Goal: Task Accomplishment & Management: Use online tool/utility

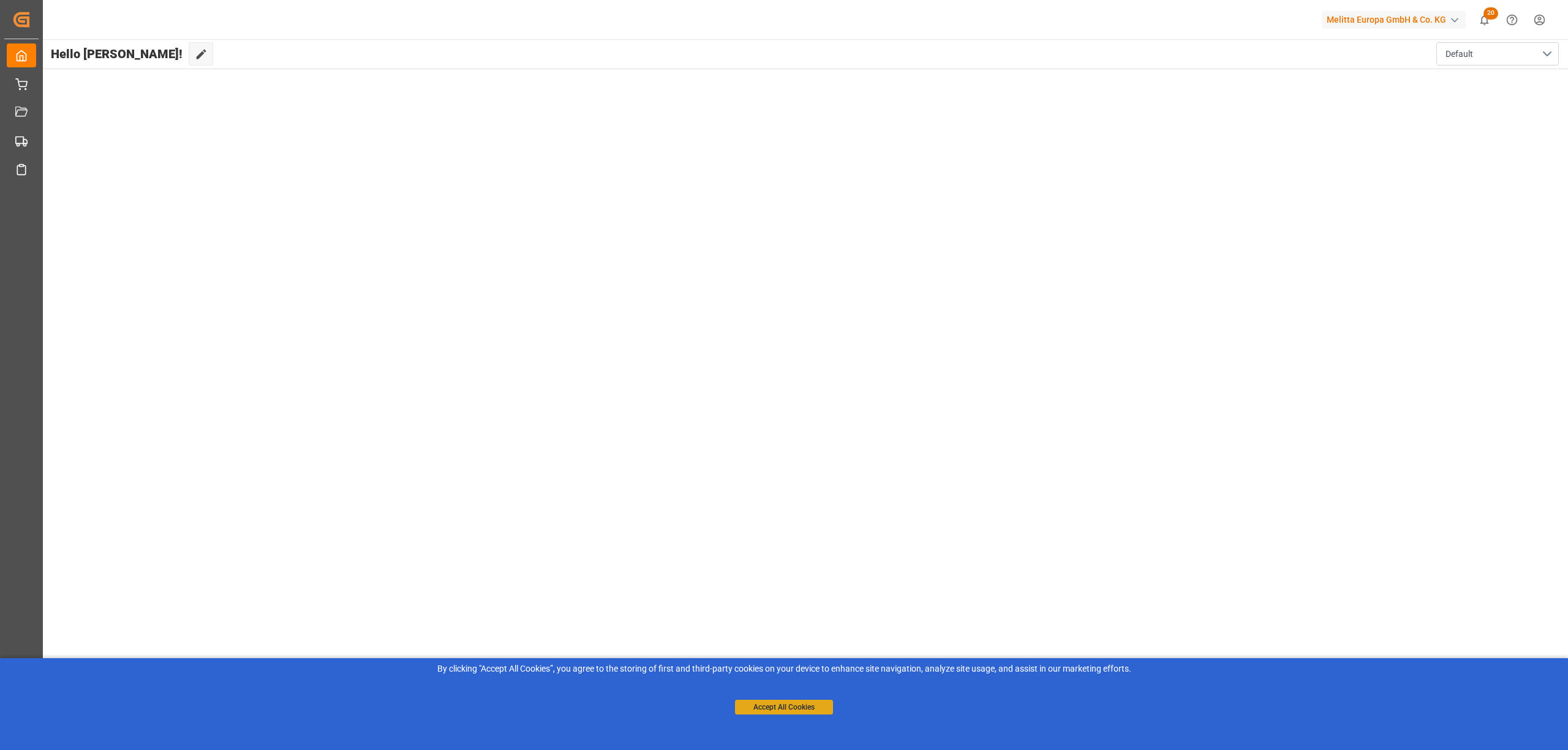
click at [807, 711] on button "Accept All Cookies" at bounding box center [783, 707] width 98 height 15
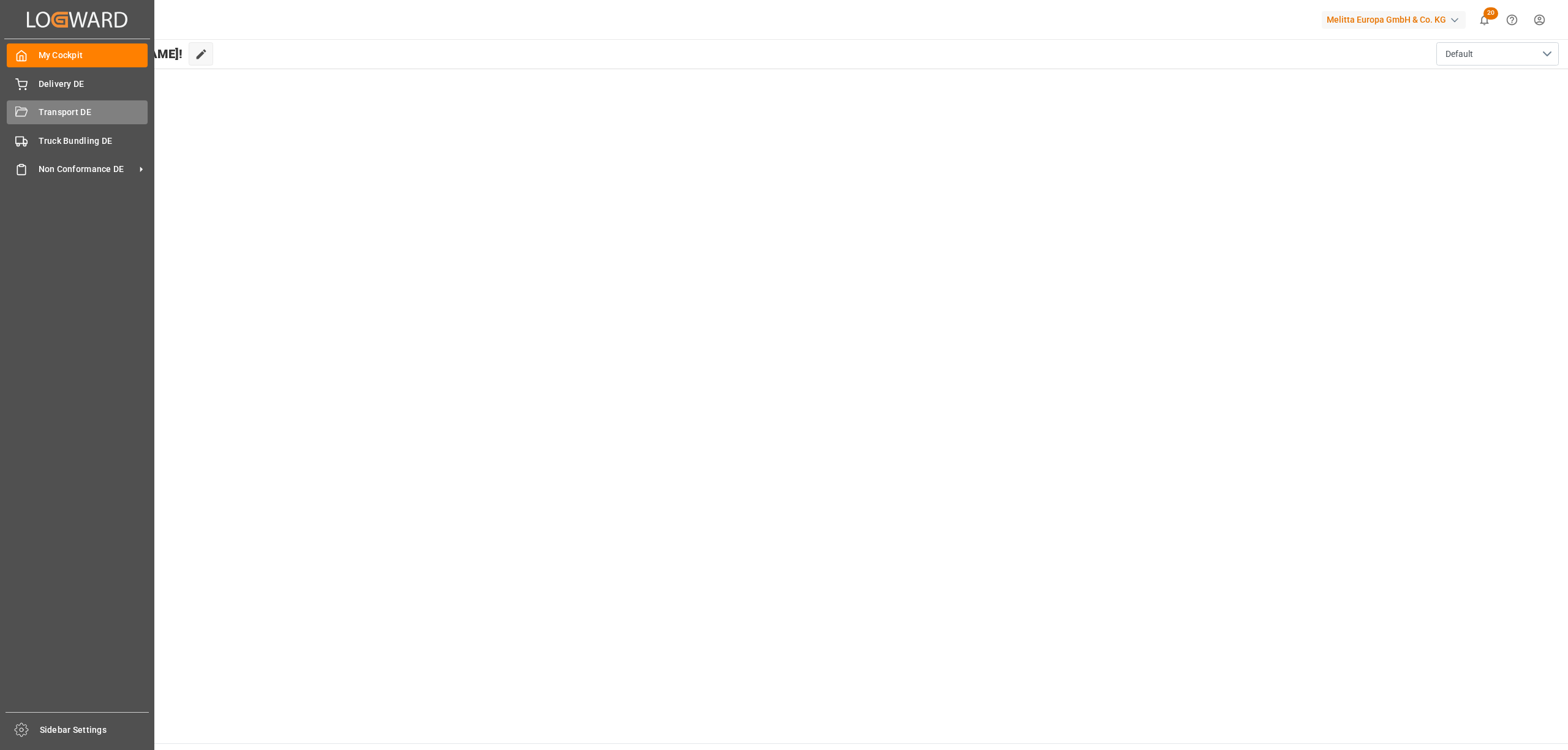
click at [29, 116] on div "Transport DE Transport DE" at bounding box center [77, 112] width 141 height 24
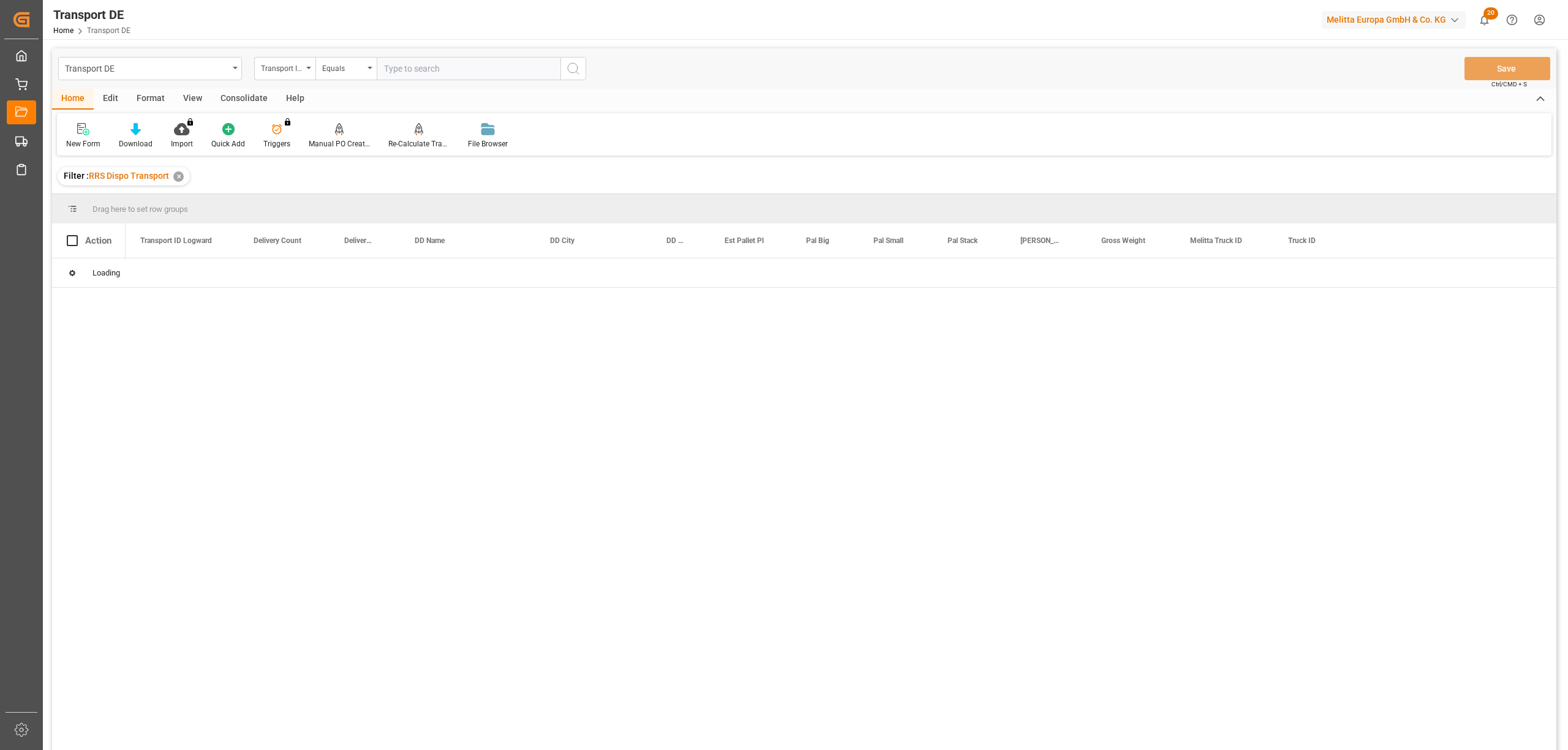
click at [236, 99] on div "Consolidate" at bounding box center [243, 99] width 65 height 21
click at [97, 124] on icon at bounding box center [96, 129] width 12 height 12
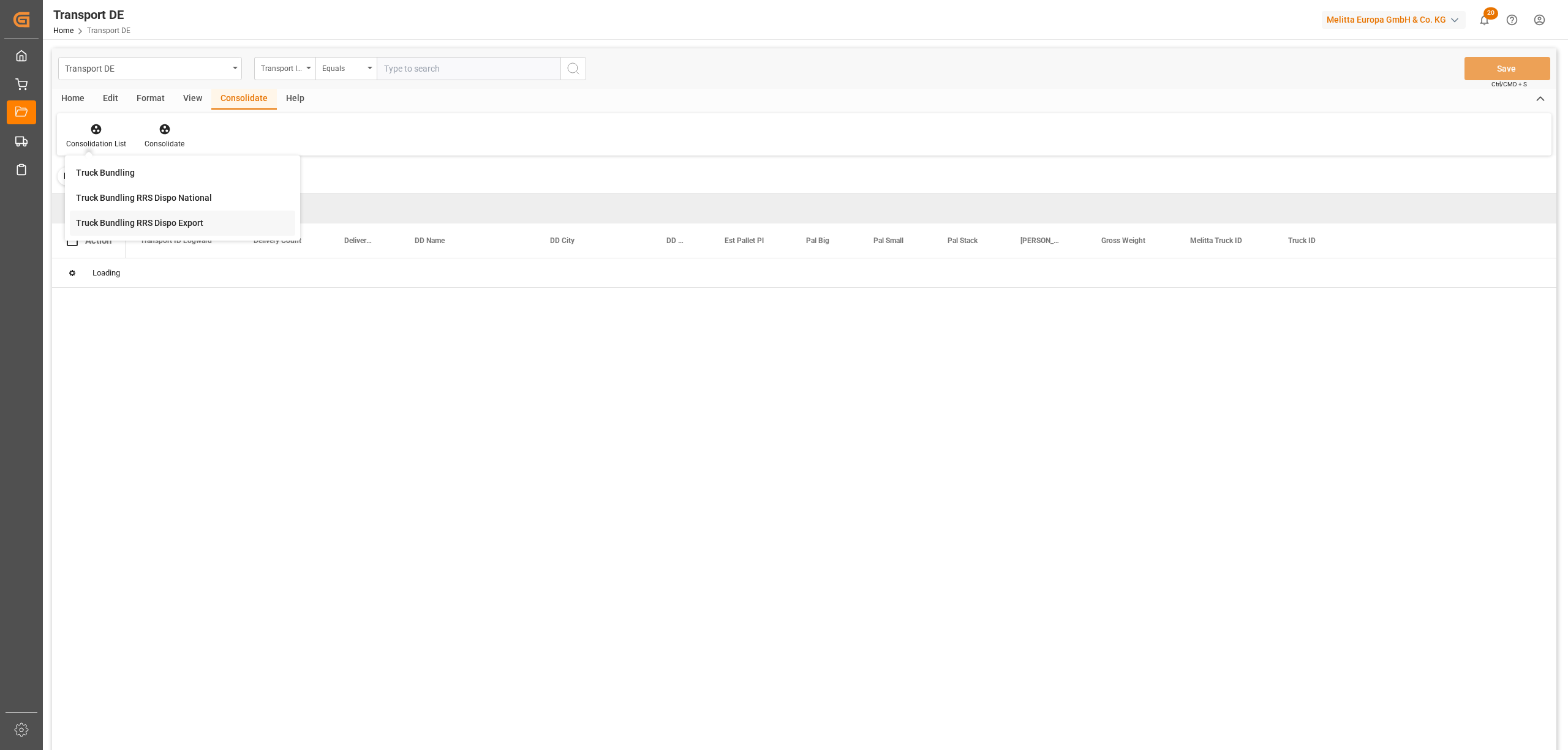
click at [194, 234] on div "Transport DE Transport ID Logward Equals Save Ctrl/CMD + S Home Edit Format Vie…" at bounding box center [804, 416] width 1505 height 735
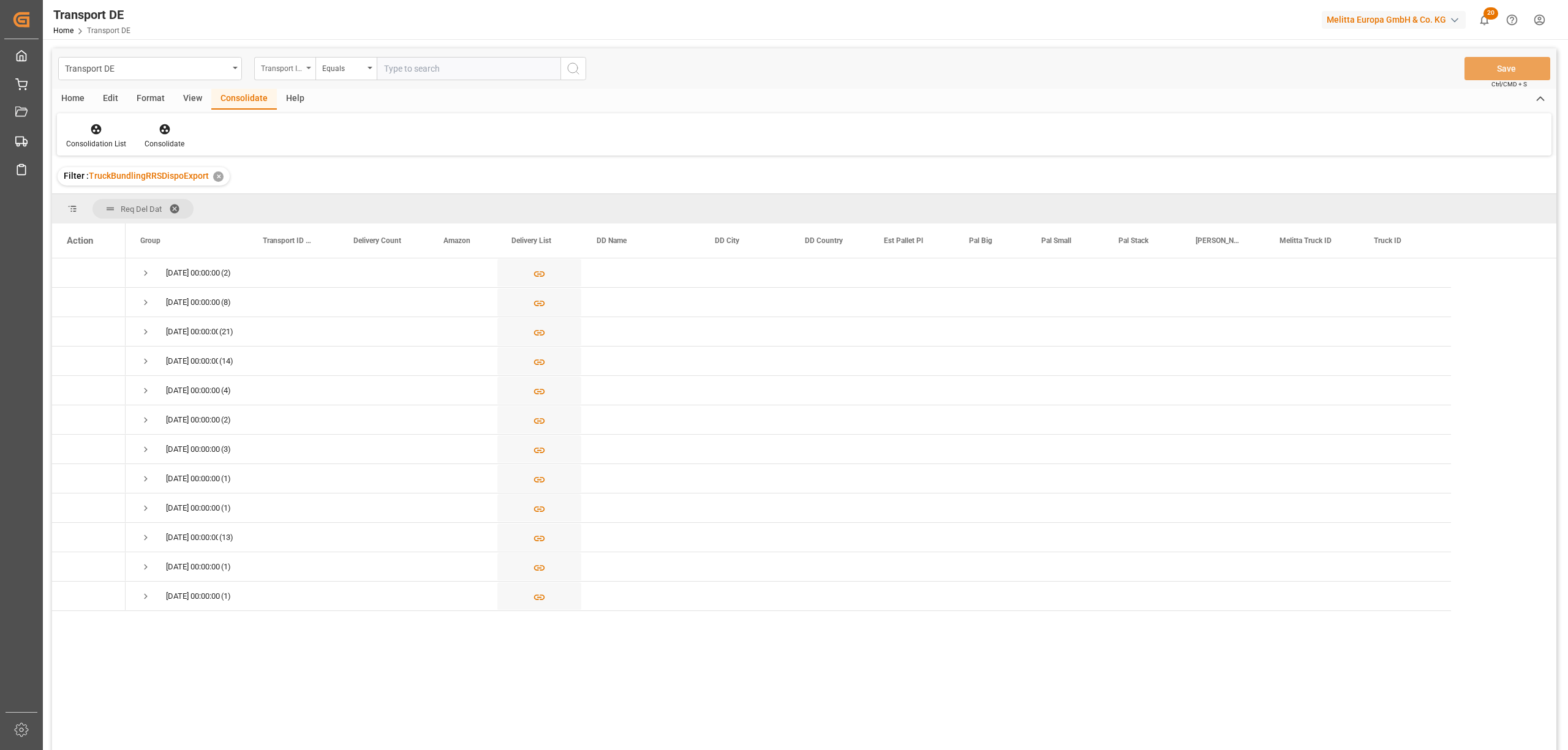
click at [272, 74] on div "Transport ID Logward" at bounding box center [284, 68] width 62 height 24
type input "route"
click at [283, 128] on div "Route" at bounding box center [346, 124] width 183 height 26
drag, startPoint x: 336, startPoint y: 70, endPoint x: 344, endPoint y: 74, distance: 8.9
click at [336, 69] on div "Equals" at bounding box center [343, 66] width 42 height 14
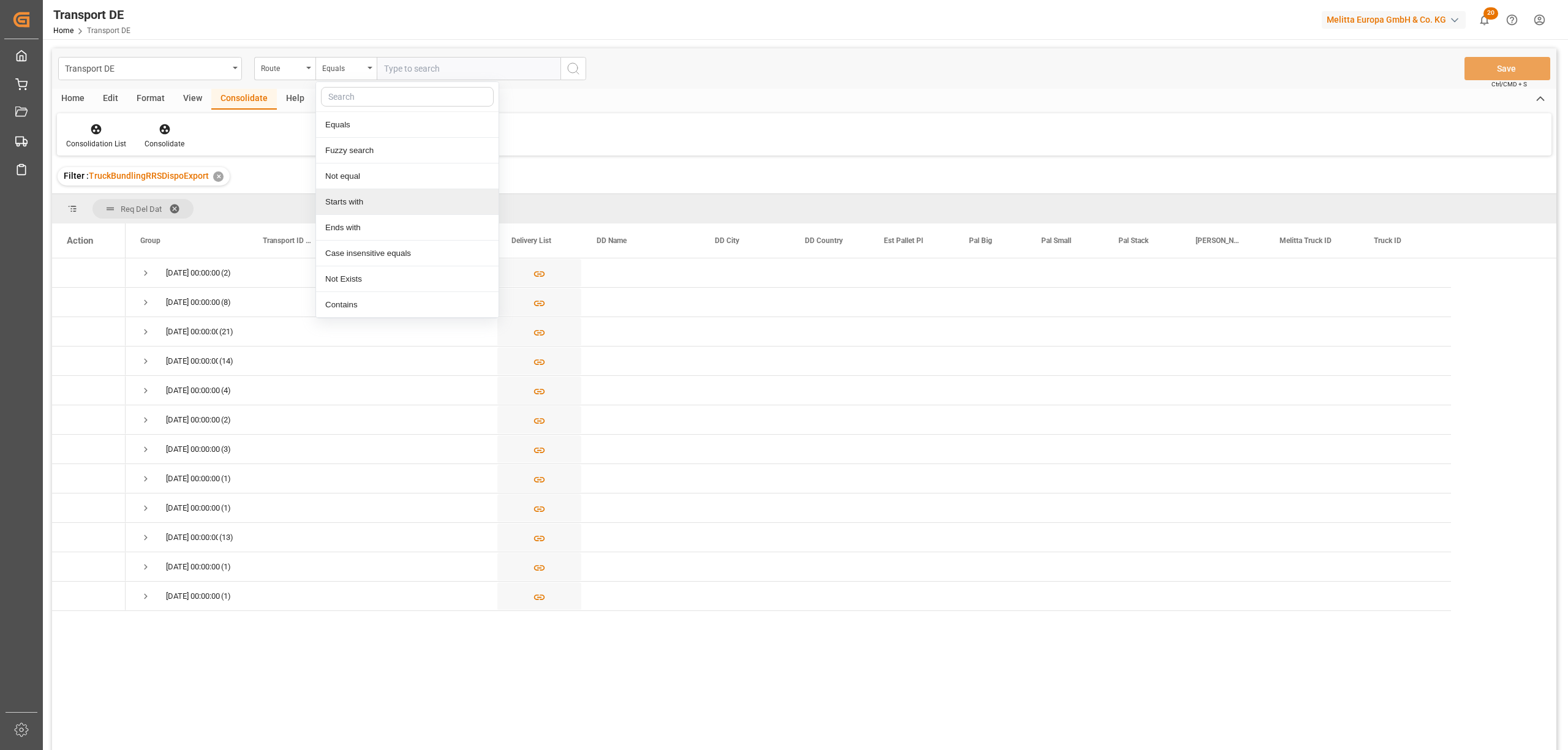
click at [366, 205] on div "Starts with" at bounding box center [407, 202] width 183 height 26
type input "PL"
click at [575, 70] on icon "search button" at bounding box center [574, 69] width 15 height 15
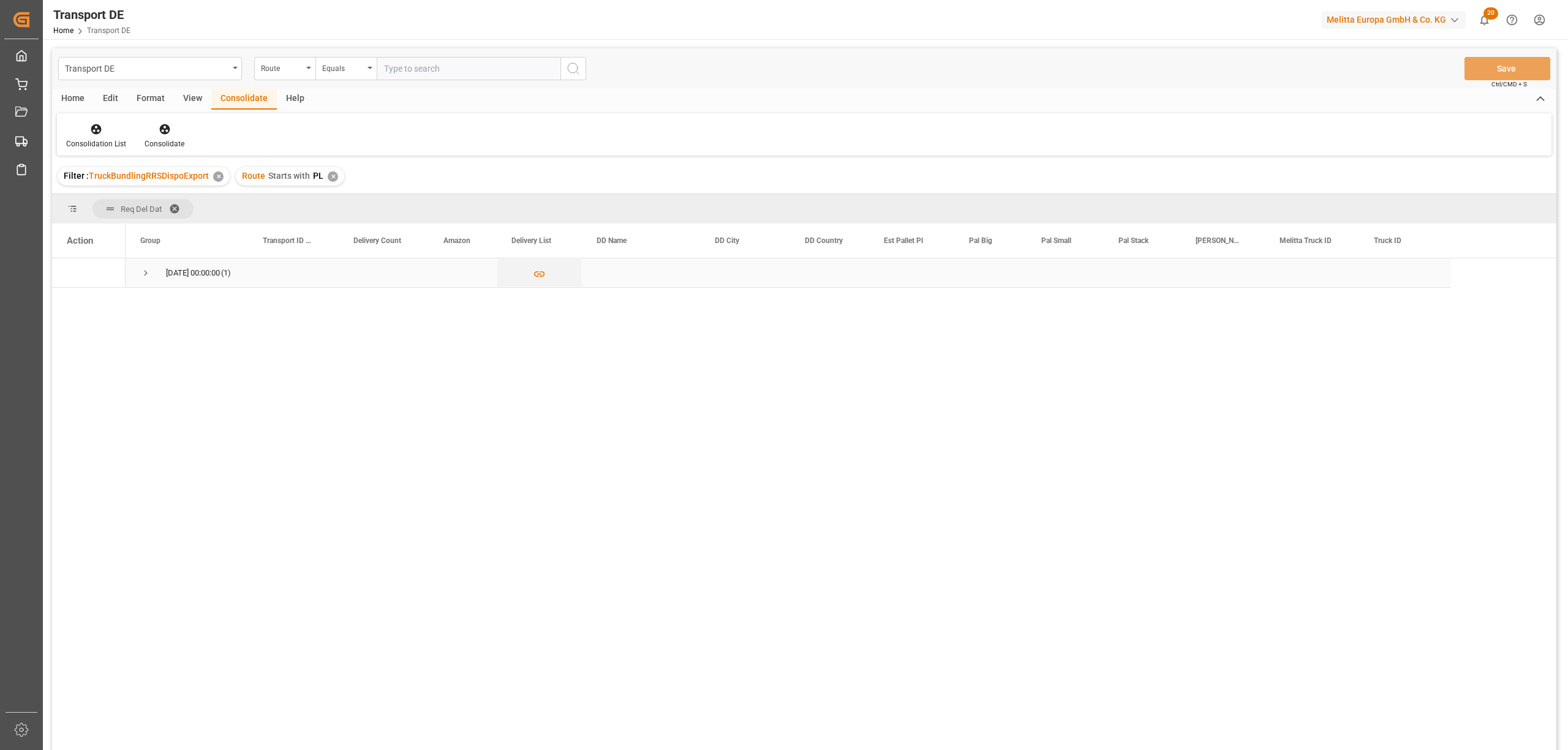
click at [148, 273] on span "Press SPACE to select this row." at bounding box center [146, 274] width 11 height 11
click at [74, 300] on input "Press Space to toggle row selection (unchecked)" at bounding box center [73, 303] width 11 height 11
checkbox input "true"
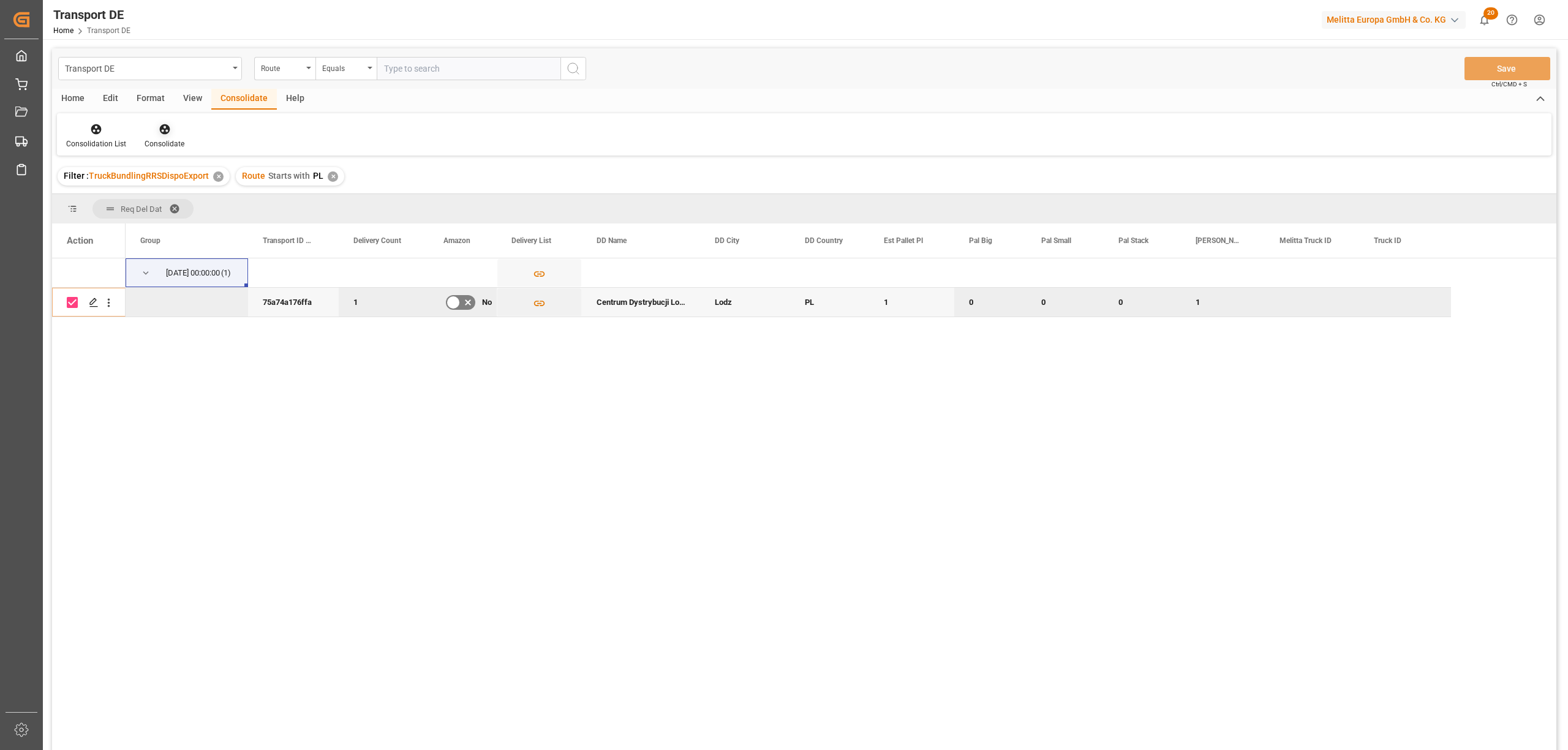
click at [162, 126] on icon at bounding box center [164, 129] width 10 height 10
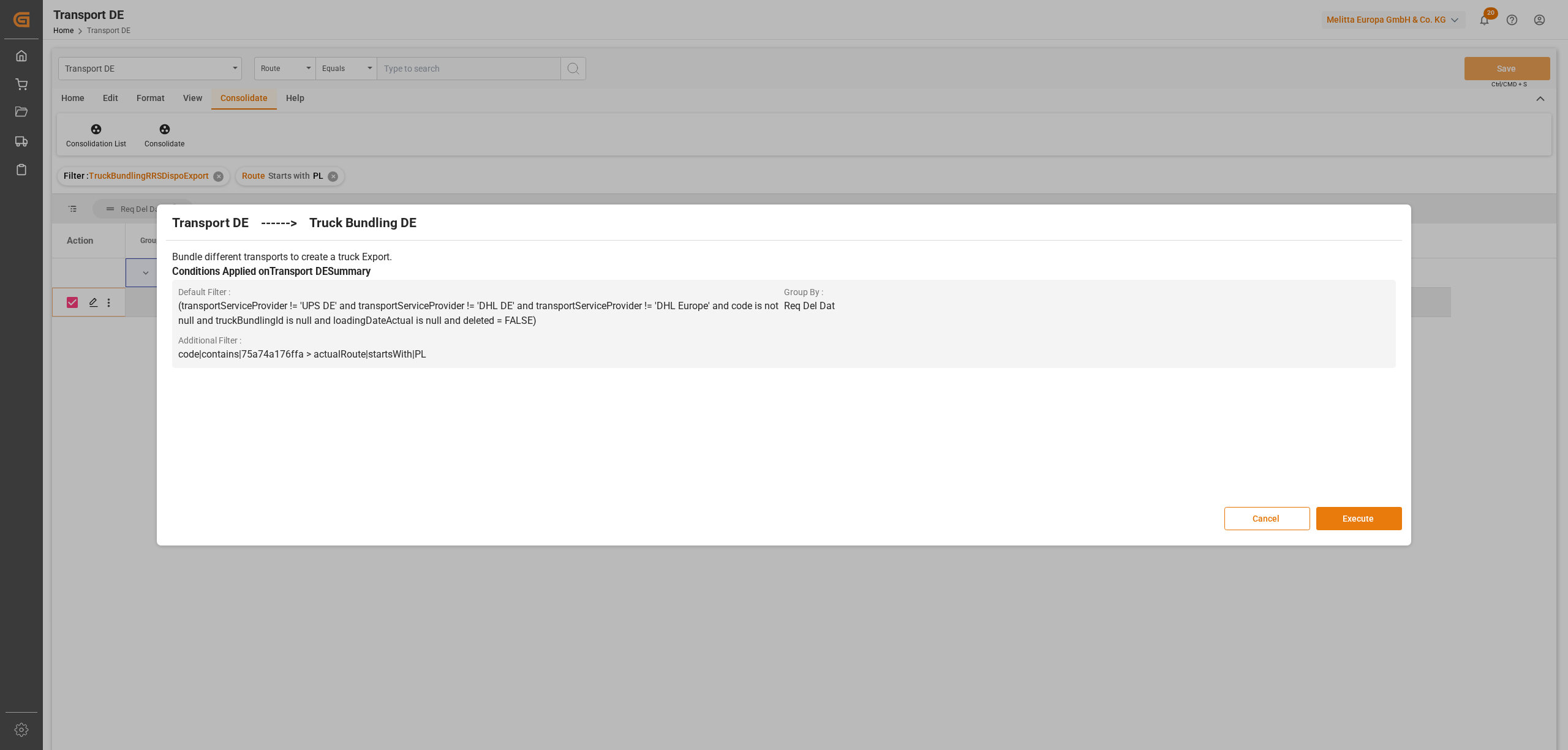
click at [1363, 512] on button "Execute" at bounding box center [1359, 519] width 86 height 24
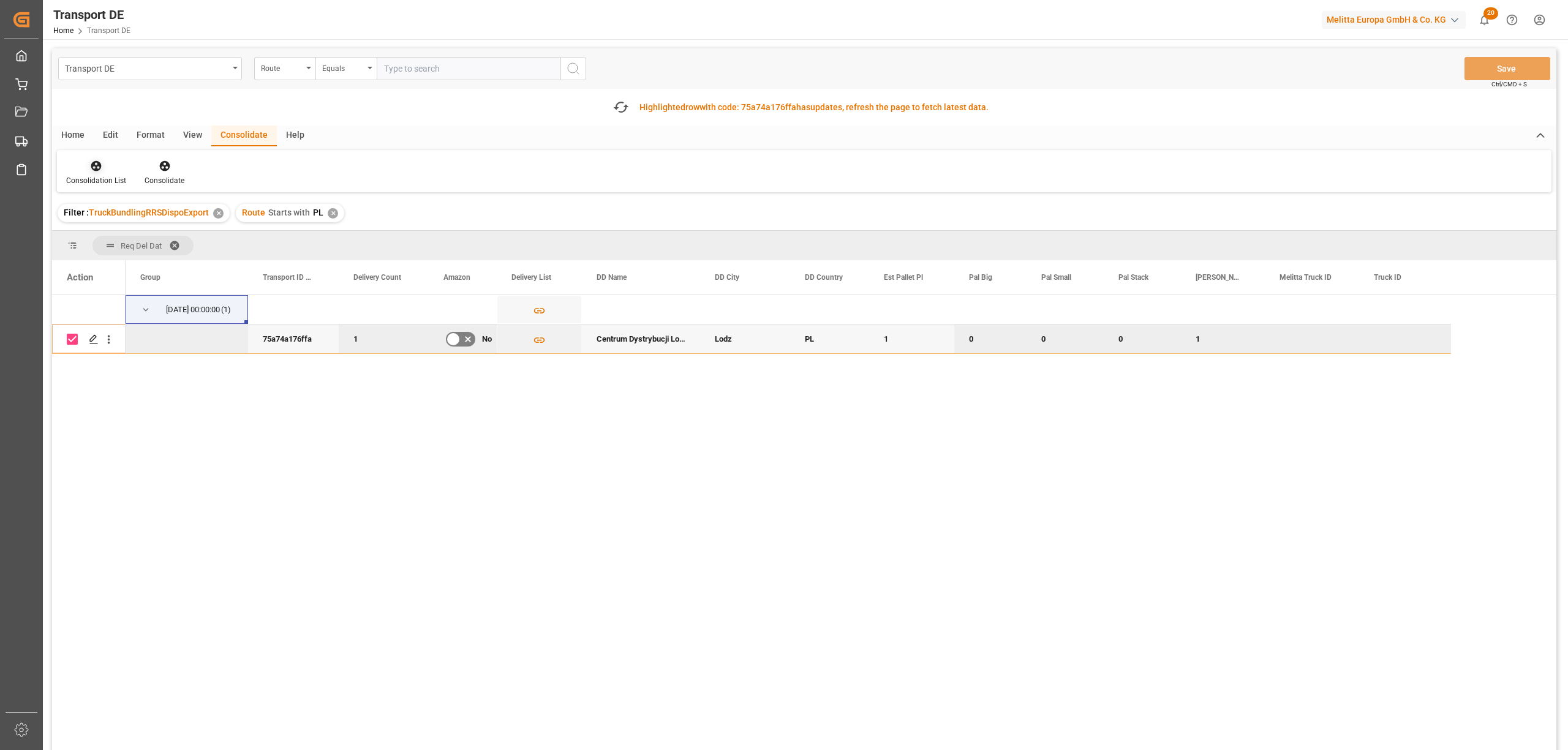
click at [97, 175] on div "Consolidation List" at bounding box center [96, 181] width 60 height 11
click at [136, 268] on div "Transport DE Route Equals Save Ctrl/CMD + S Fetch latest updates Highlighted ro…" at bounding box center [804, 434] width 1505 height 771
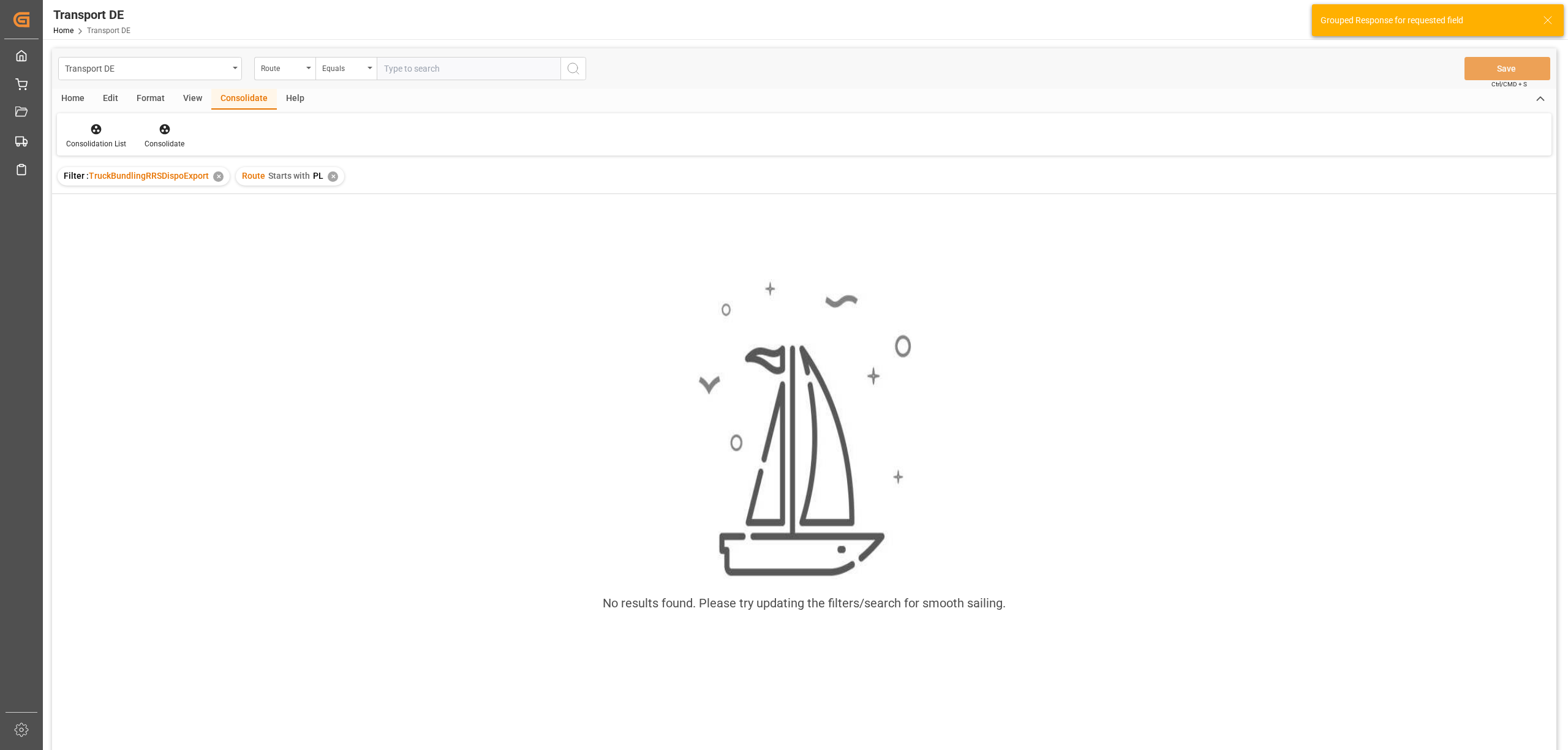
click at [330, 175] on div "✕" at bounding box center [332, 176] width 10 height 10
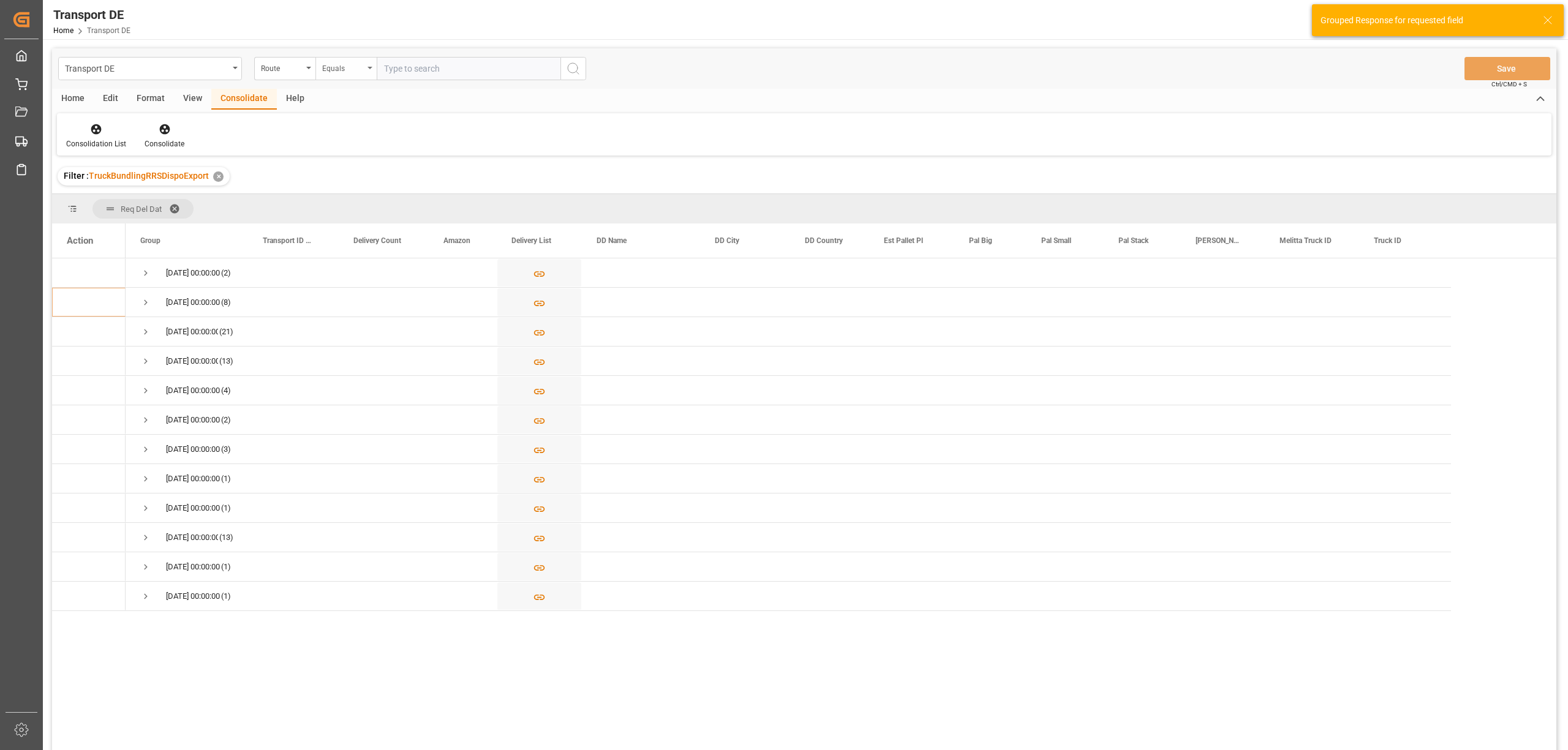
click at [338, 68] on div "Equals" at bounding box center [343, 66] width 42 height 14
click at [368, 200] on div "Starts with" at bounding box center [407, 202] width 183 height 26
type input "CZ"
click at [569, 68] on icon "search button" at bounding box center [574, 69] width 15 height 15
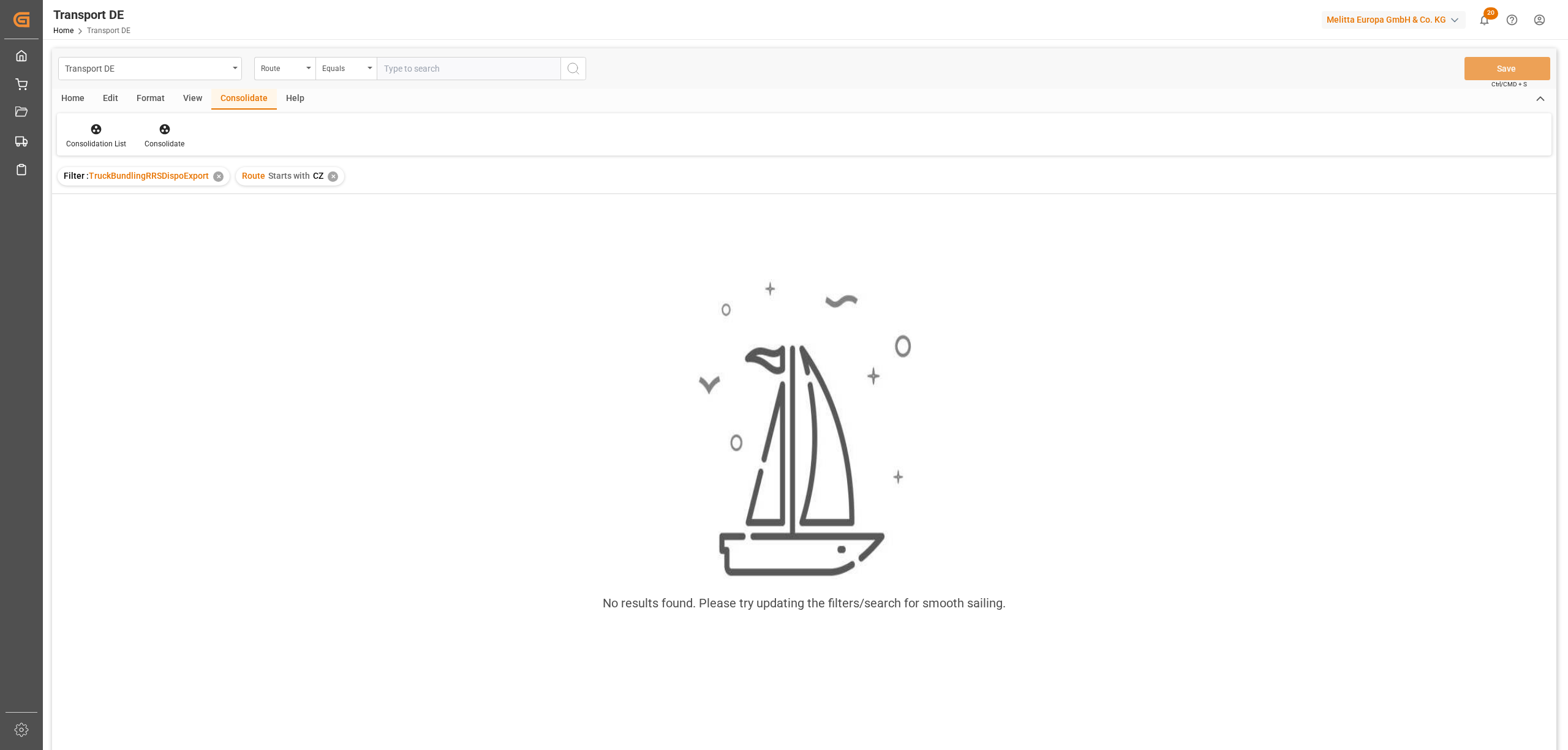
click at [330, 175] on div "✕" at bounding box center [332, 176] width 10 height 10
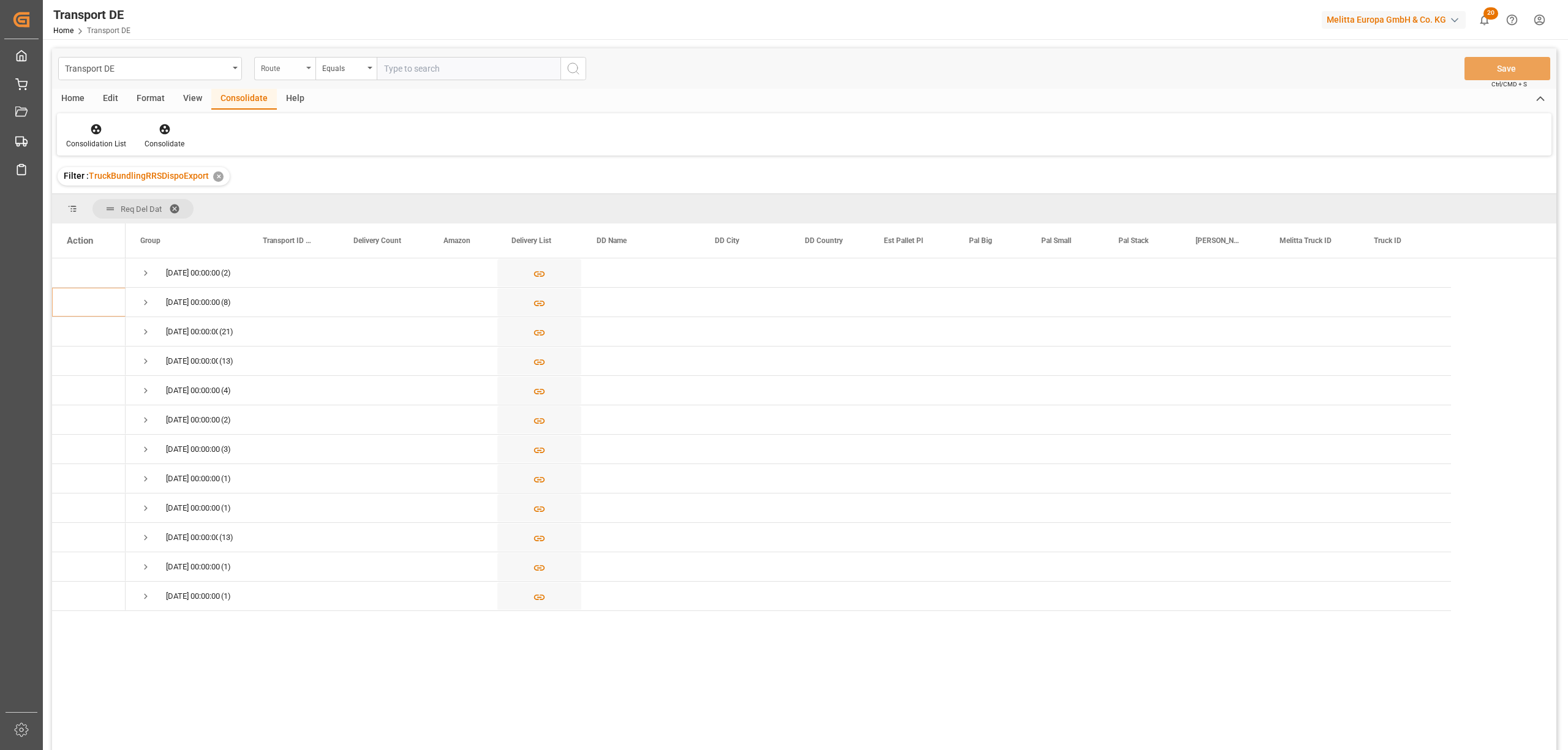
click at [278, 65] on div "Route" at bounding box center [282, 66] width 42 height 14
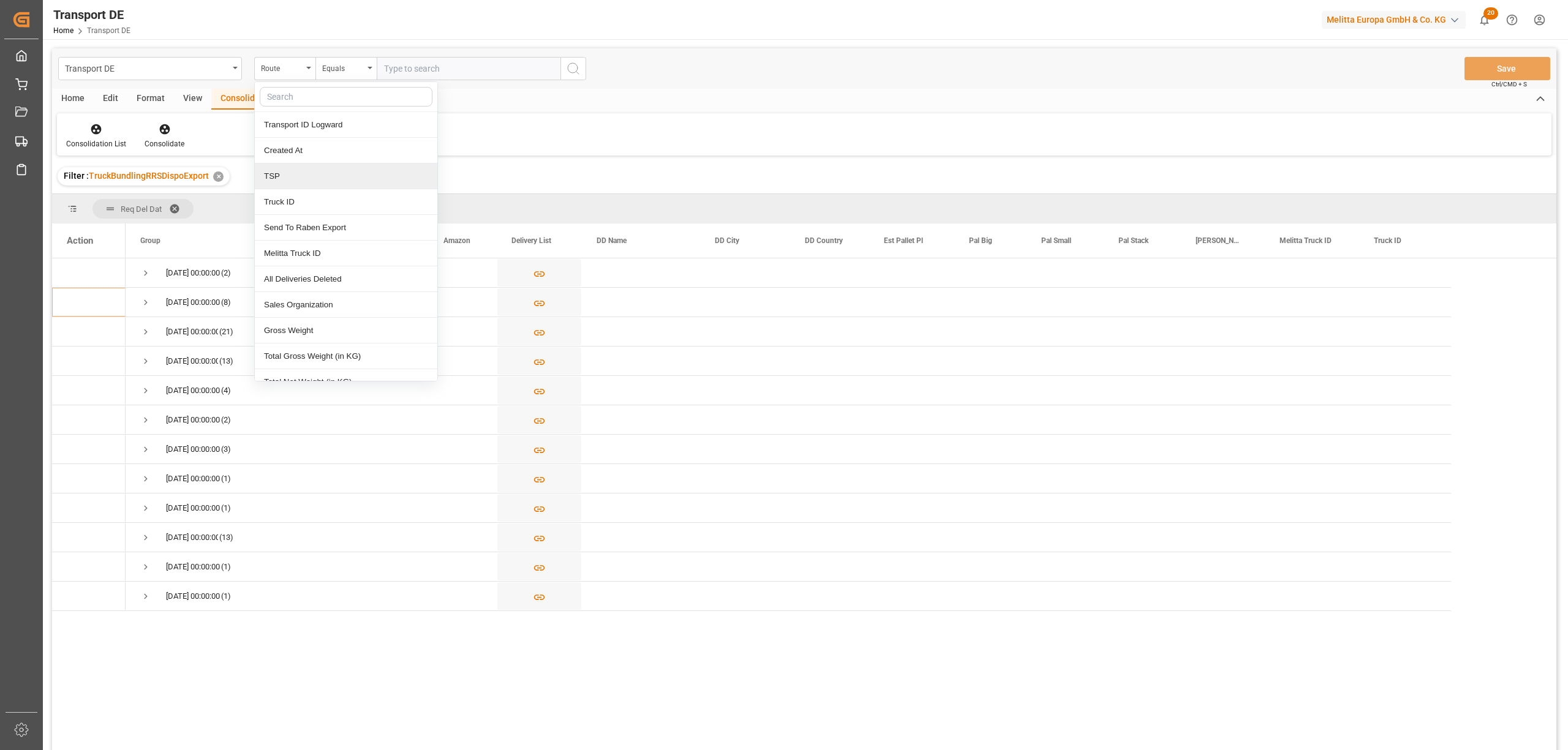
click at [273, 183] on div "TSP" at bounding box center [346, 176] width 183 height 26
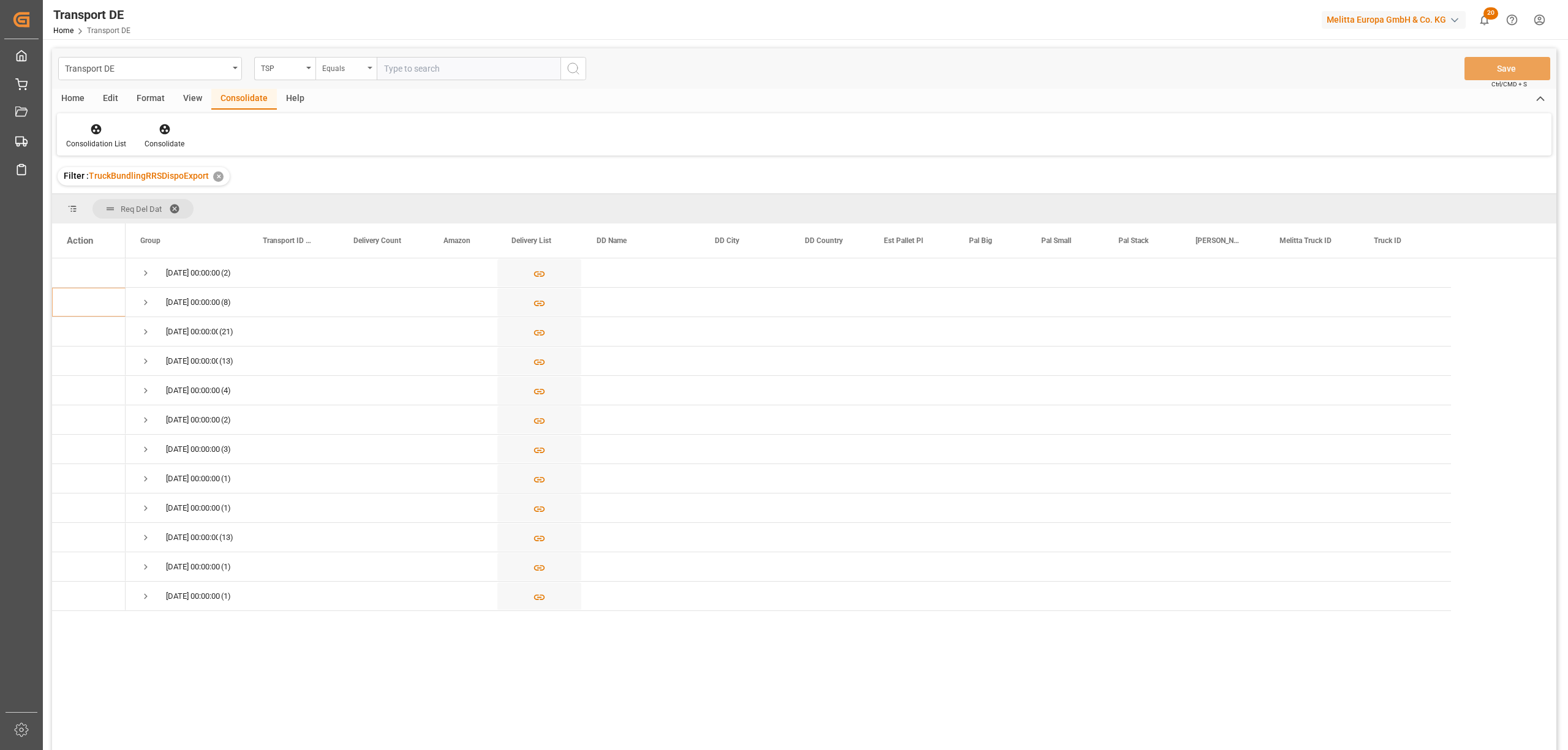
click at [345, 70] on div "Equals" at bounding box center [343, 66] width 42 height 14
click at [365, 208] on div "Starts with" at bounding box center [407, 202] width 183 height 26
type input "Dachser Cof"
click at [577, 66] on circle "search button" at bounding box center [573, 68] width 9 height 9
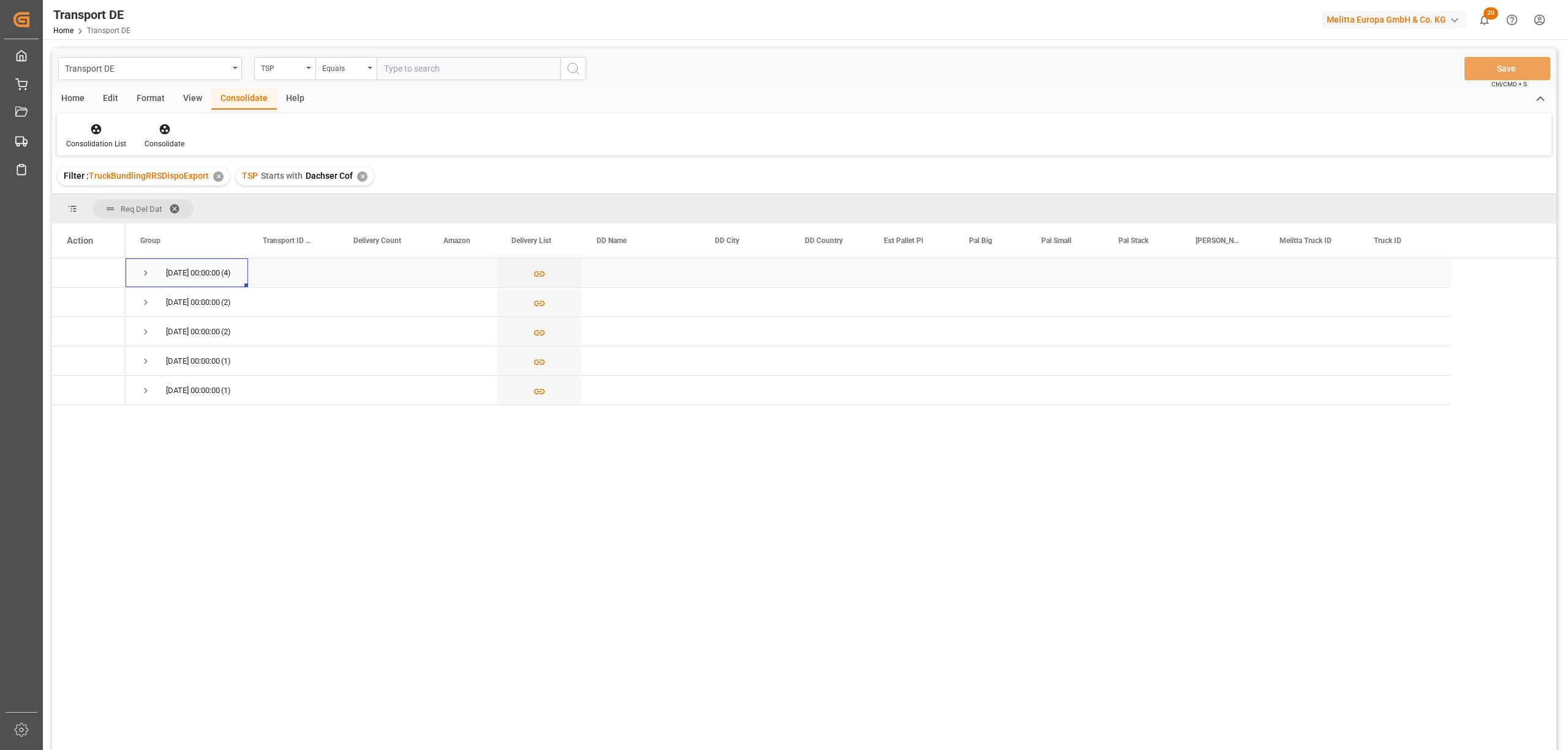
click at [145, 273] on span "Press SPACE to select this row." at bounding box center [146, 274] width 11 height 11
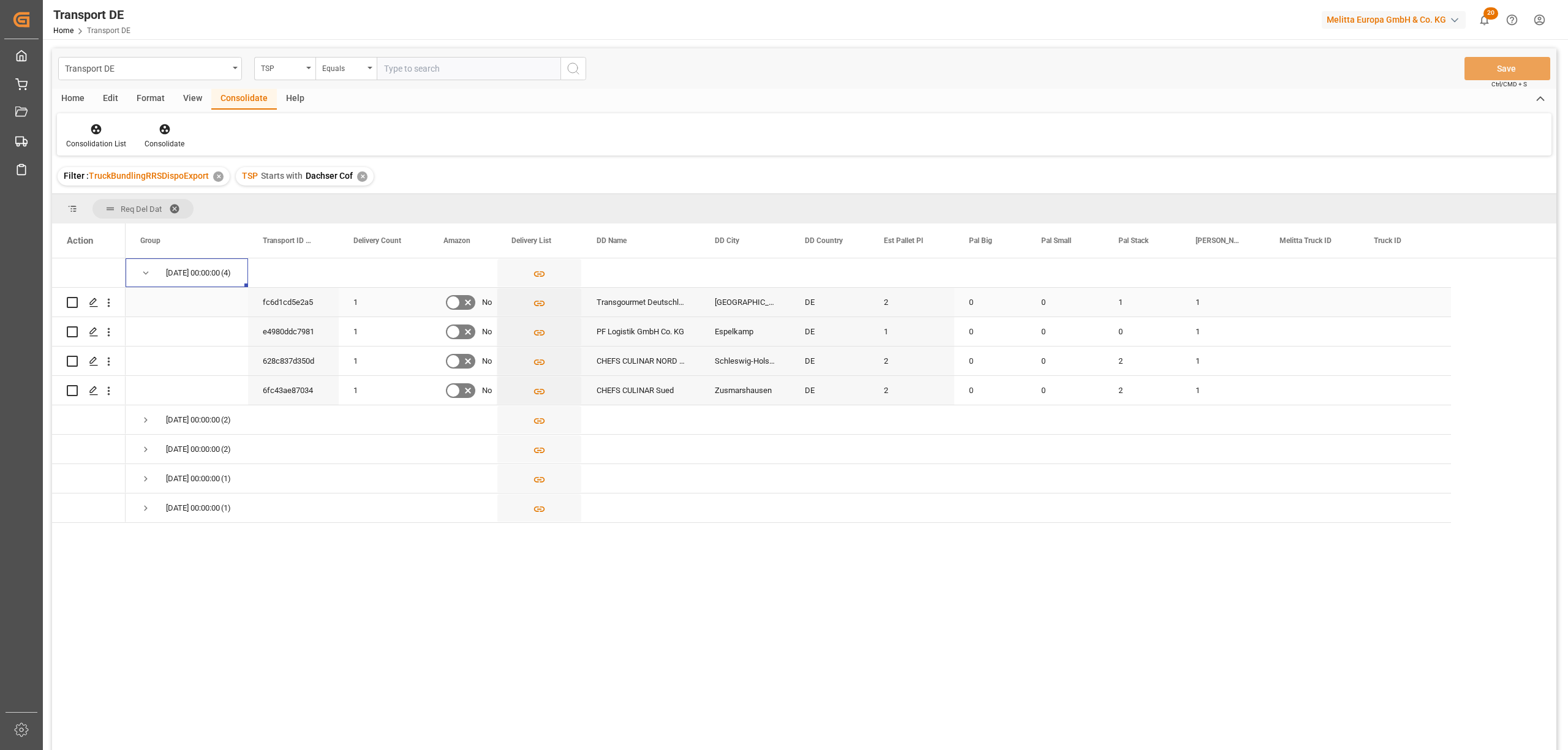
click at [74, 300] on input "Press Space to toggle row selection (unchecked)" at bounding box center [73, 303] width 11 height 11
click at [159, 125] on icon at bounding box center [165, 129] width 12 height 12
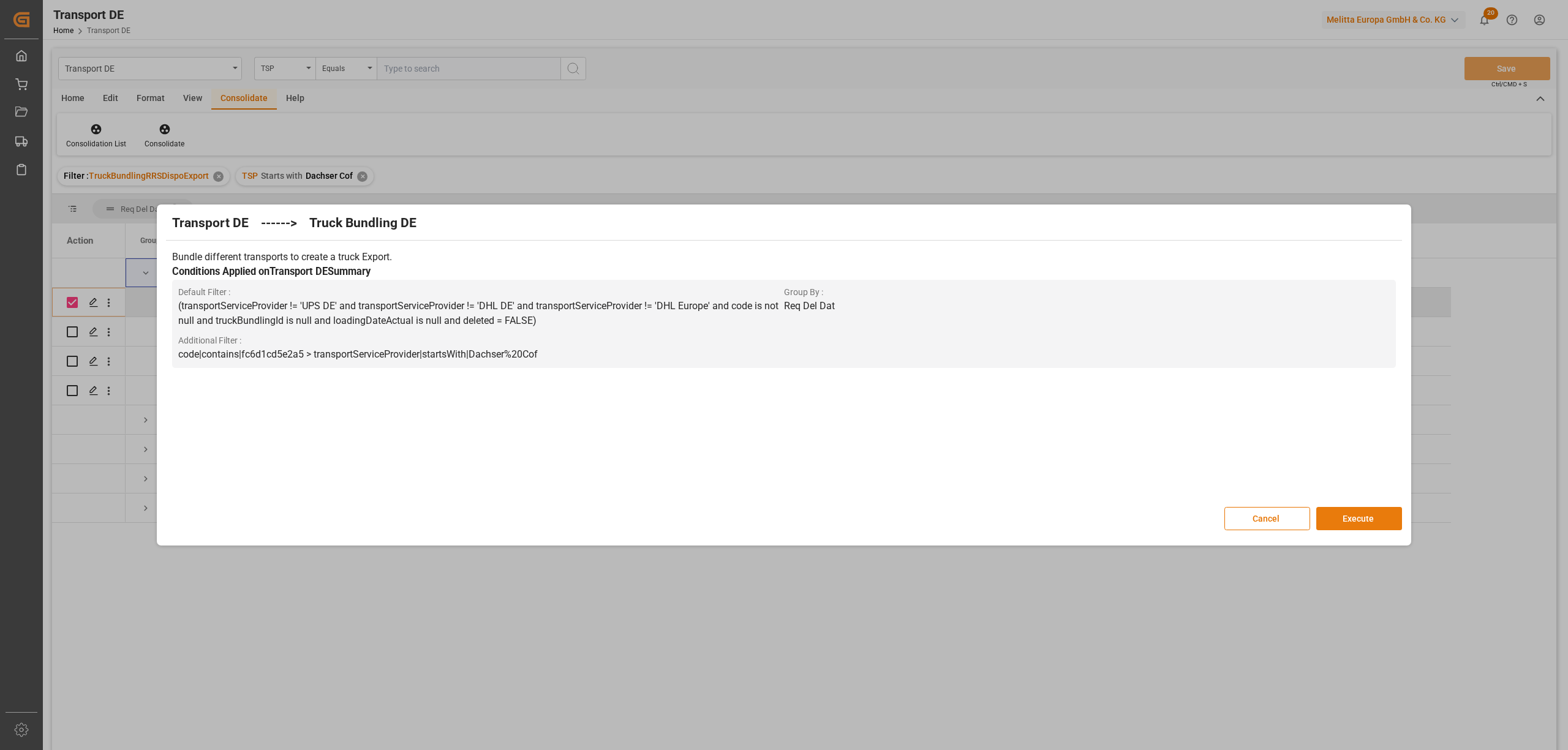
click at [1344, 521] on button "Execute" at bounding box center [1359, 519] width 86 height 24
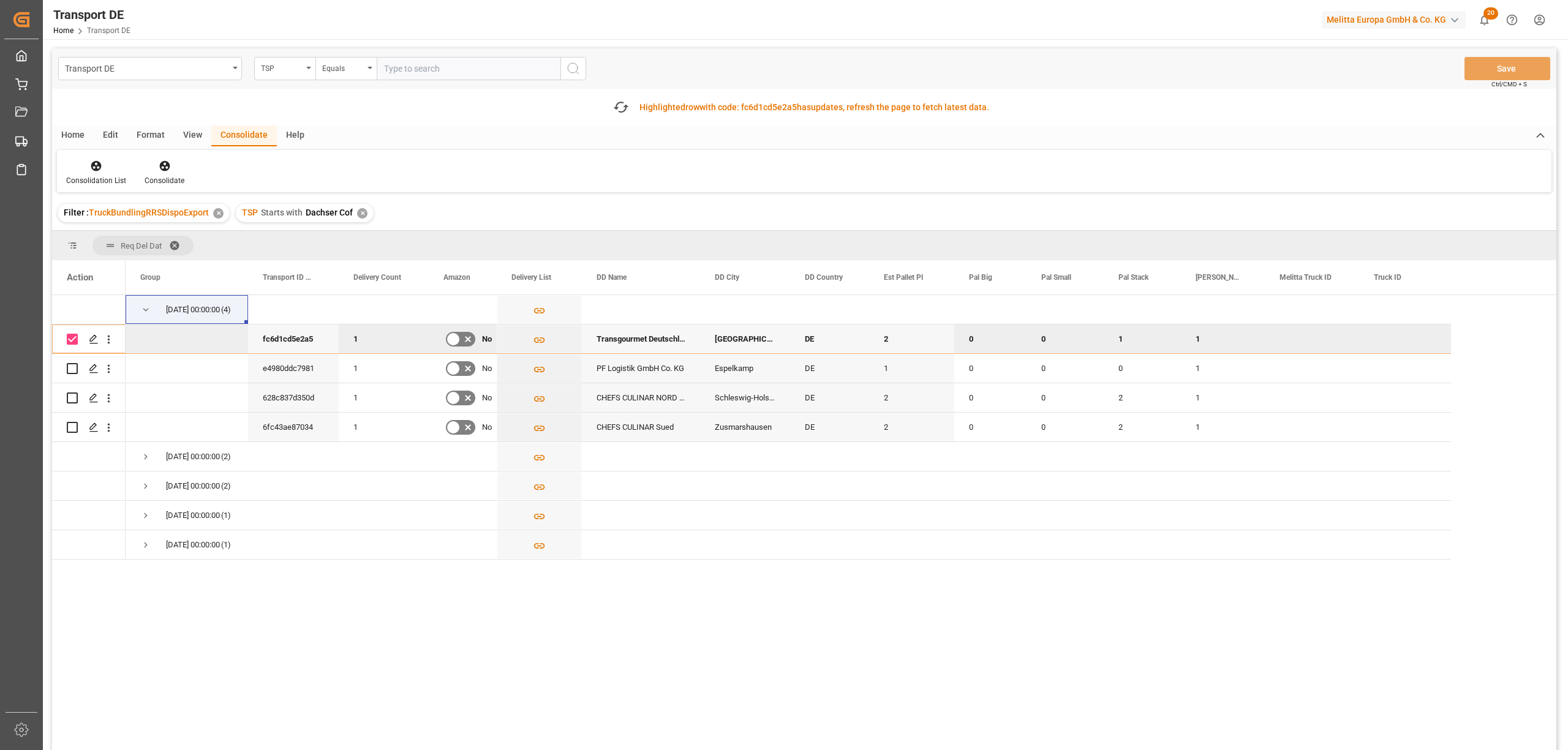
click at [75, 338] on input "Press Space to toggle row selection (checked)" at bounding box center [73, 340] width 11 height 11
checkbox input "false"
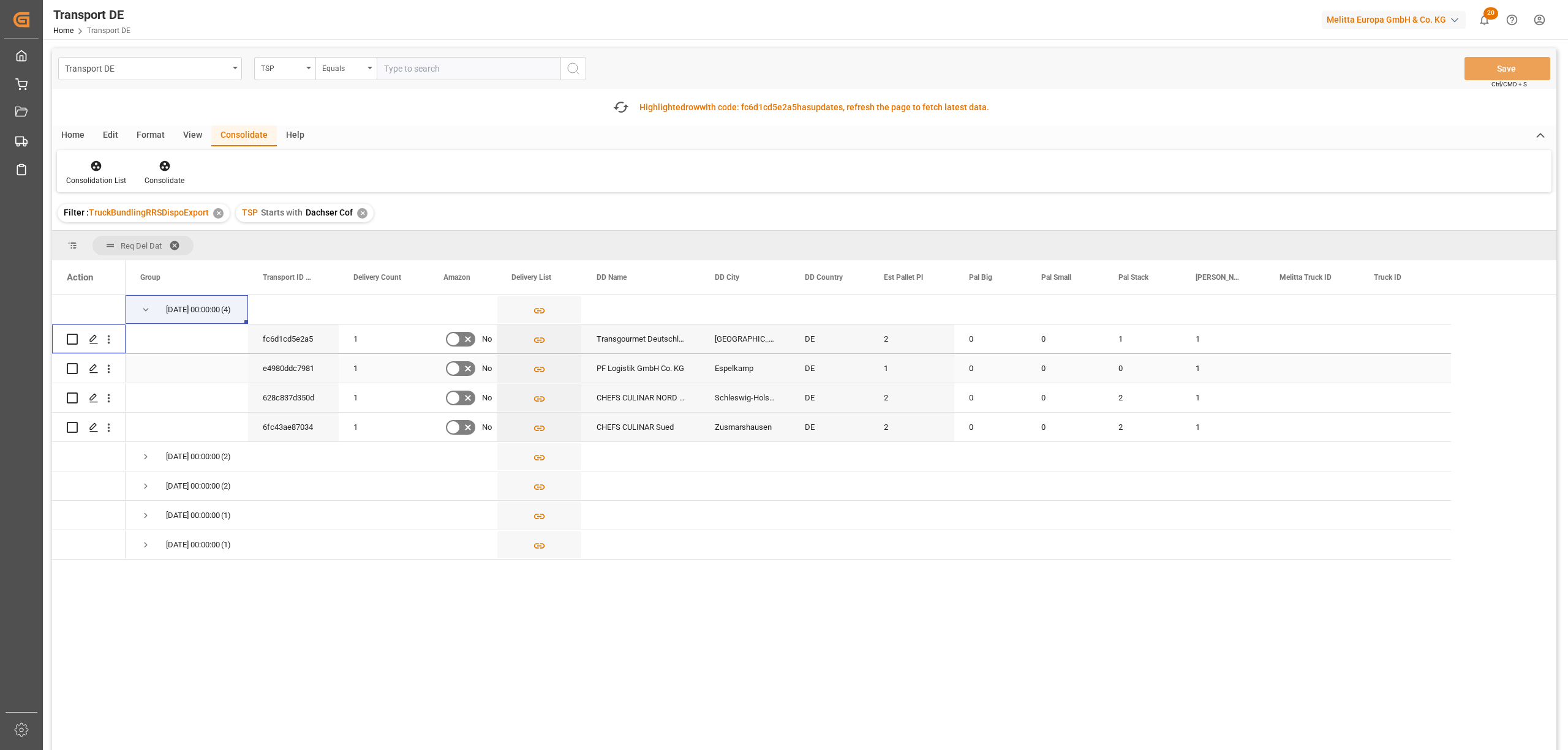
click at [74, 368] on input "Press Space to toggle row selection (unchecked)" at bounding box center [73, 369] width 11 height 11
click at [162, 168] on icon at bounding box center [164, 166] width 10 height 10
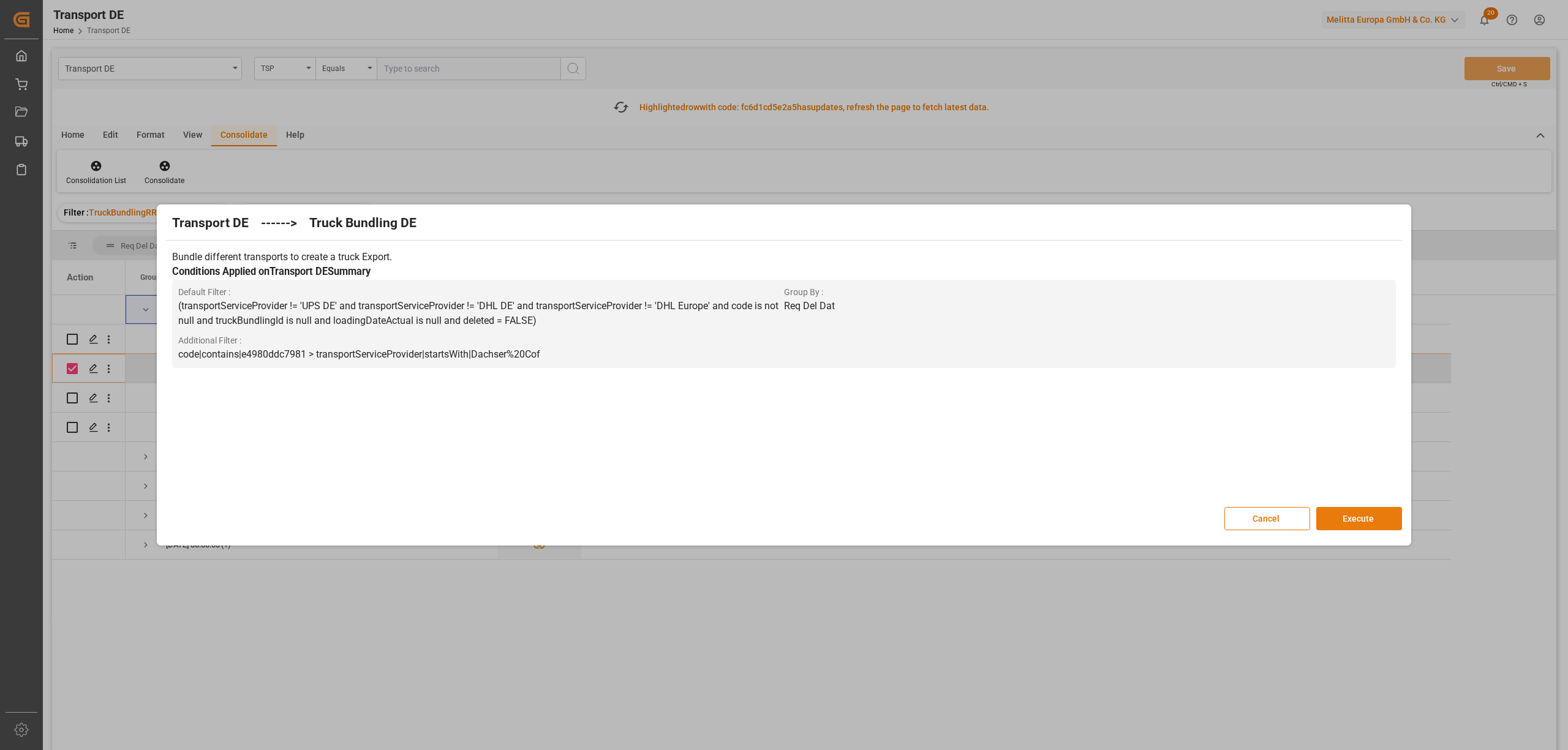
click at [1372, 527] on button "Execute" at bounding box center [1359, 519] width 86 height 24
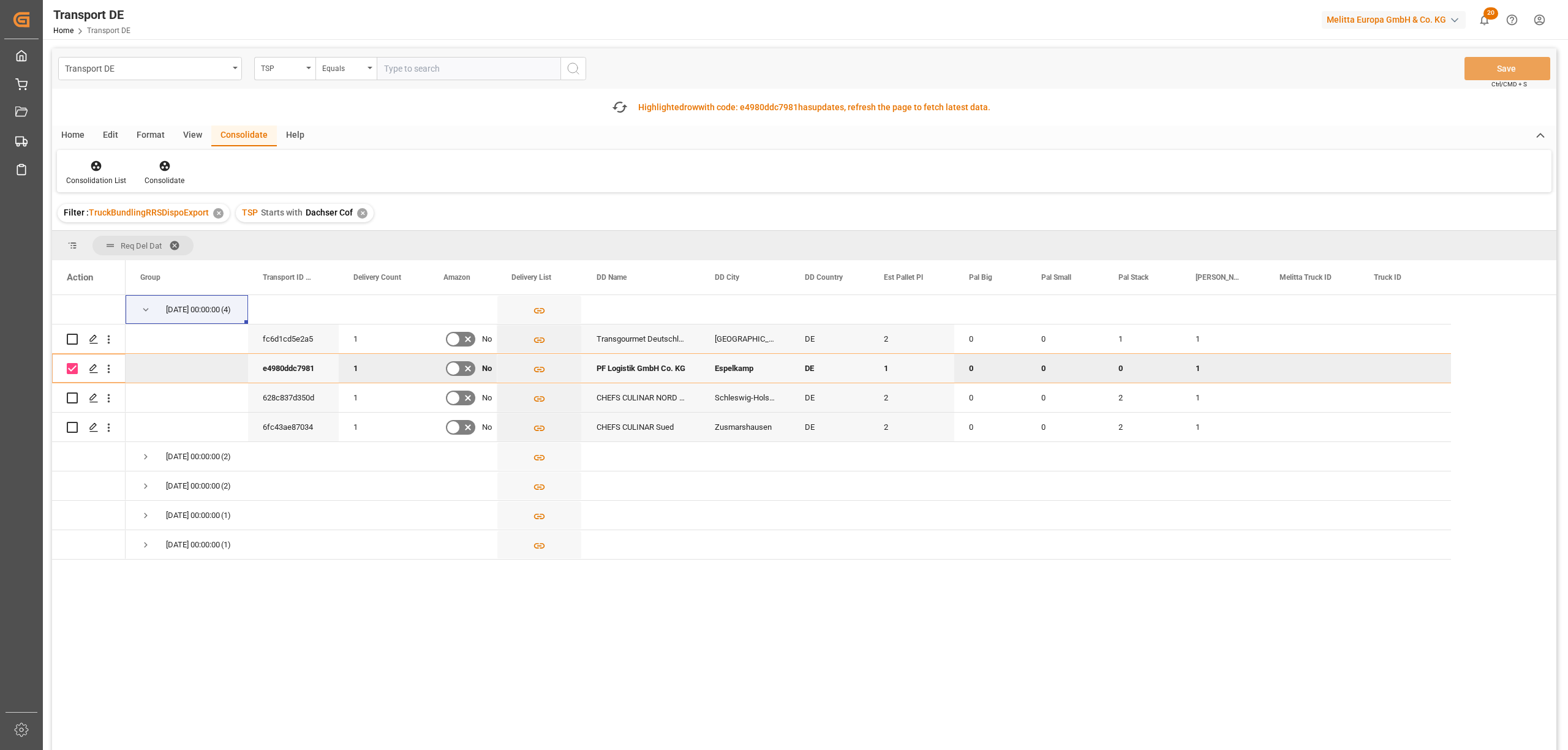
click at [72, 368] on input "Press Space to toggle row selection (checked)" at bounding box center [73, 369] width 11 height 11
checkbox input "false"
click at [75, 398] on input "Press Space to toggle row selection (unchecked)" at bounding box center [73, 399] width 11 height 11
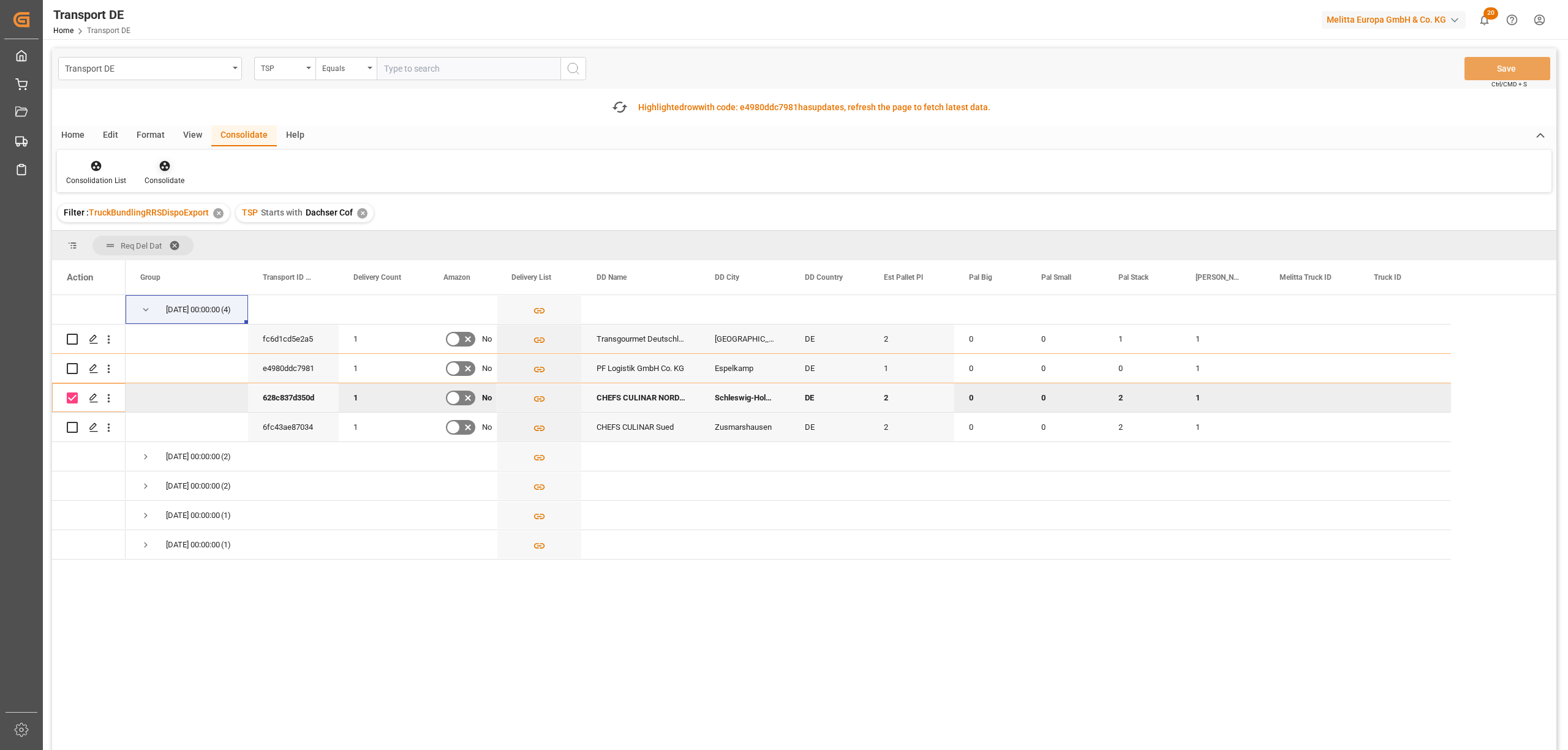
click at [166, 164] on icon at bounding box center [164, 166] width 10 height 10
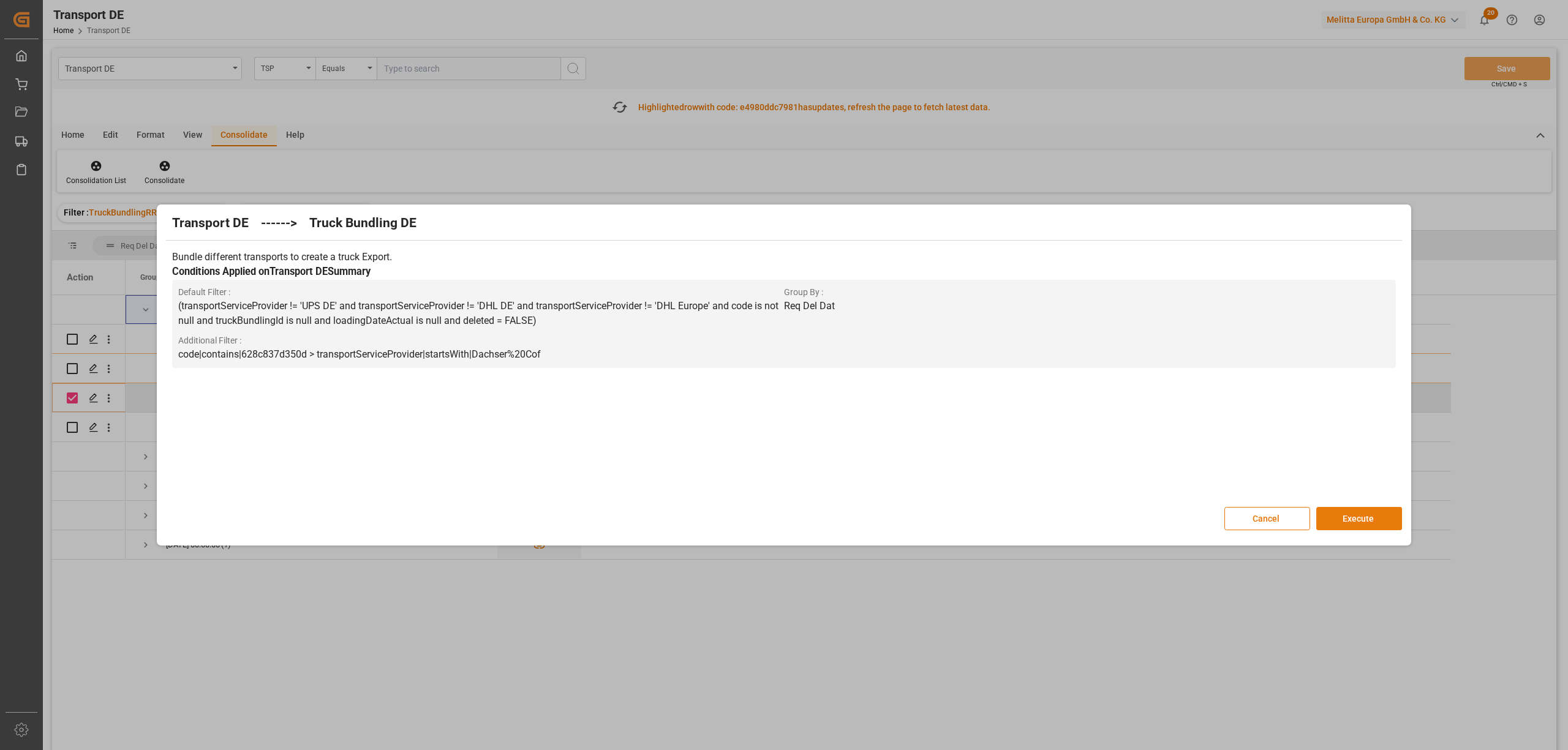
click at [1345, 514] on button "Execute" at bounding box center [1359, 519] width 86 height 24
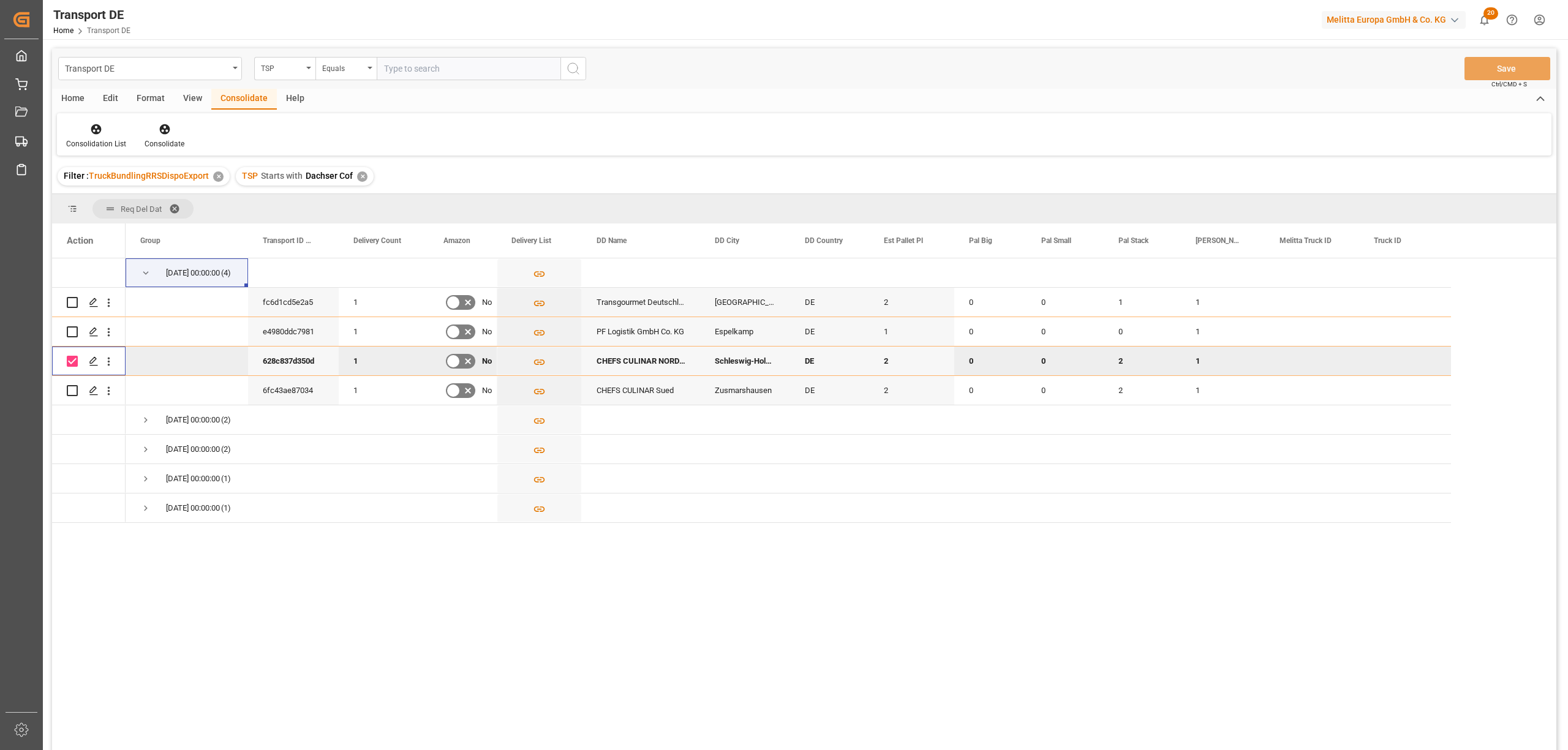
click at [72, 360] on input "Press Space to toggle row selection (checked)" at bounding box center [73, 362] width 11 height 11
checkbox input "false"
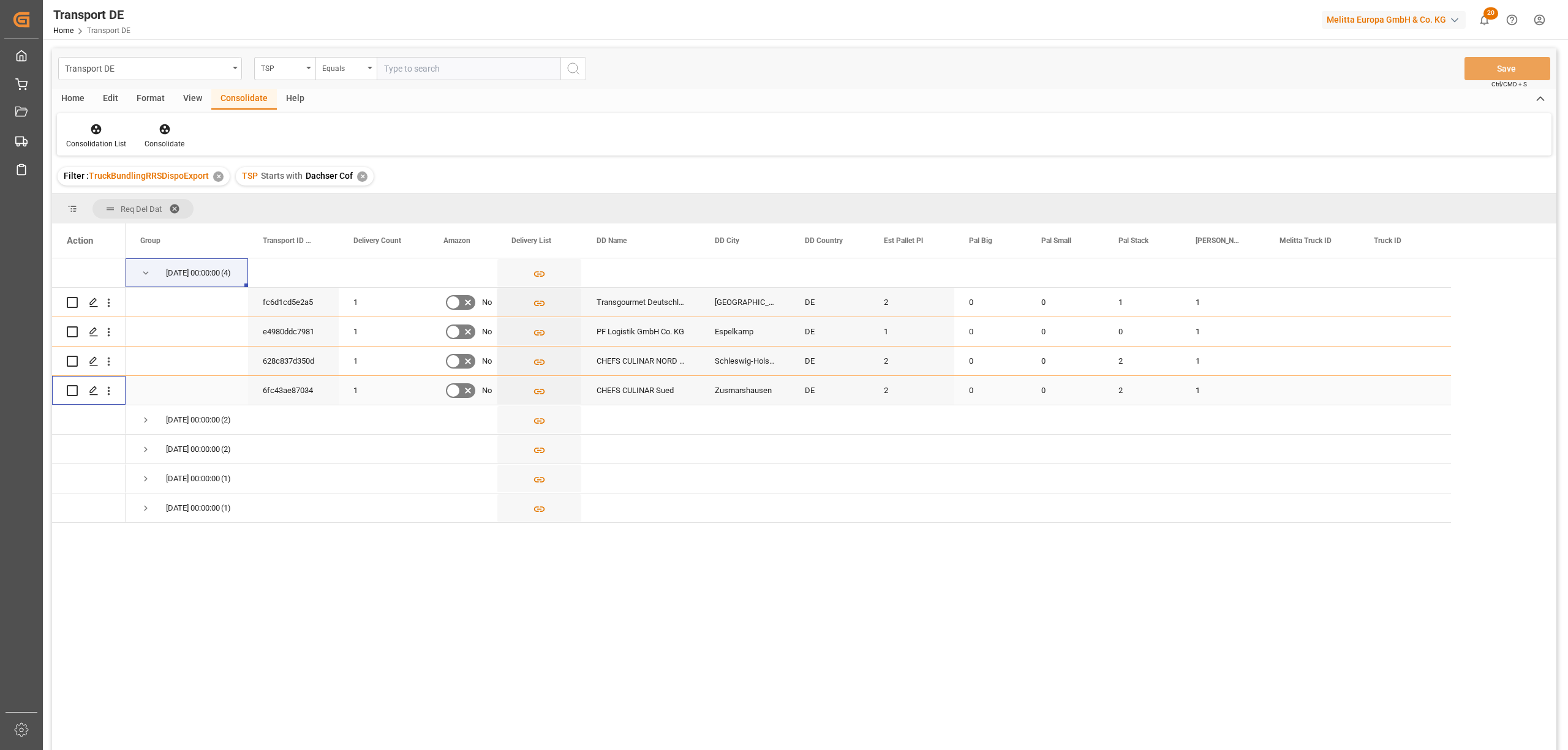
click at [70, 390] on input "Press Space to toggle row selection (unchecked)" at bounding box center [73, 391] width 11 height 11
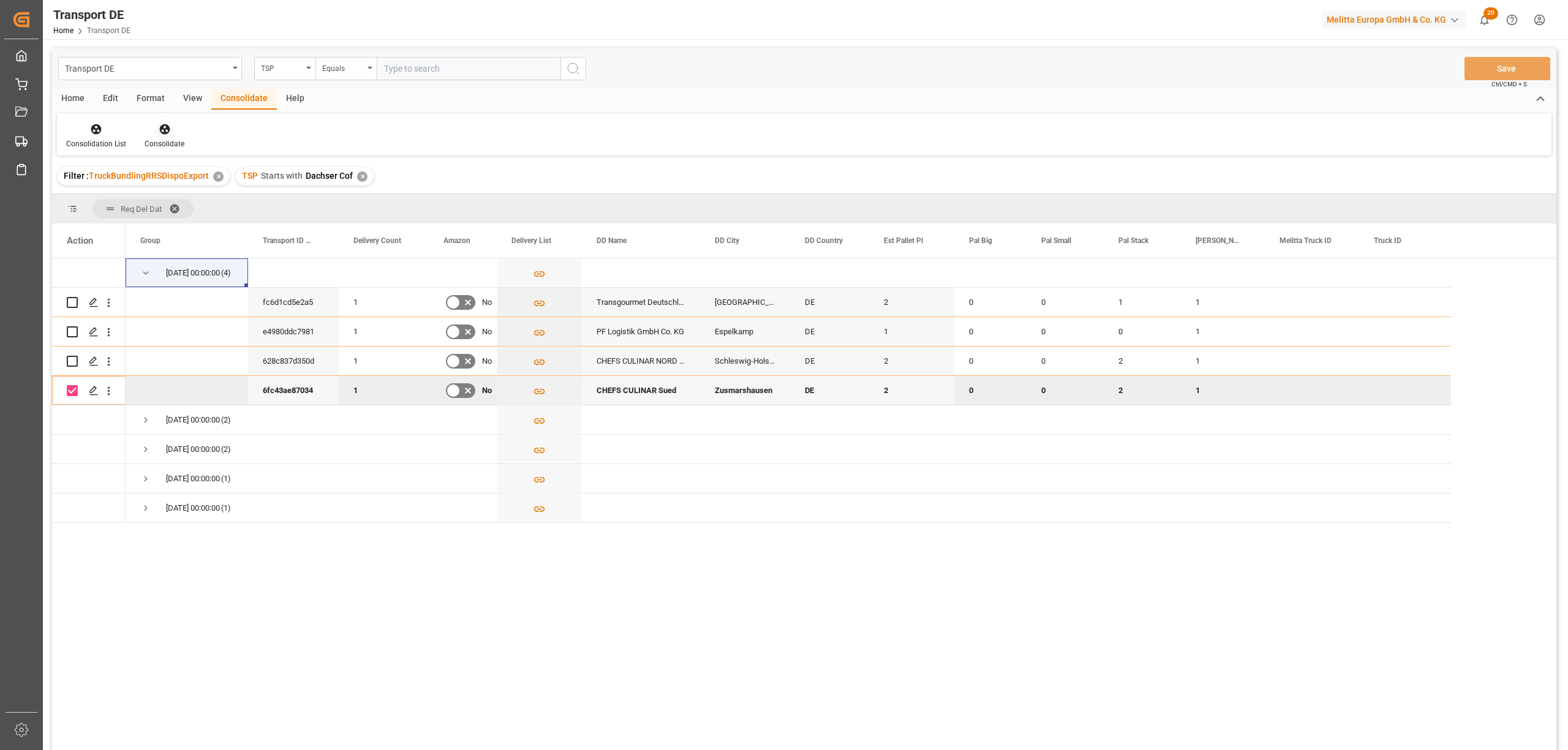
click at [160, 128] on icon at bounding box center [164, 129] width 10 height 10
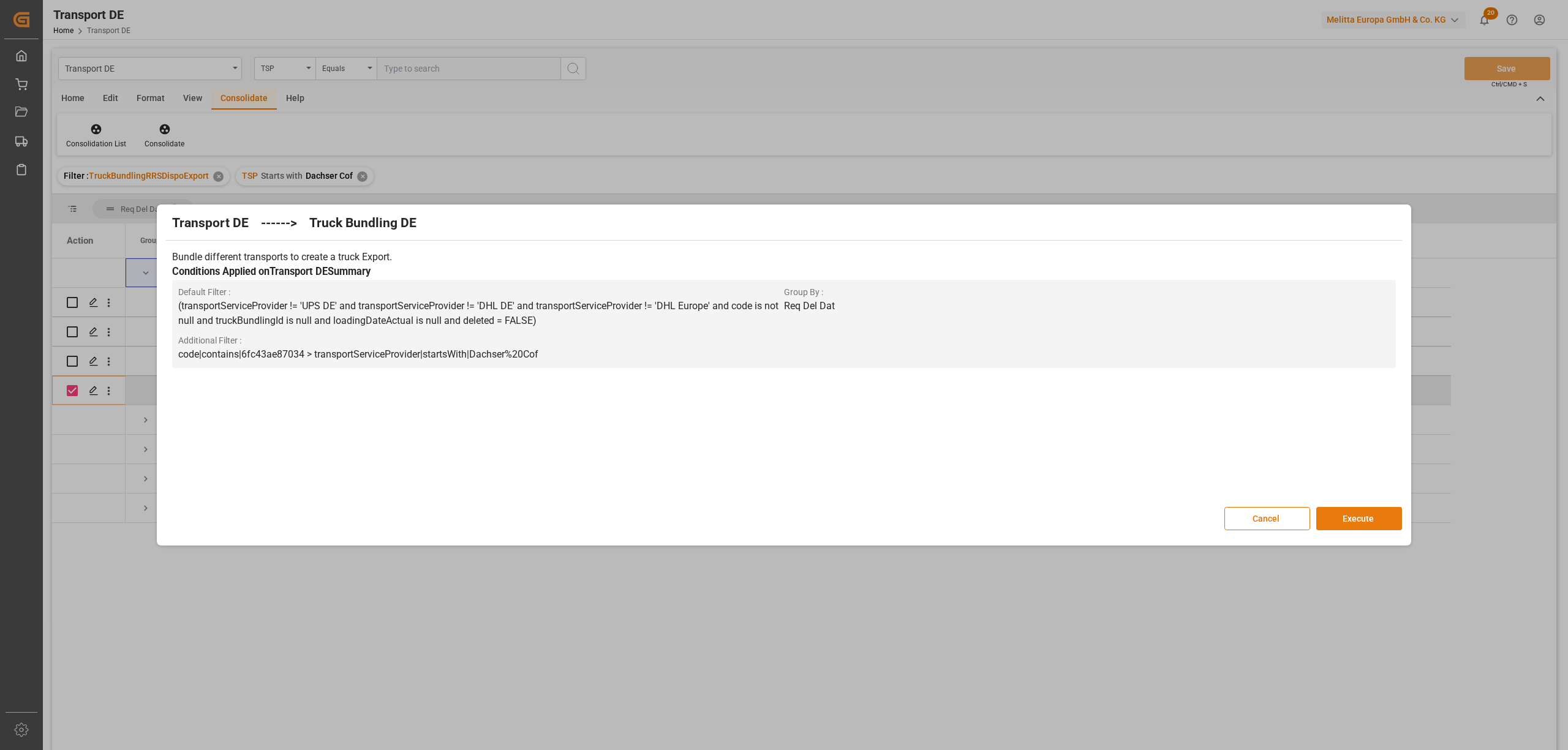
click at [1356, 520] on button "Execute" at bounding box center [1359, 519] width 86 height 24
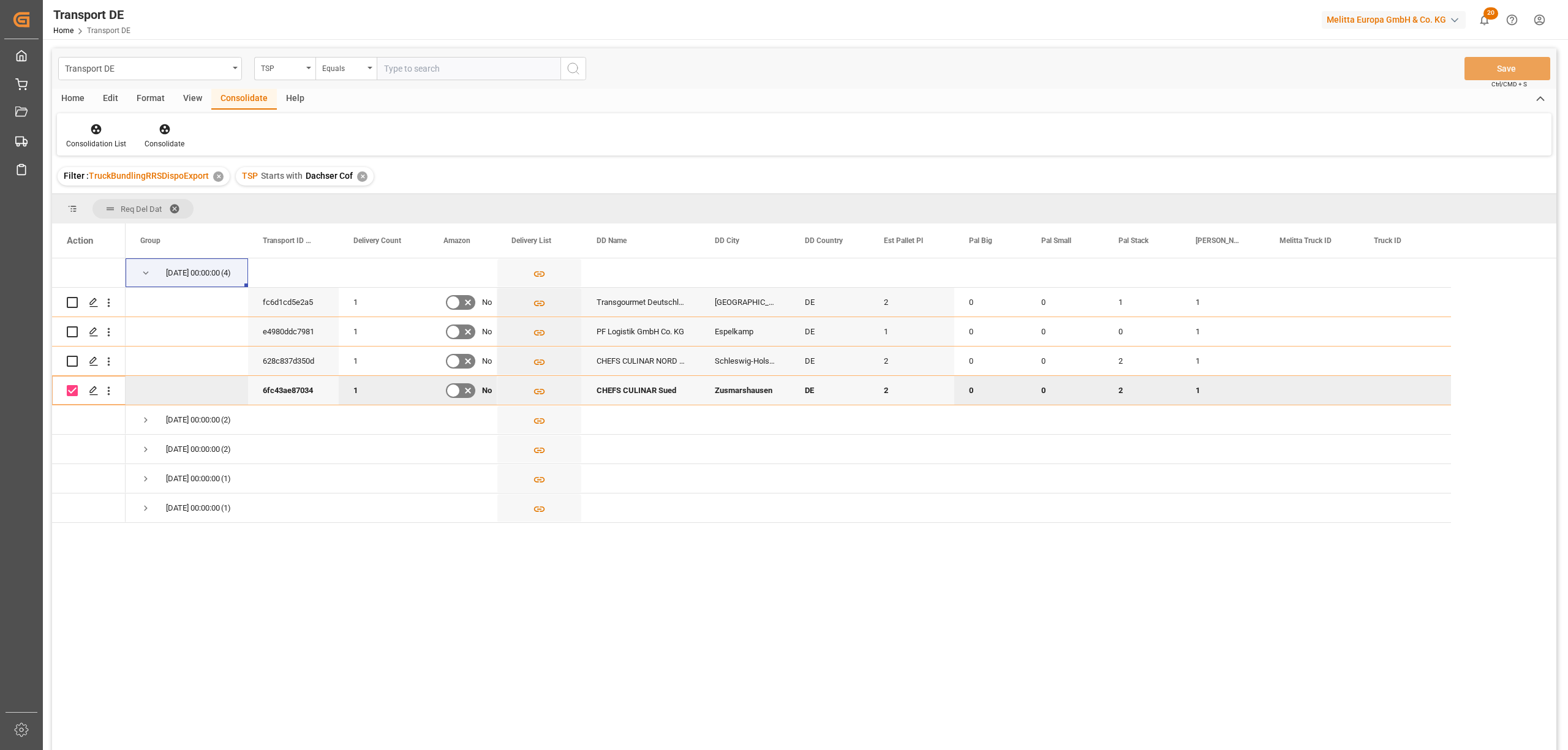
click at [71, 393] on input "Press Space to toggle row selection (checked)" at bounding box center [73, 391] width 11 height 11
checkbox input "false"
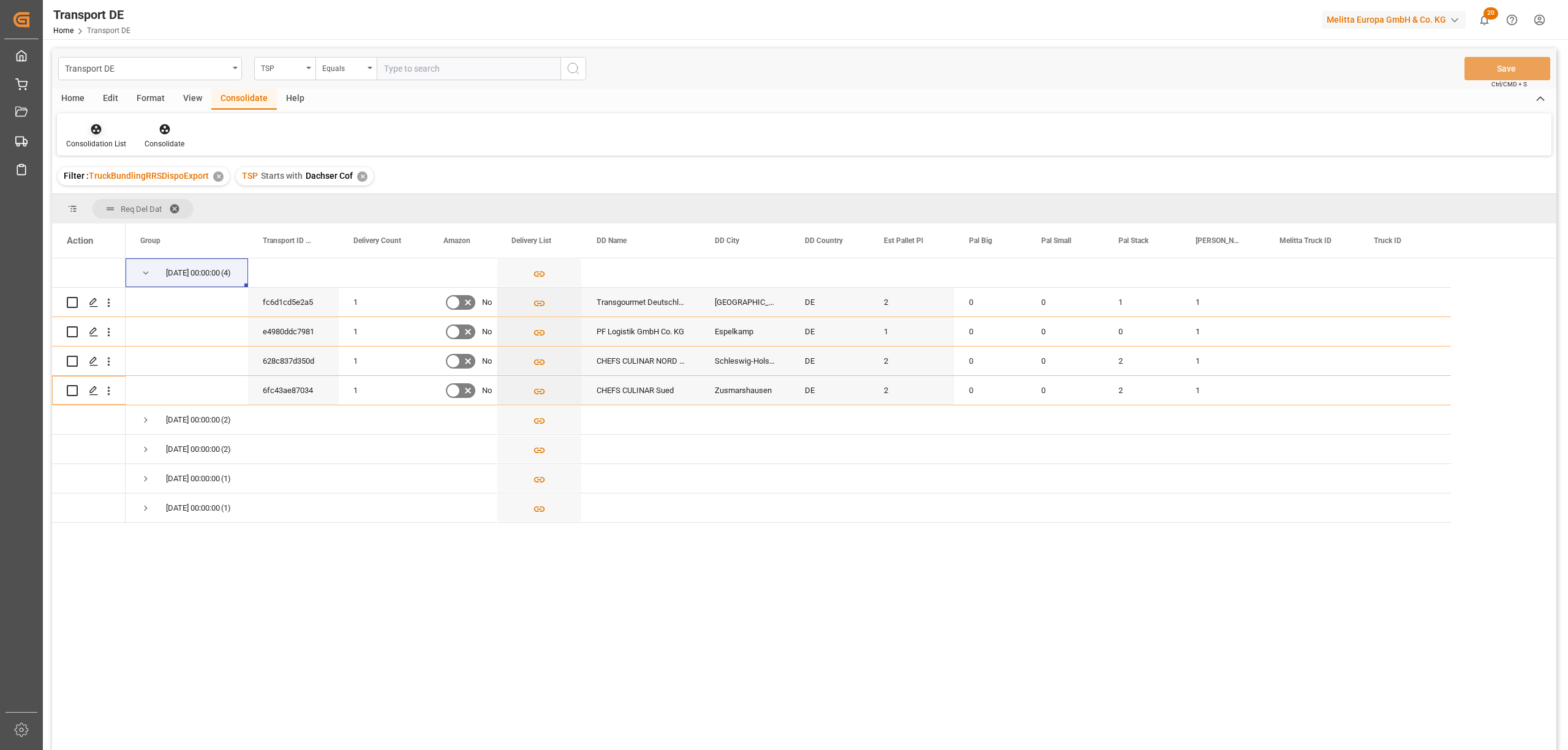
click at [93, 129] on icon at bounding box center [96, 129] width 10 height 10
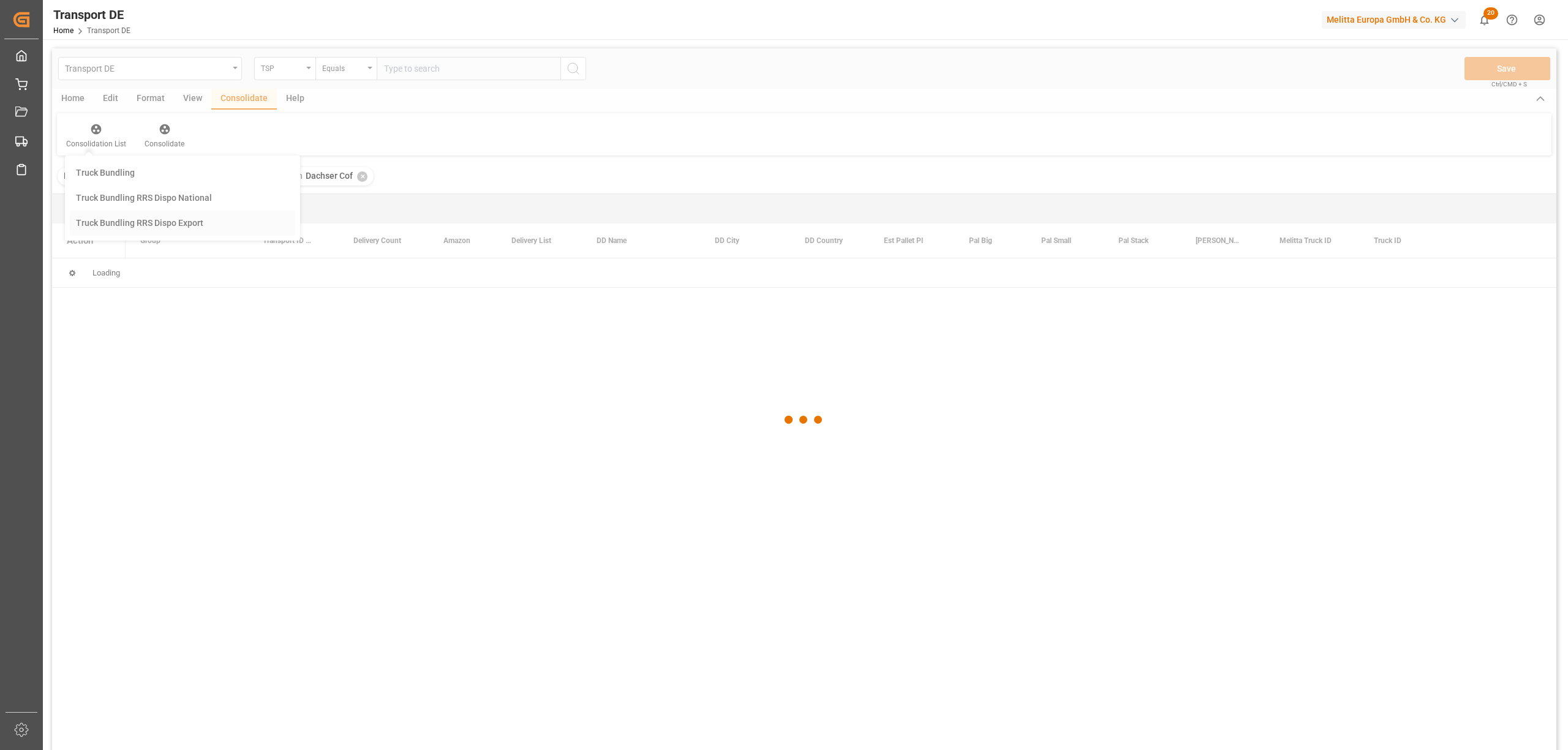
click at [131, 228] on div "Transport DE TSP Equals Save Ctrl/CMD + S Home Edit Format View Consolidate Hel…" at bounding box center [804, 416] width 1505 height 735
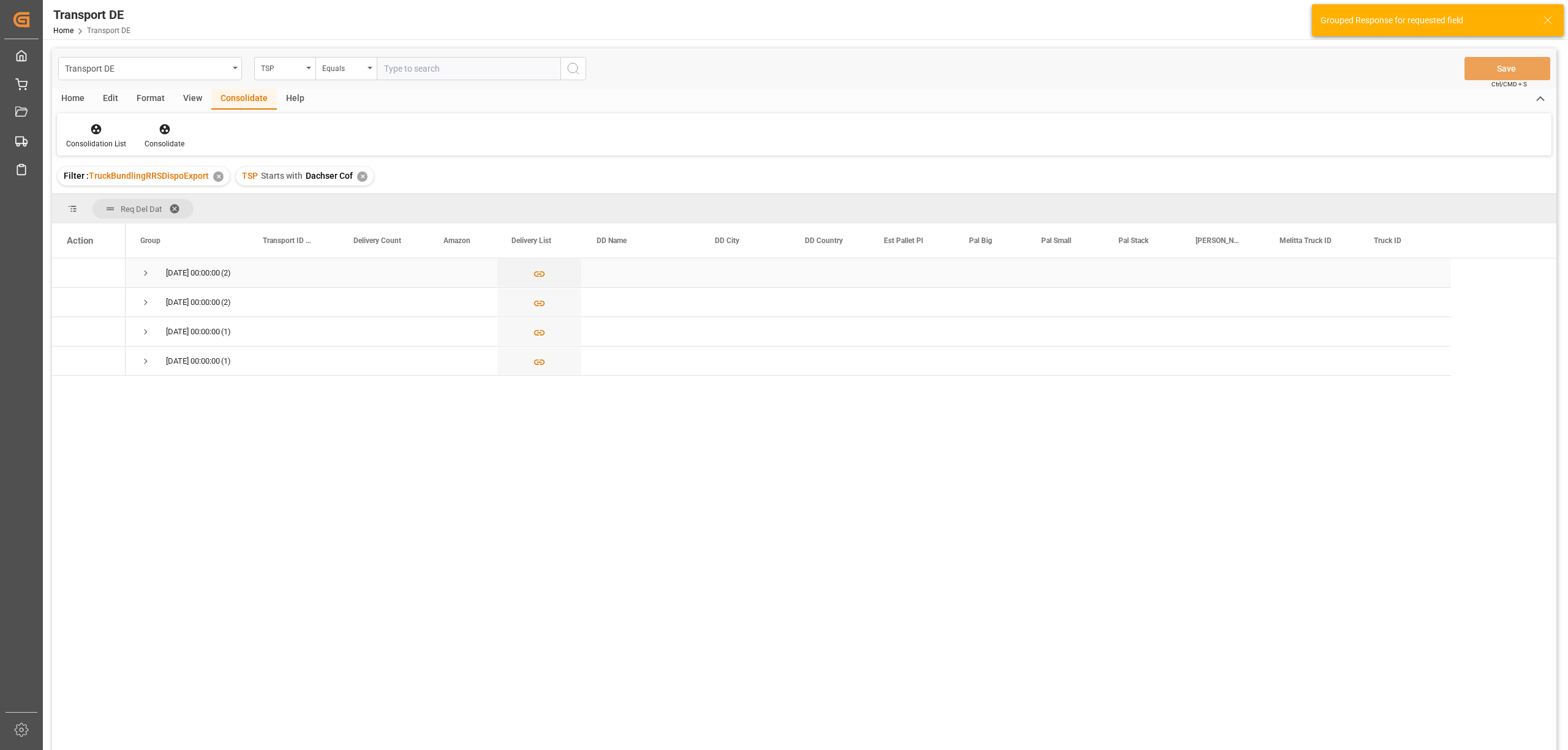
click at [143, 272] on span "Press SPACE to select this row." at bounding box center [146, 274] width 11 height 11
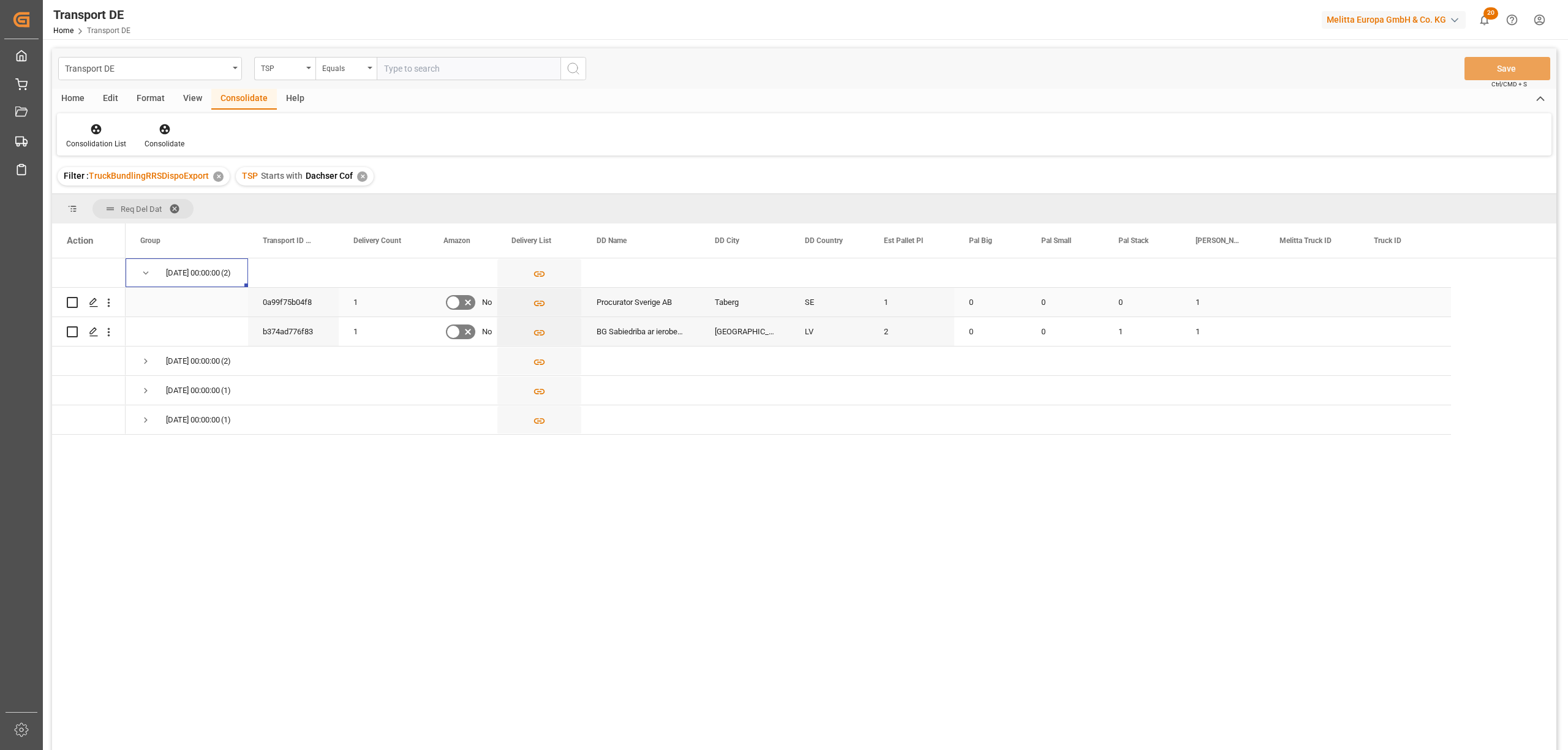
click at [71, 303] on input "Press Space to toggle row selection (unchecked)" at bounding box center [73, 303] width 11 height 11
click at [164, 128] on icon at bounding box center [164, 129] width 10 height 10
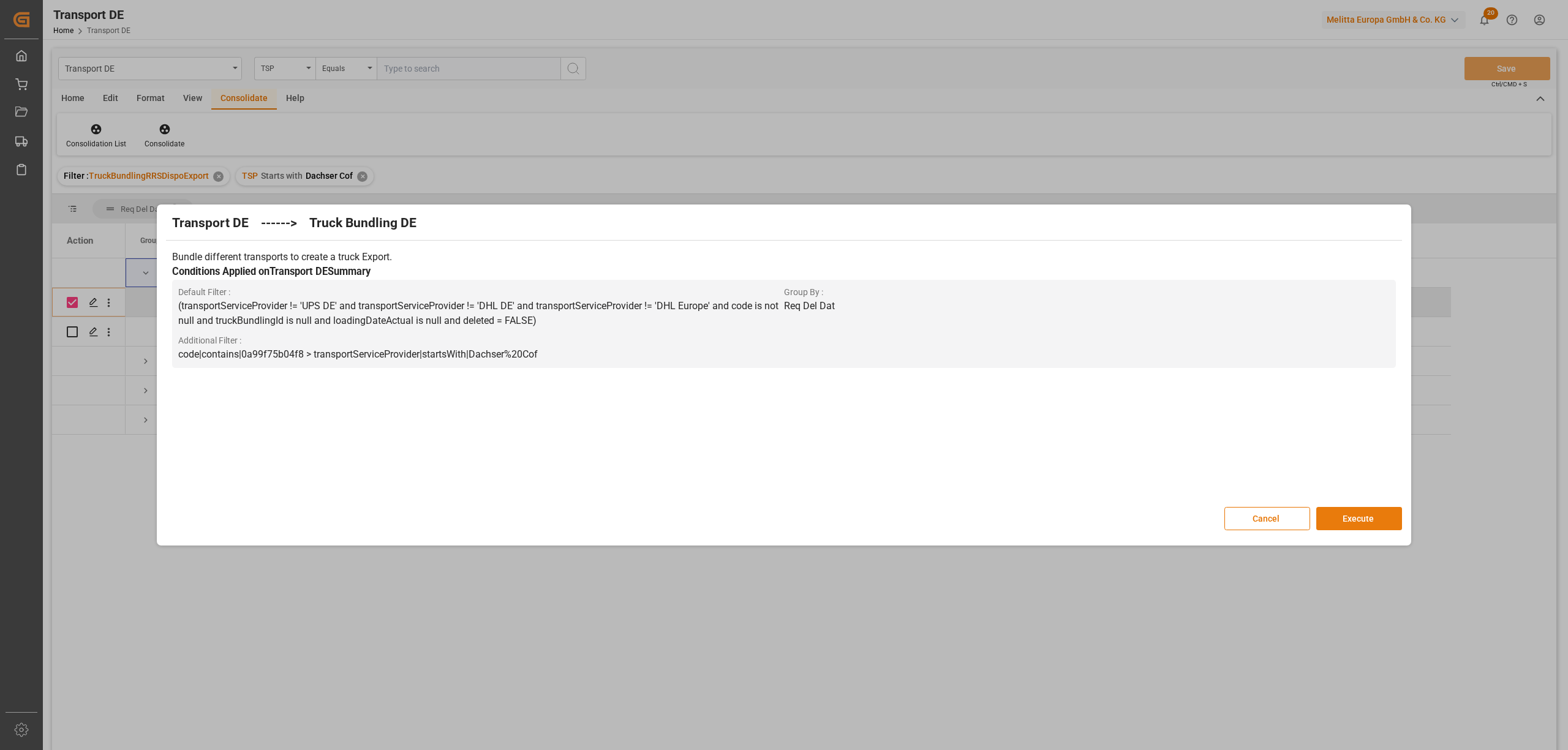
click at [1373, 525] on button "Execute" at bounding box center [1359, 519] width 86 height 24
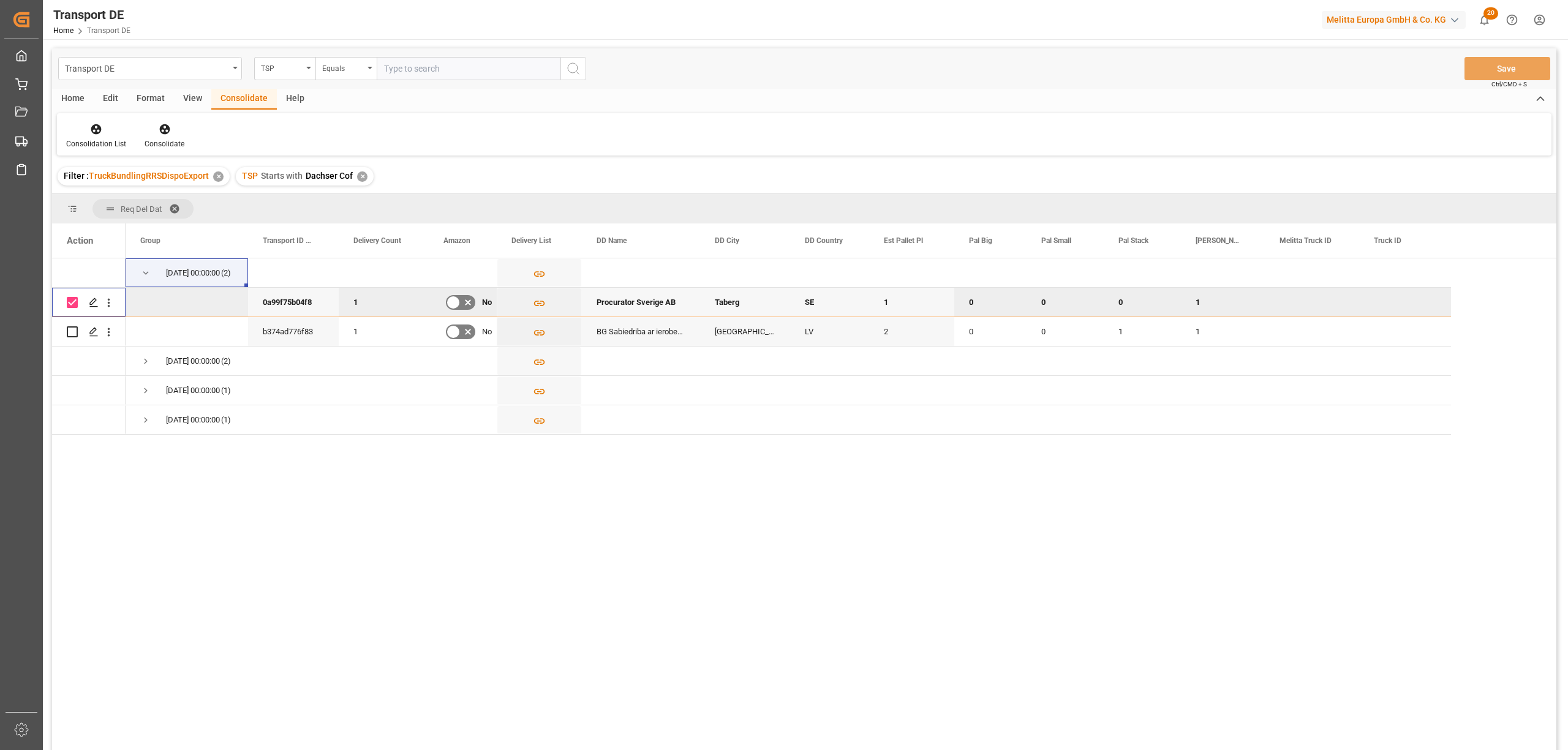
click at [74, 302] on input "Press Space to toggle row selection (checked)" at bounding box center [73, 303] width 11 height 11
checkbox input "false"
click at [72, 333] on input "Press Space to toggle row selection (unchecked)" at bounding box center [73, 332] width 11 height 11
checkbox input "true"
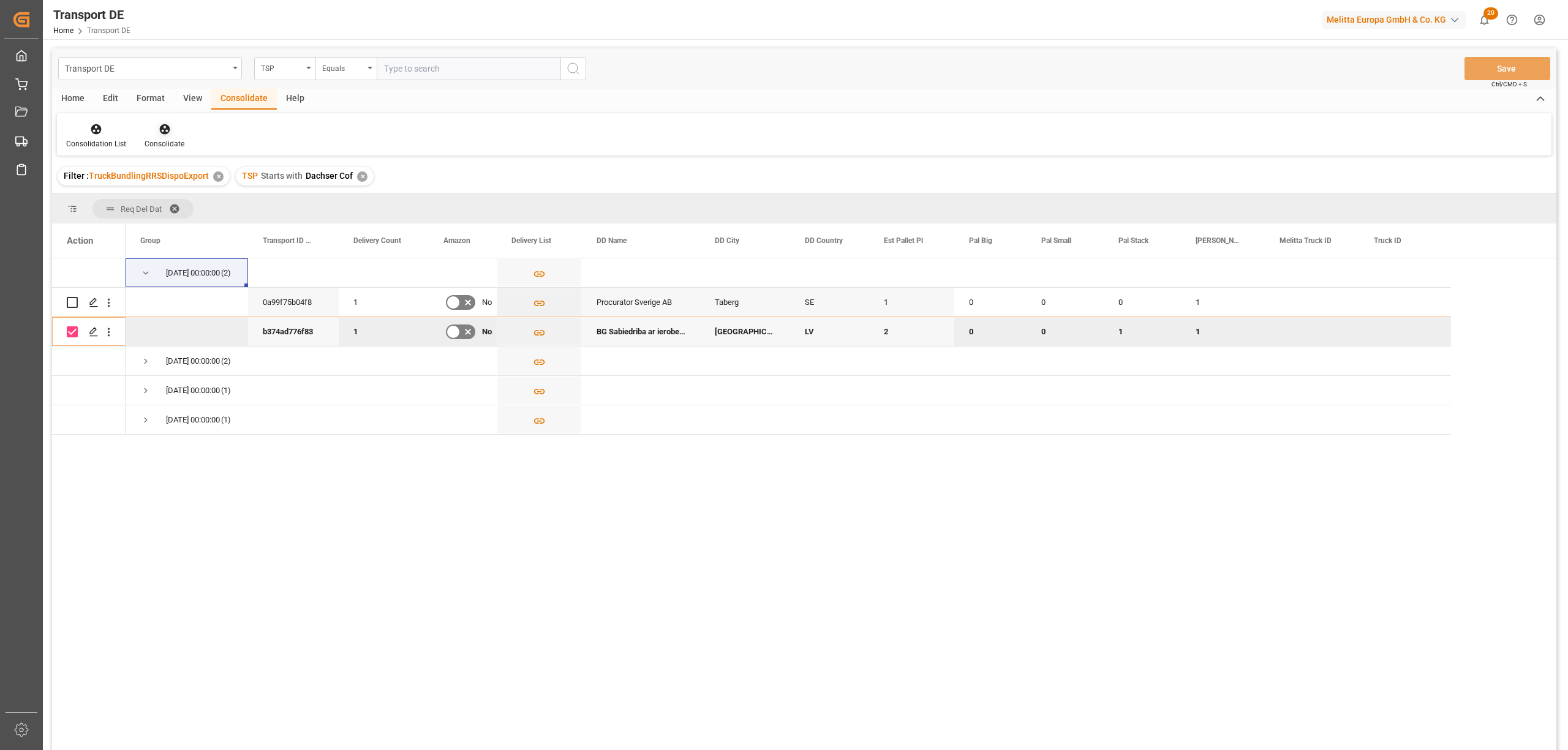
click at [165, 137] on div "Consolidate" at bounding box center [164, 135] width 58 height 27
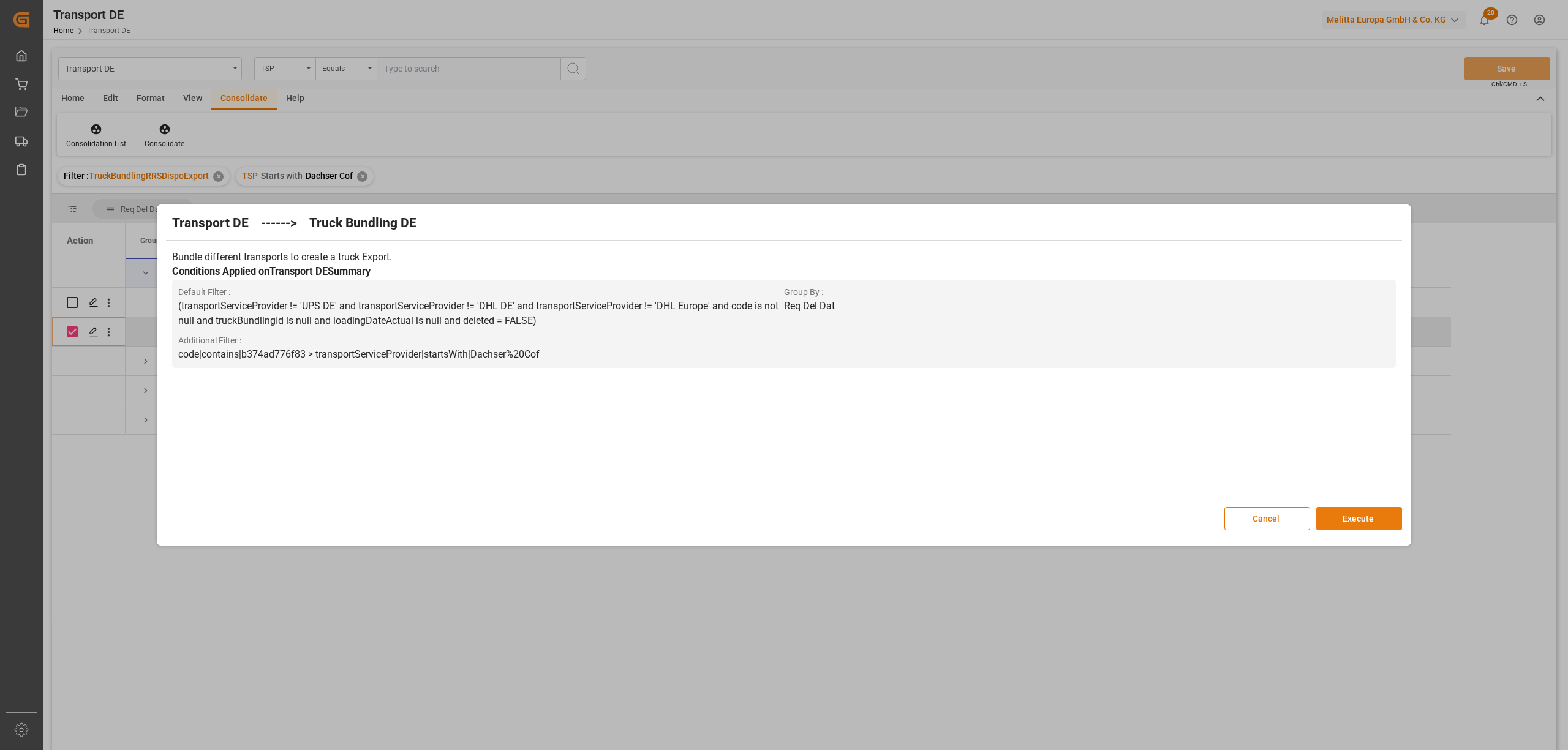
click at [1359, 528] on button "Execute" at bounding box center [1359, 519] width 86 height 24
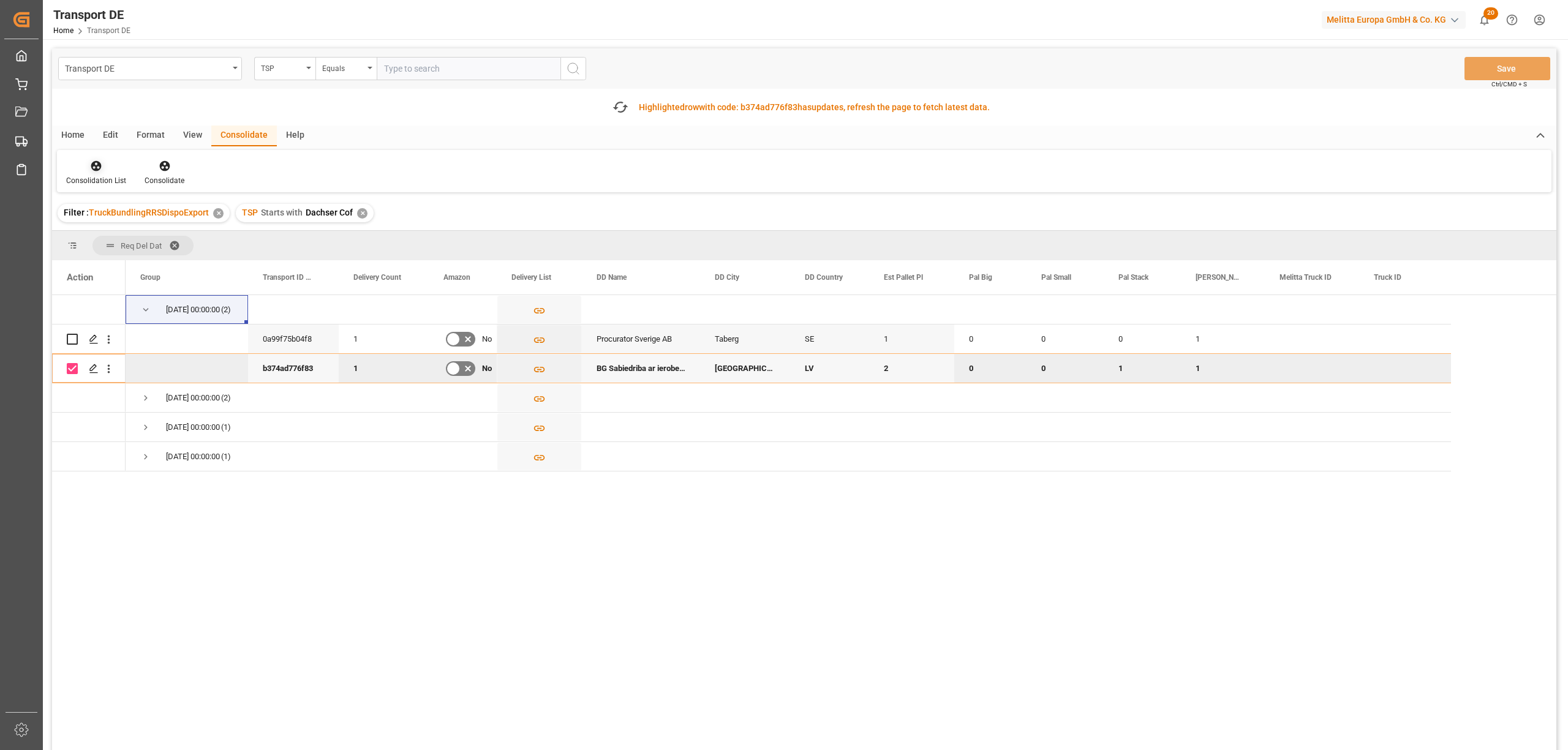
click at [89, 175] on div "Consolidation List" at bounding box center [96, 181] width 60 height 11
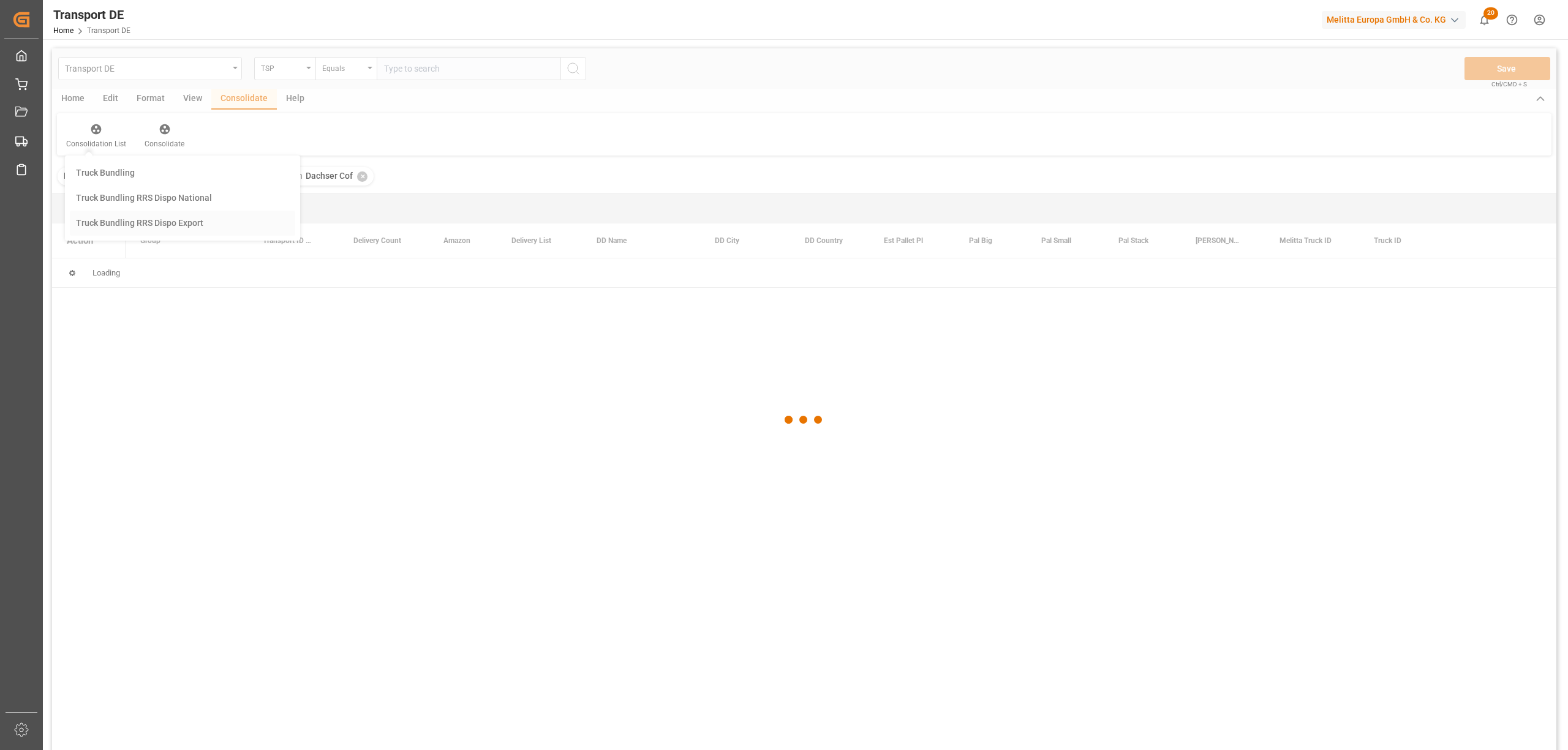
click at [116, 222] on div "Transport DE TSP Equals Save Ctrl/CMD + S Home Edit Format View Consolidate Hel…" at bounding box center [804, 416] width 1505 height 735
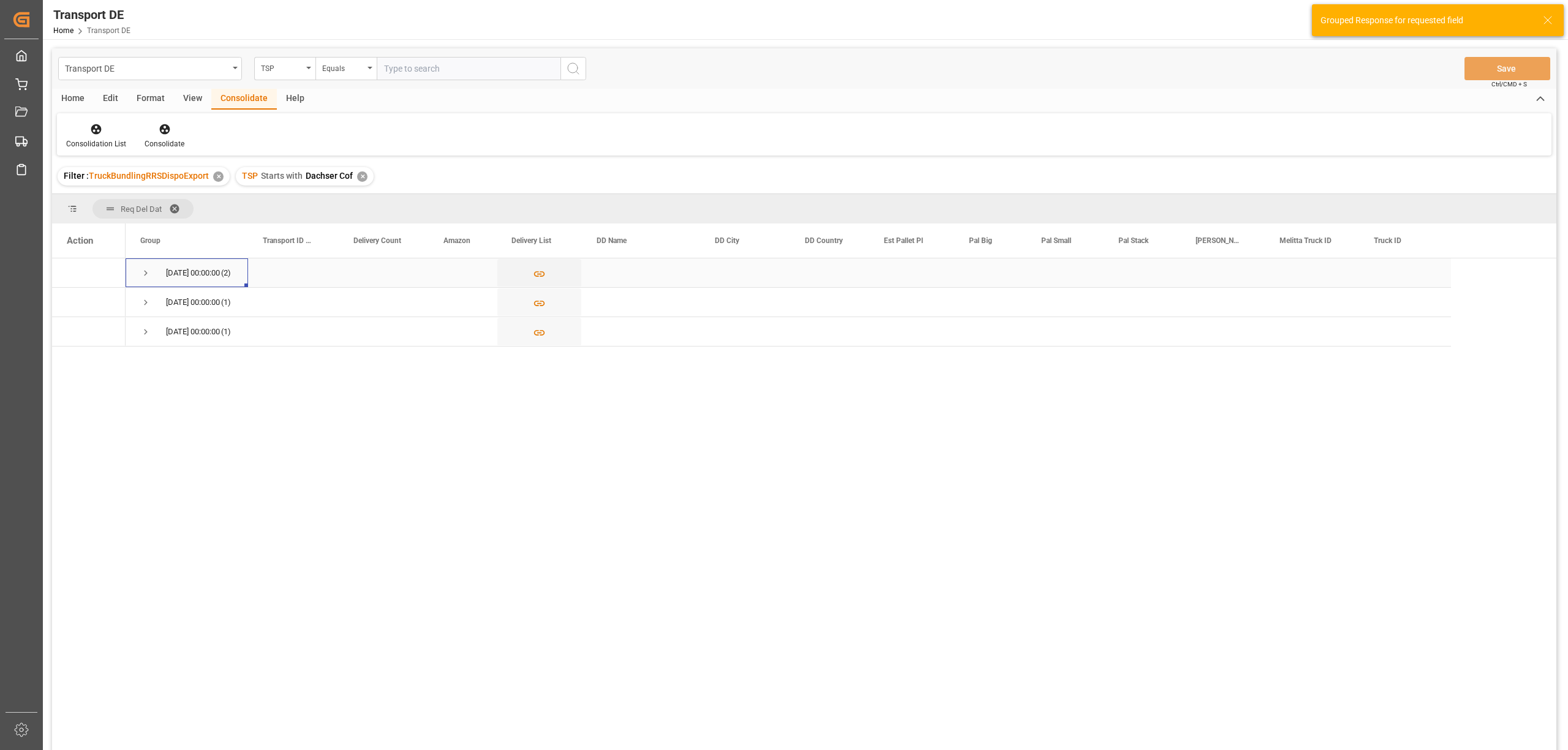
click at [146, 275] on span "Press SPACE to select this row." at bounding box center [146, 274] width 11 height 11
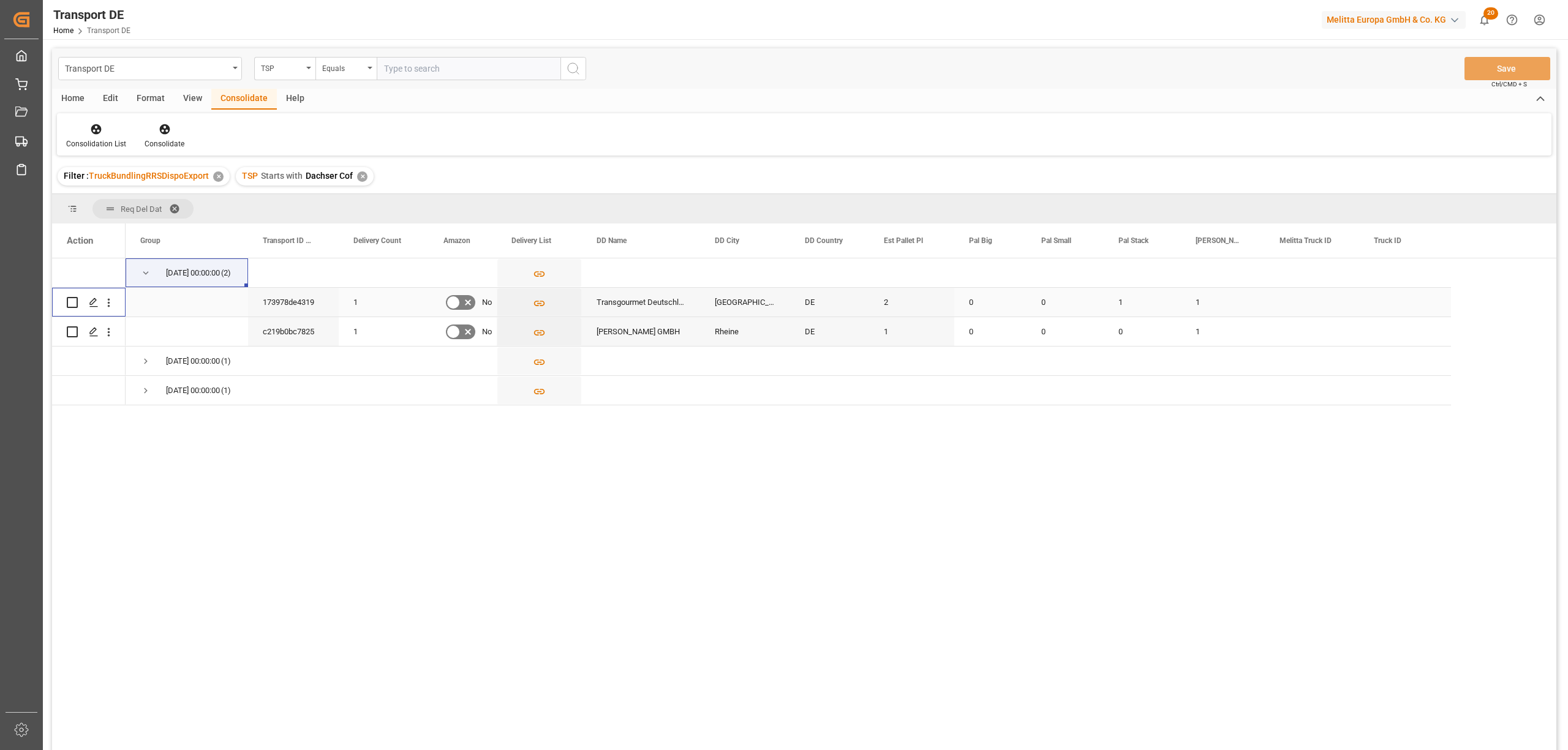
click at [69, 302] on input "Press Space to toggle row selection (unchecked)" at bounding box center [73, 303] width 11 height 11
click at [164, 128] on icon at bounding box center [165, 129] width 12 height 12
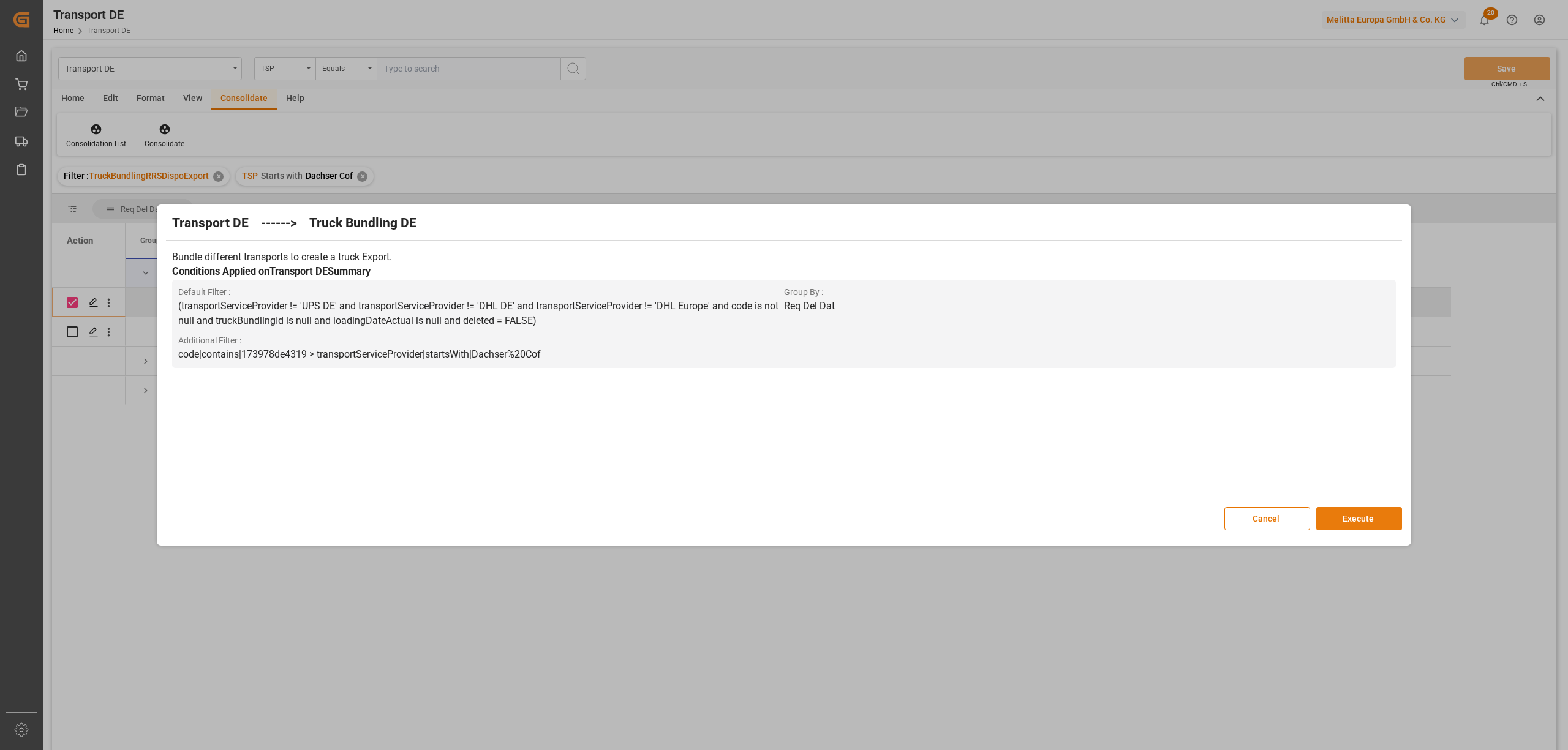
click at [1341, 523] on button "Execute" at bounding box center [1359, 519] width 86 height 24
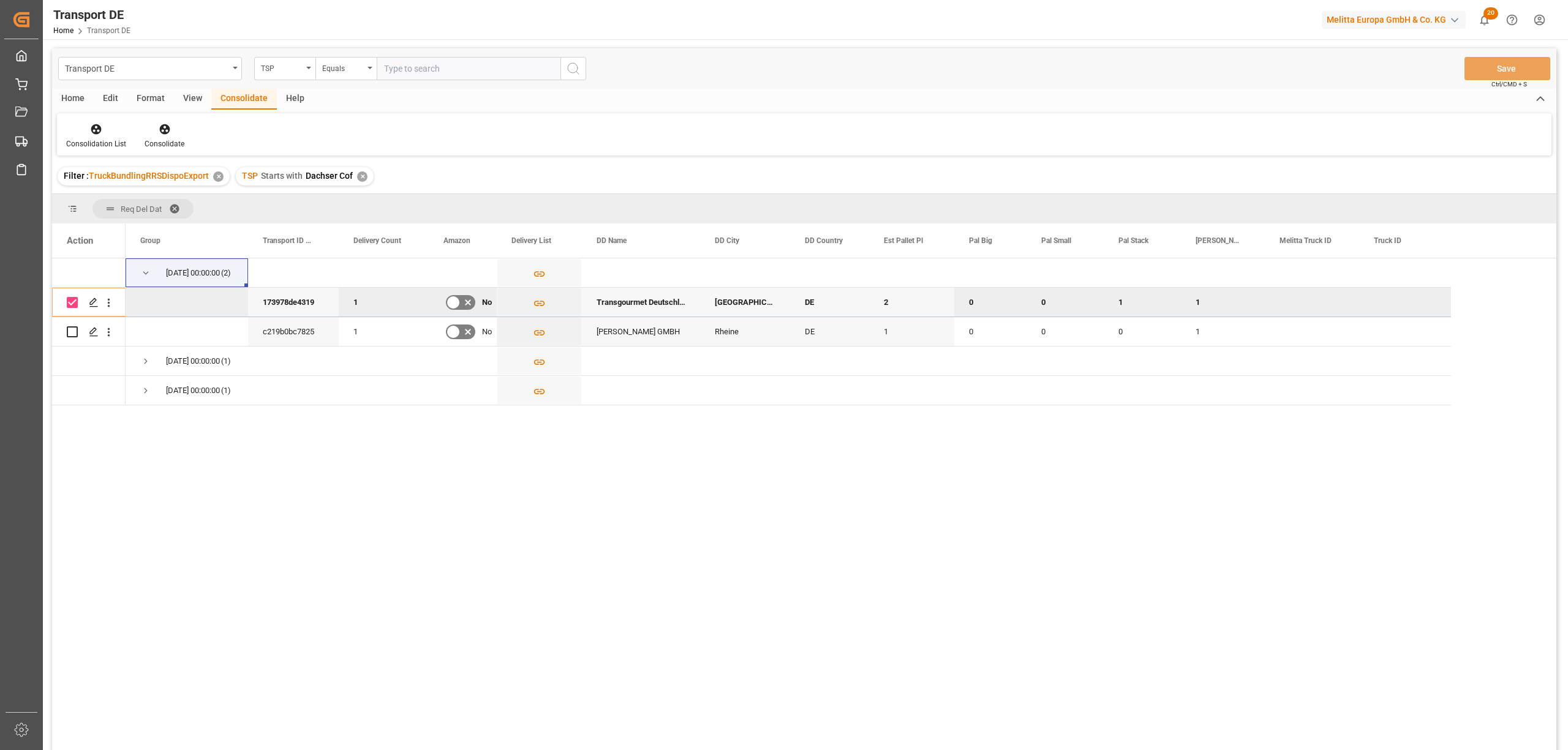
click at [71, 302] on input "Press Space to toggle row selection (checked)" at bounding box center [73, 303] width 11 height 11
checkbox input "false"
drag, startPoint x: 69, startPoint y: 330, endPoint x: 108, endPoint y: 285, distance: 59.5
click at [71, 330] on input "Press Space to toggle row selection (unchecked)" at bounding box center [73, 332] width 11 height 11
checkbox input "true"
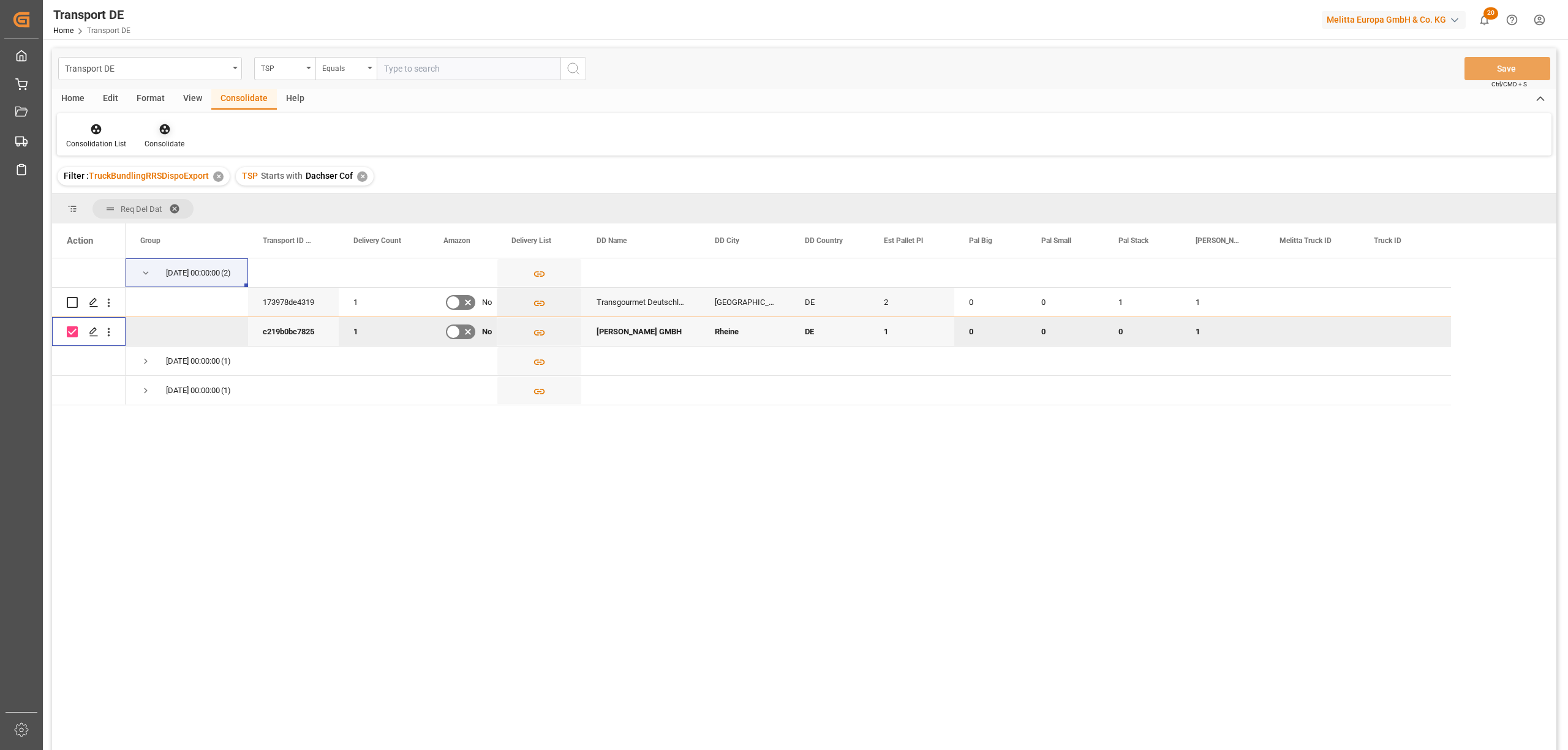
click at [162, 131] on icon at bounding box center [165, 129] width 12 height 12
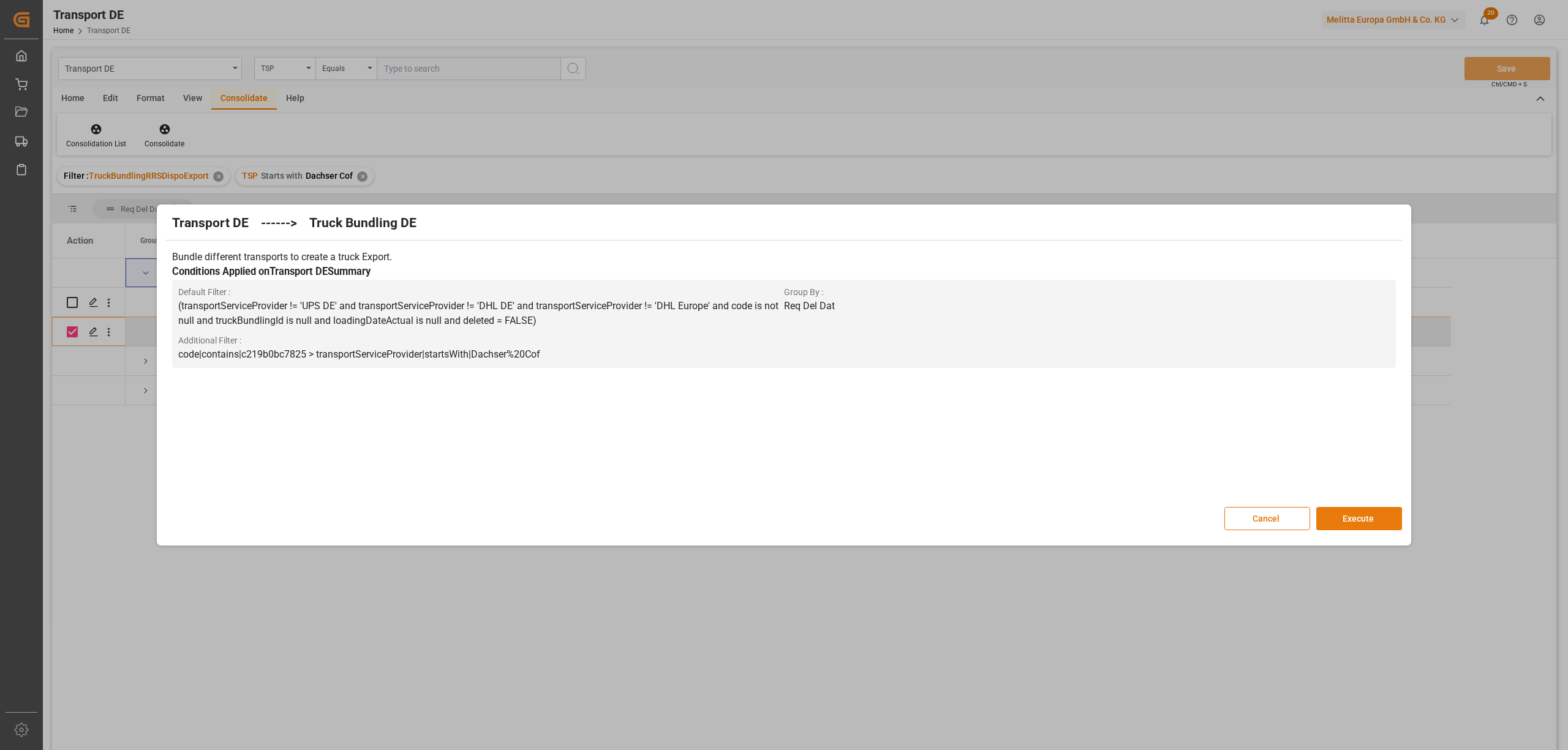
click at [1365, 522] on button "Execute" at bounding box center [1359, 519] width 86 height 24
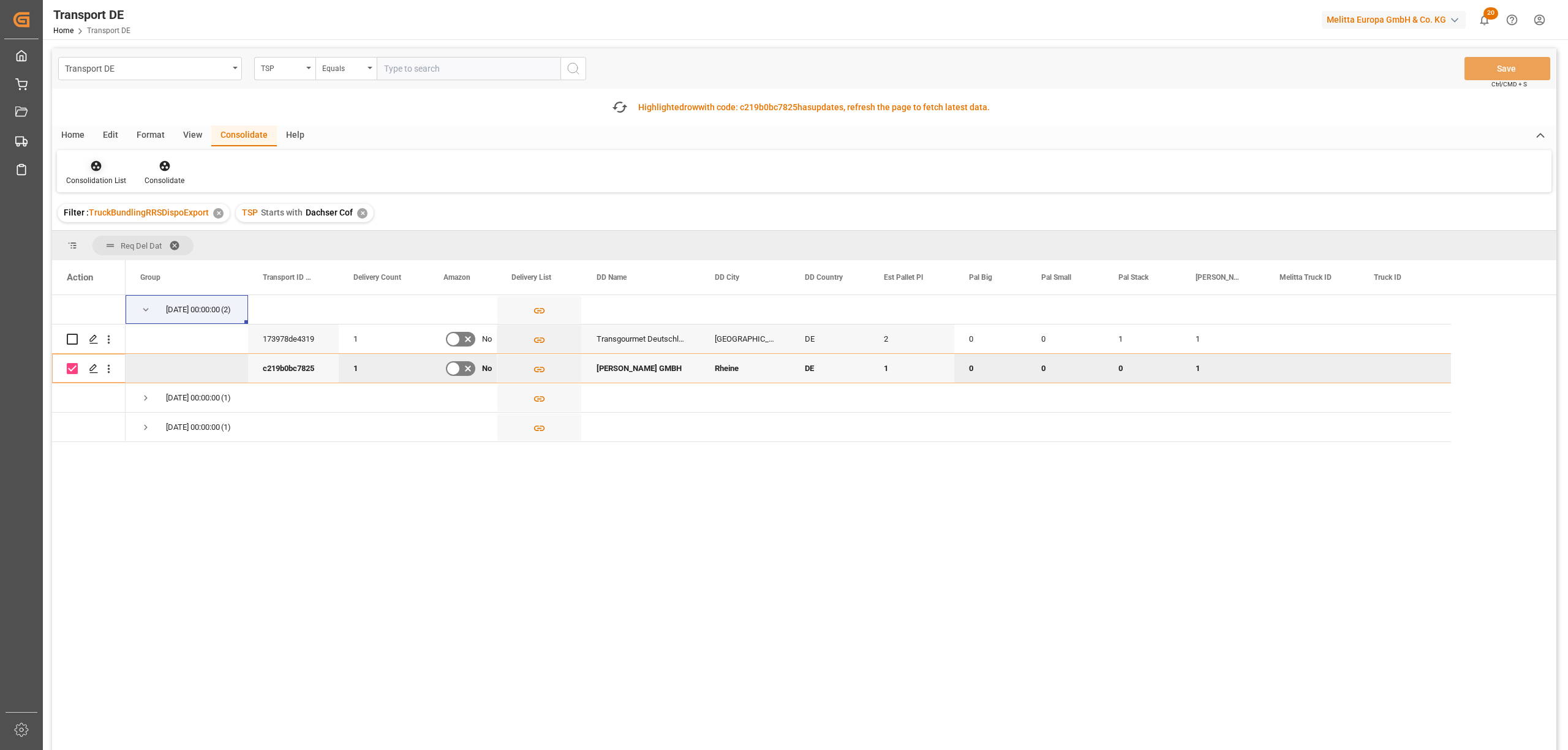
click at [89, 175] on div "Consolidation List" at bounding box center [96, 181] width 60 height 11
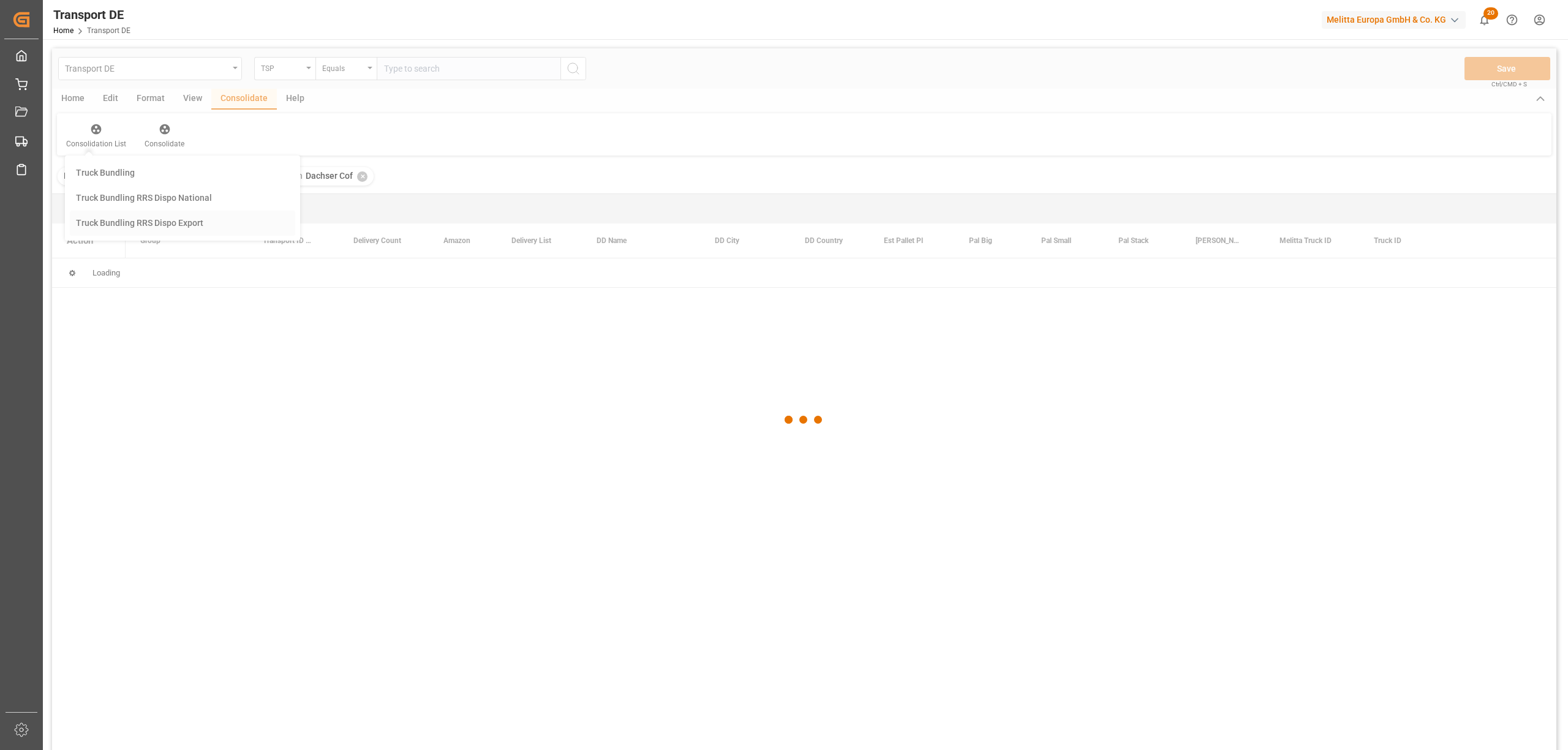
click at [123, 262] on div "Transport DE TSP Equals Save Ctrl/CMD + S Home Edit Format View Consolidate Hel…" at bounding box center [804, 416] width 1505 height 735
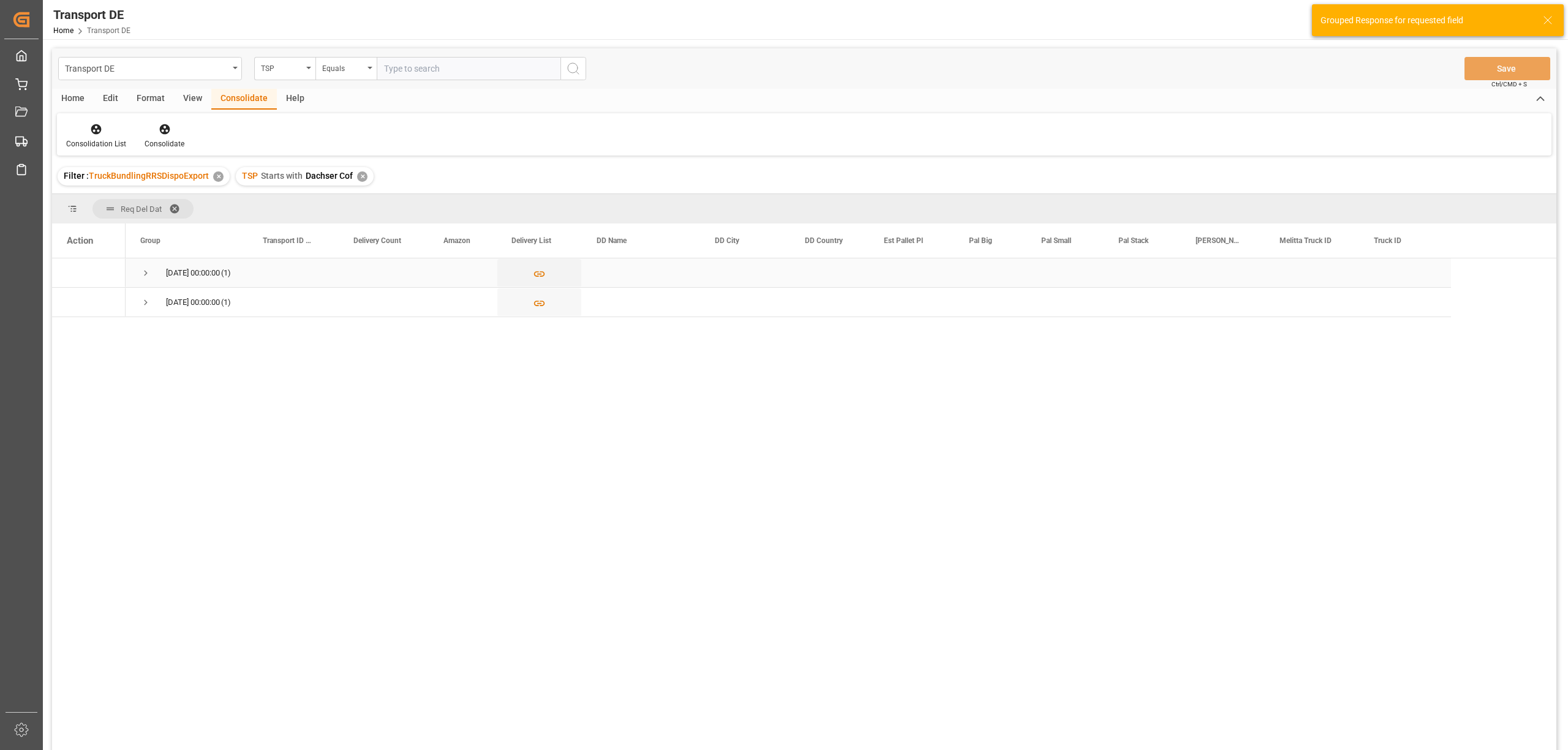
click at [148, 272] on span "Press SPACE to select this row." at bounding box center [146, 274] width 11 height 11
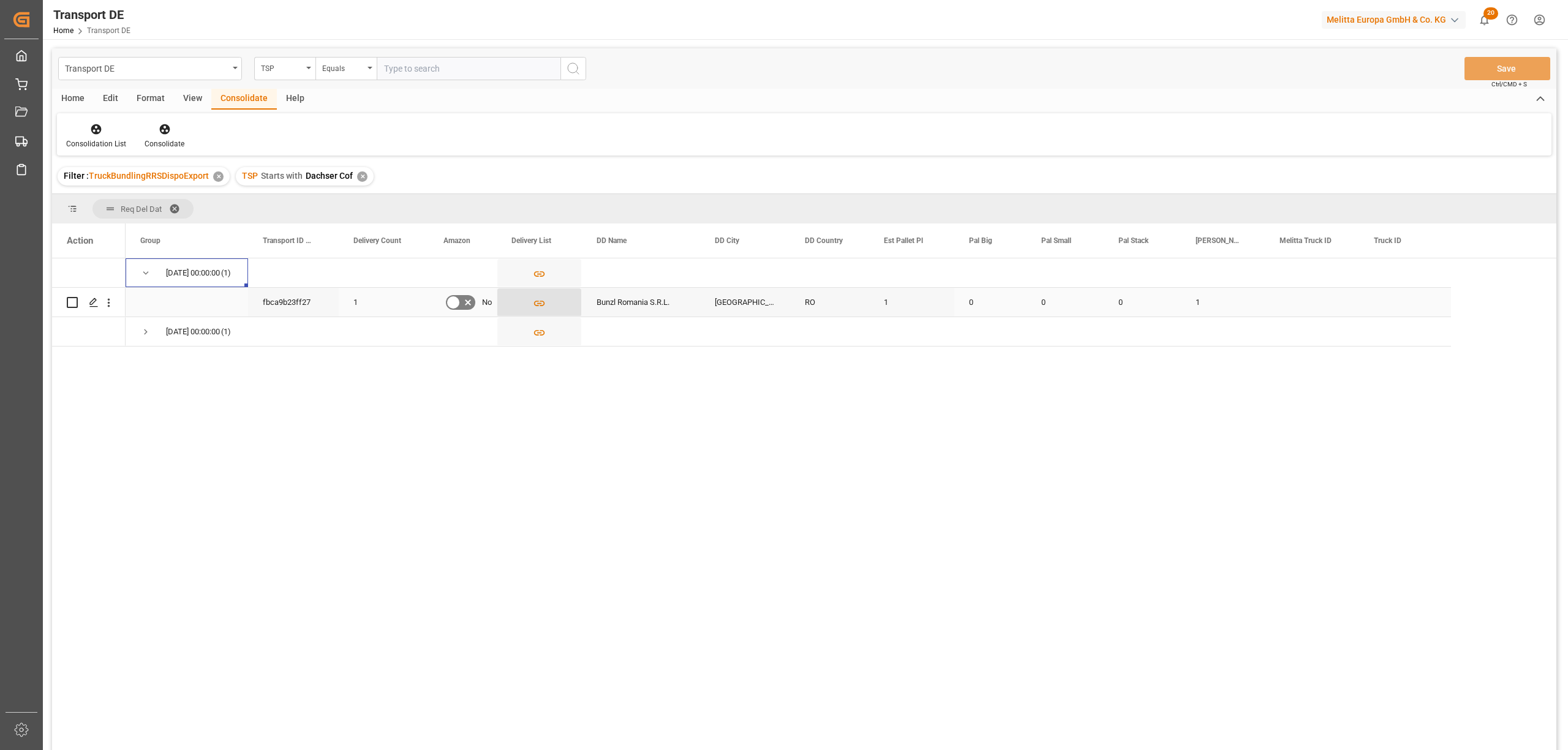
click at [537, 302] on icon "Press SPACE to select this row." at bounding box center [540, 304] width 13 height 13
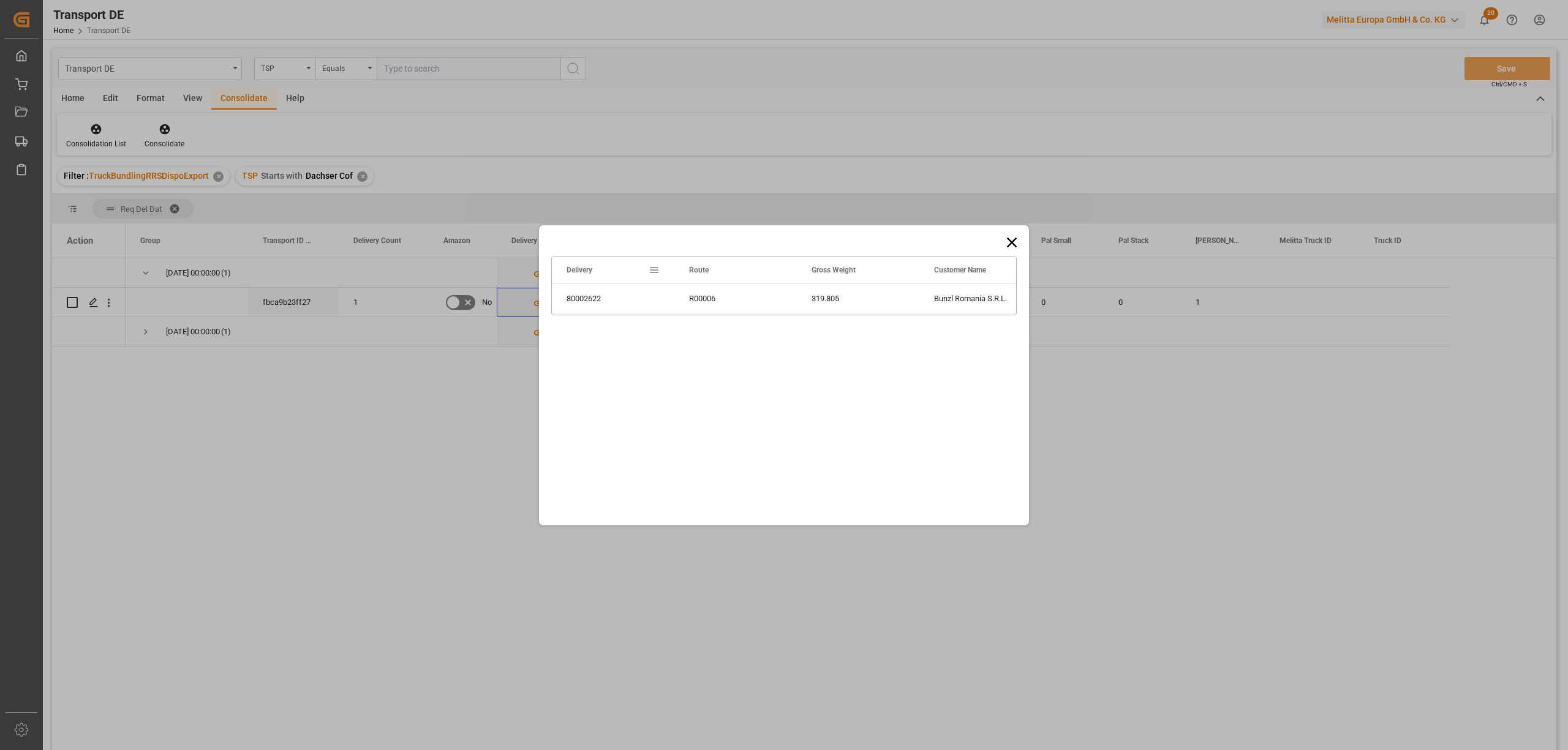
click at [1012, 235] on icon at bounding box center [1012, 242] width 17 height 17
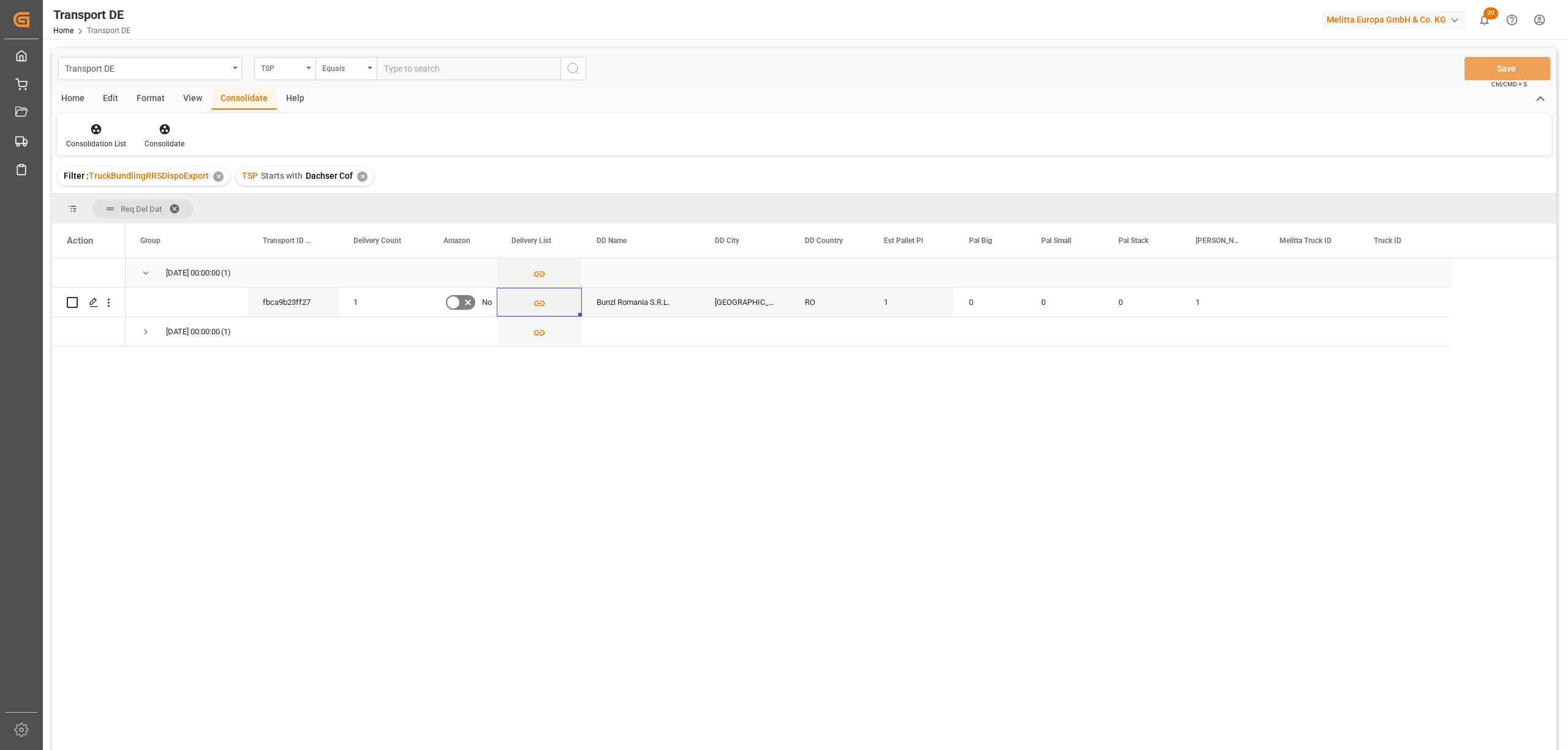
click at [146, 268] on span "Press SPACE to select this row." at bounding box center [146, 274] width 11 height 11
click at [149, 302] on span "Press SPACE to select this row." at bounding box center [146, 303] width 11 height 11
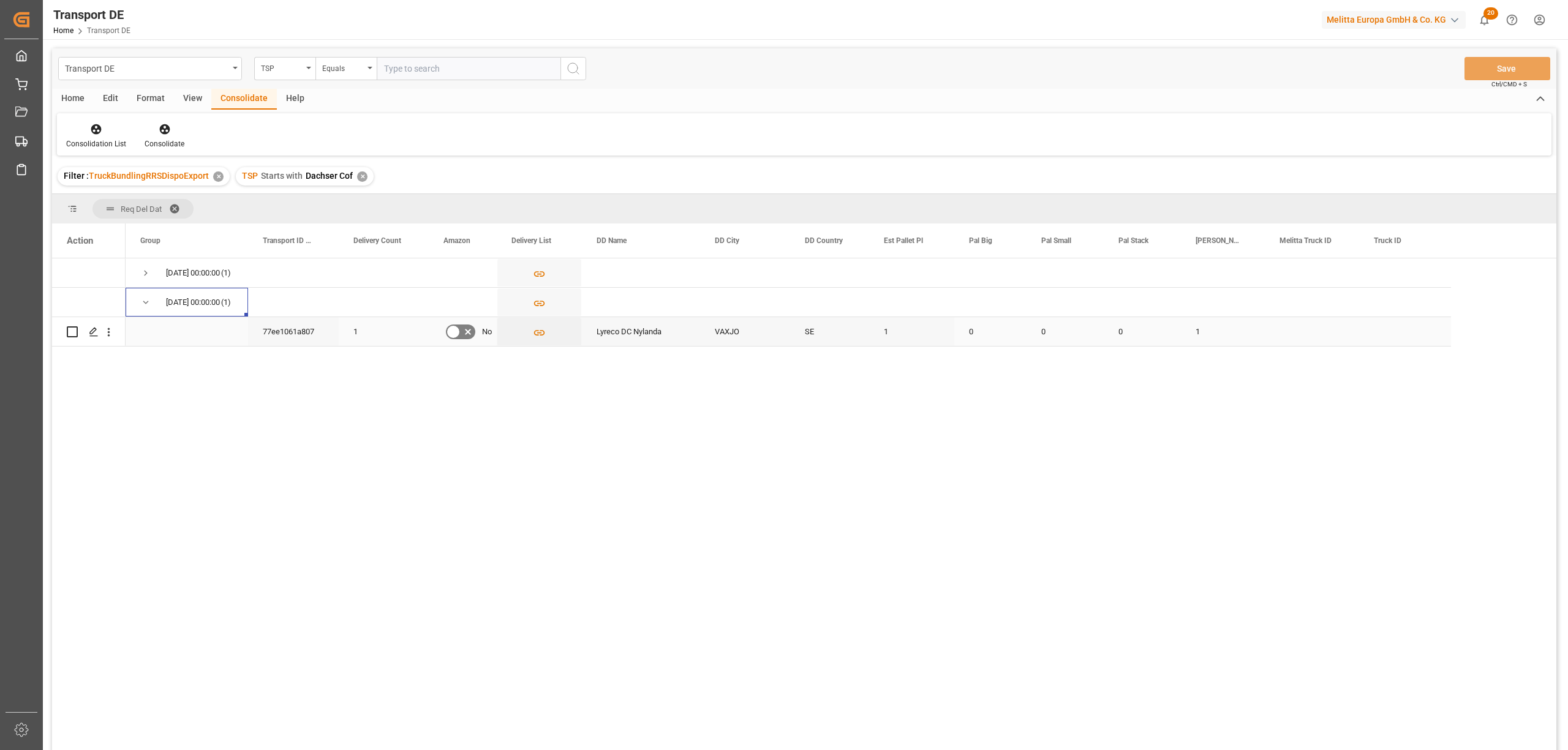
click at [71, 330] on input "Press Space to toggle row selection (unchecked)" at bounding box center [73, 332] width 11 height 11
checkbox input "true"
click at [168, 131] on icon at bounding box center [164, 129] width 10 height 10
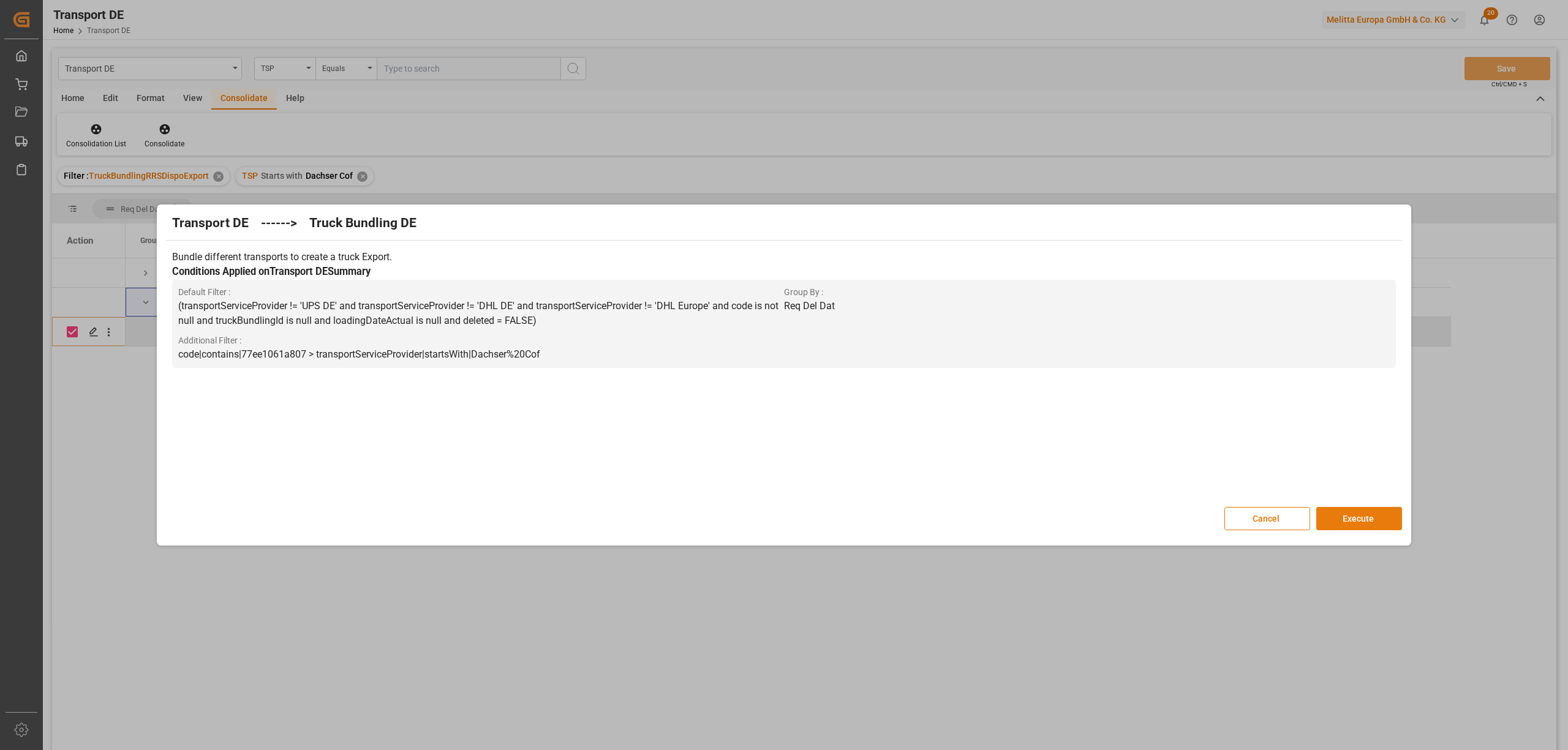
click at [1343, 521] on button "Execute" at bounding box center [1359, 519] width 86 height 24
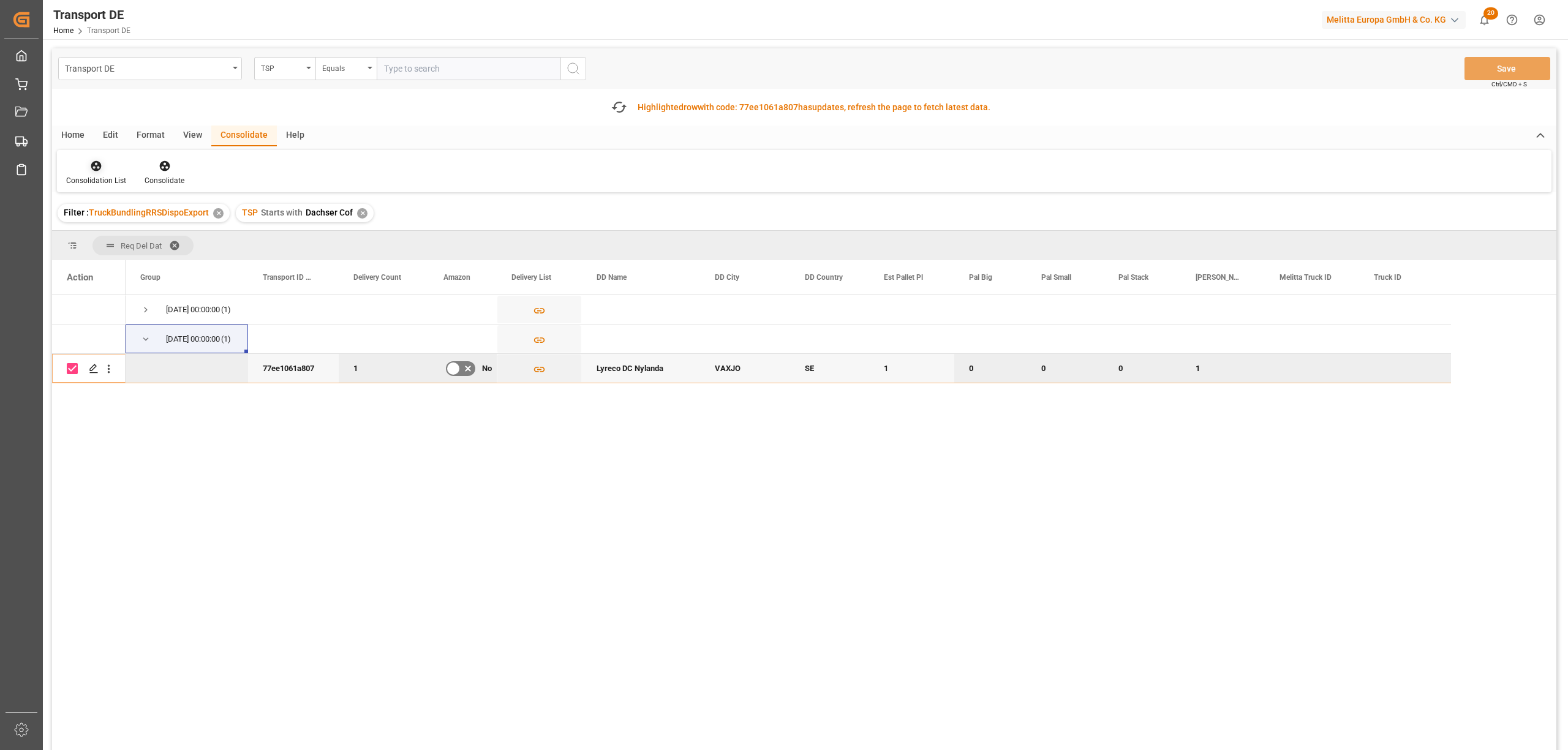
click at [96, 171] on icon at bounding box center [96, 166] width 12 height 12
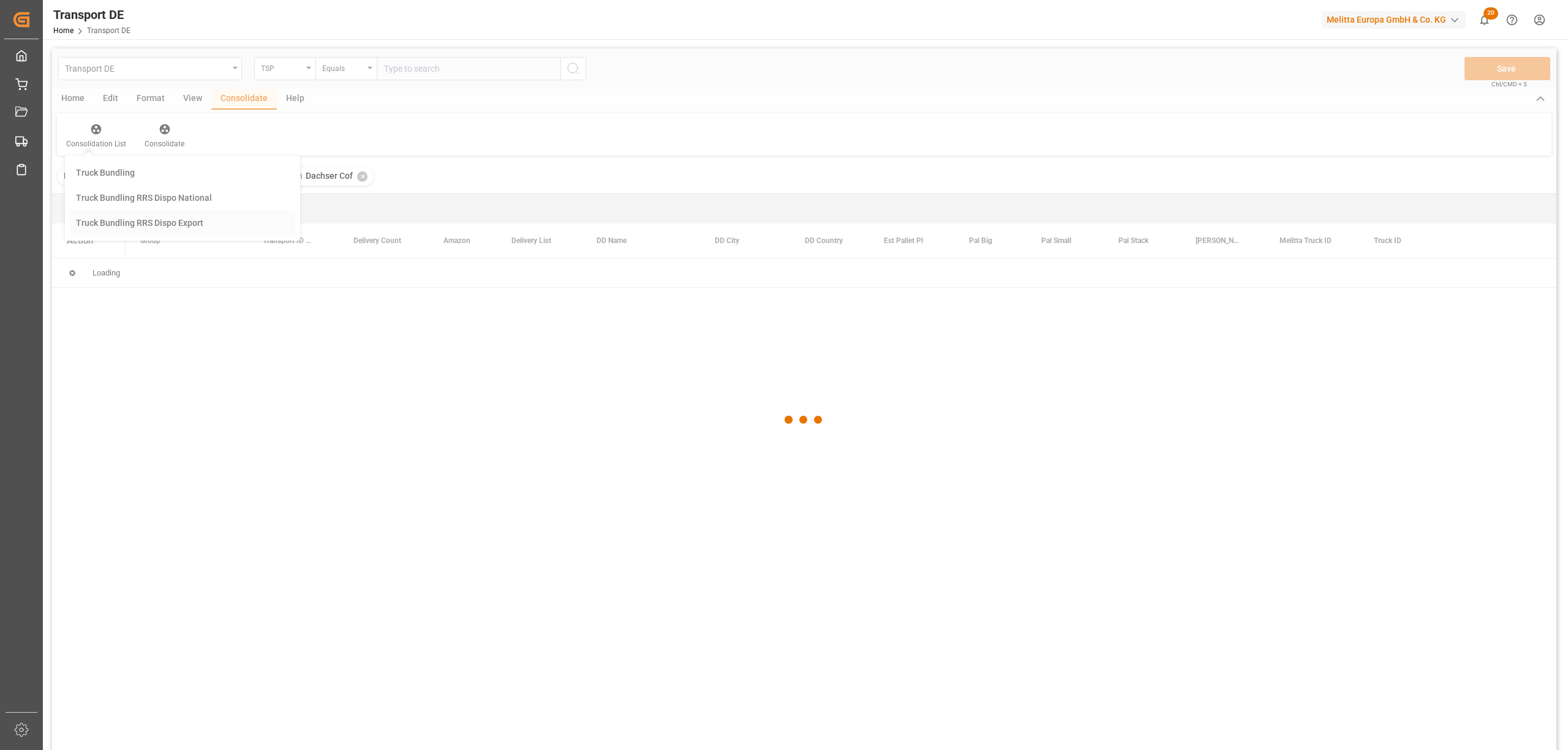
click at [116, 262] on div "Transport DE TSP Equals Save Ctrl/CMD + S Home Edit Format View Consolidate Hel…" at bounding box center [804, 416] width 1505 height 735
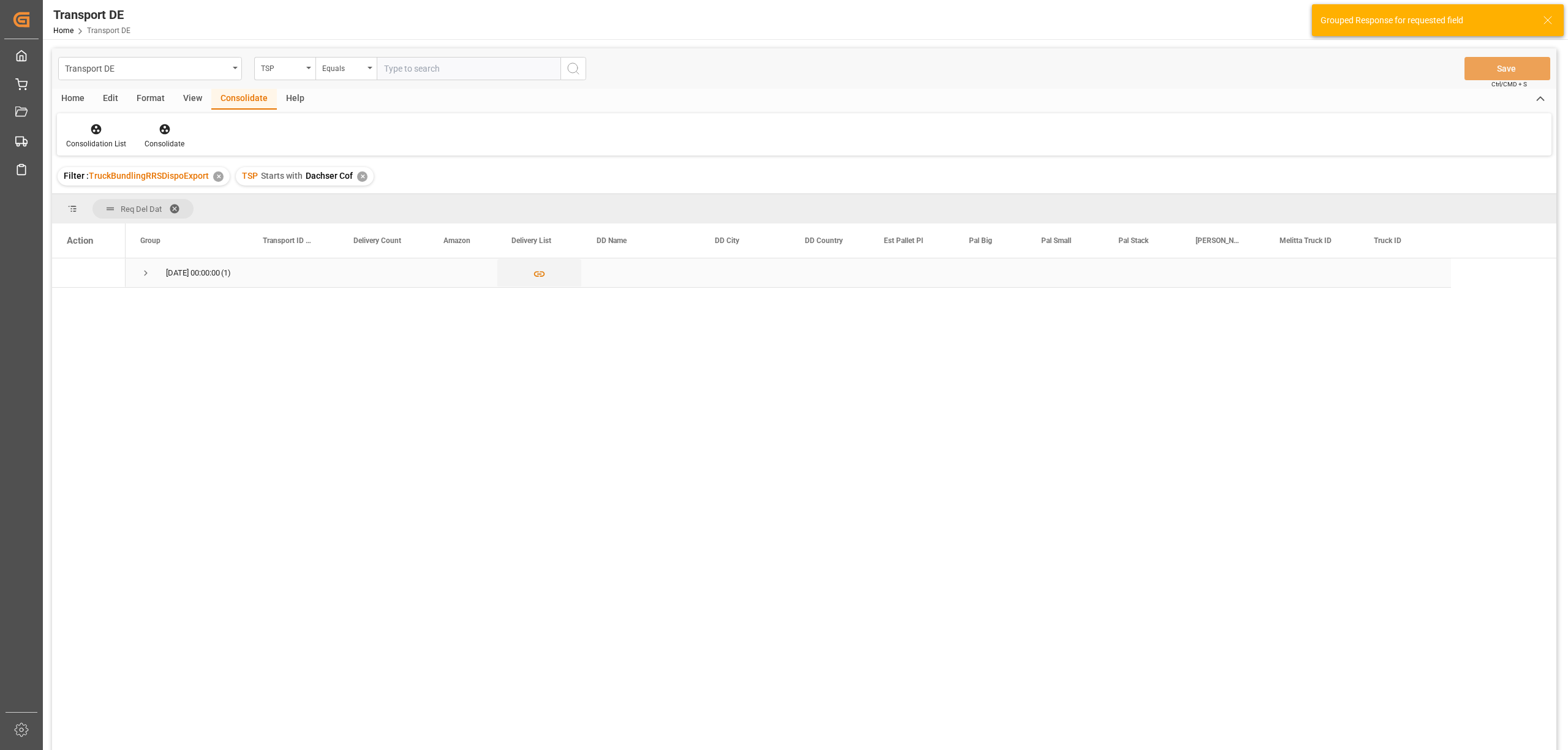
click at [147, 268] on span "Press SPACE to select this row." at bounding box center [146, 274] width 11 height 11
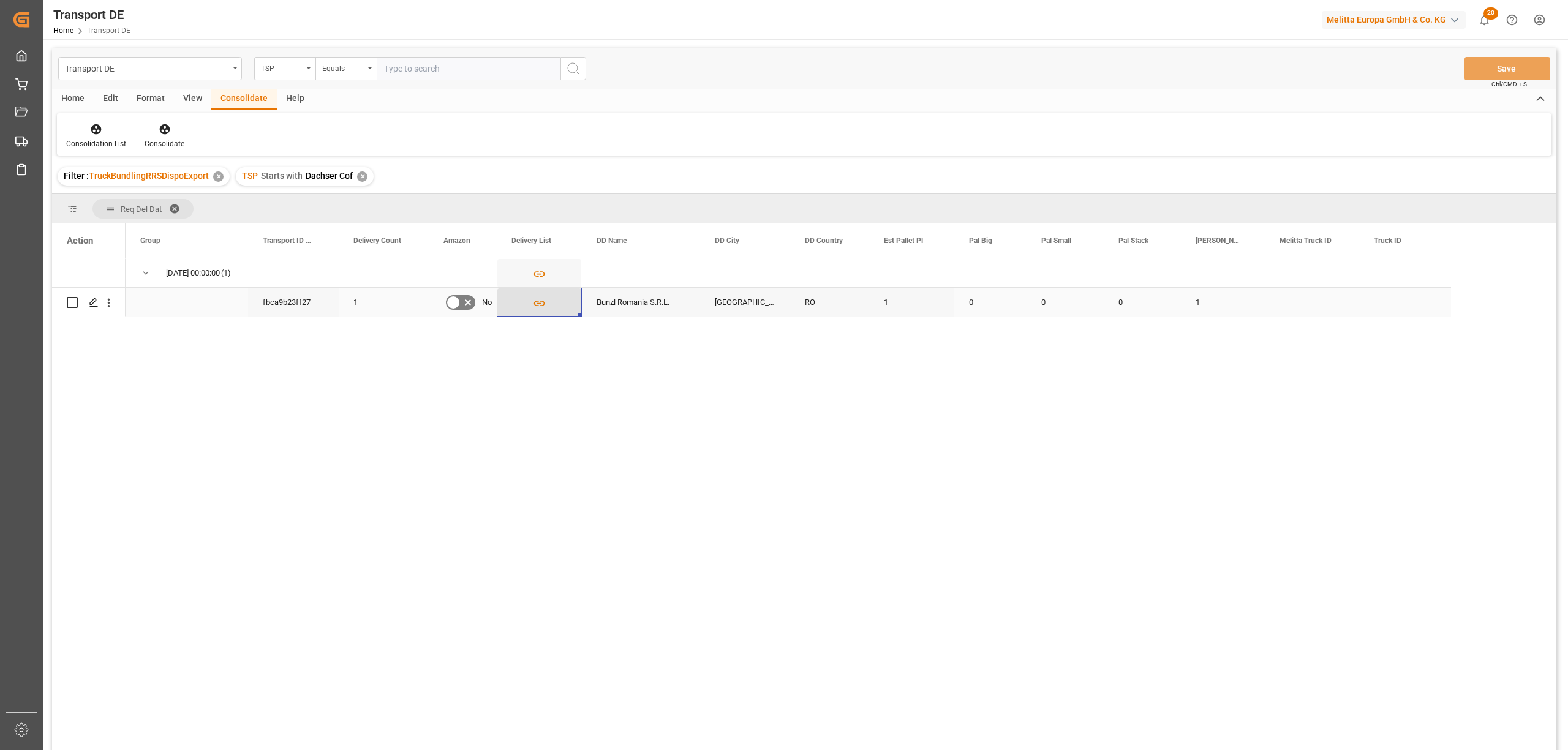
click at [540, 304] on icon "Press SPACE to select this row." at bounding box center [540, 304] width 13 height 13
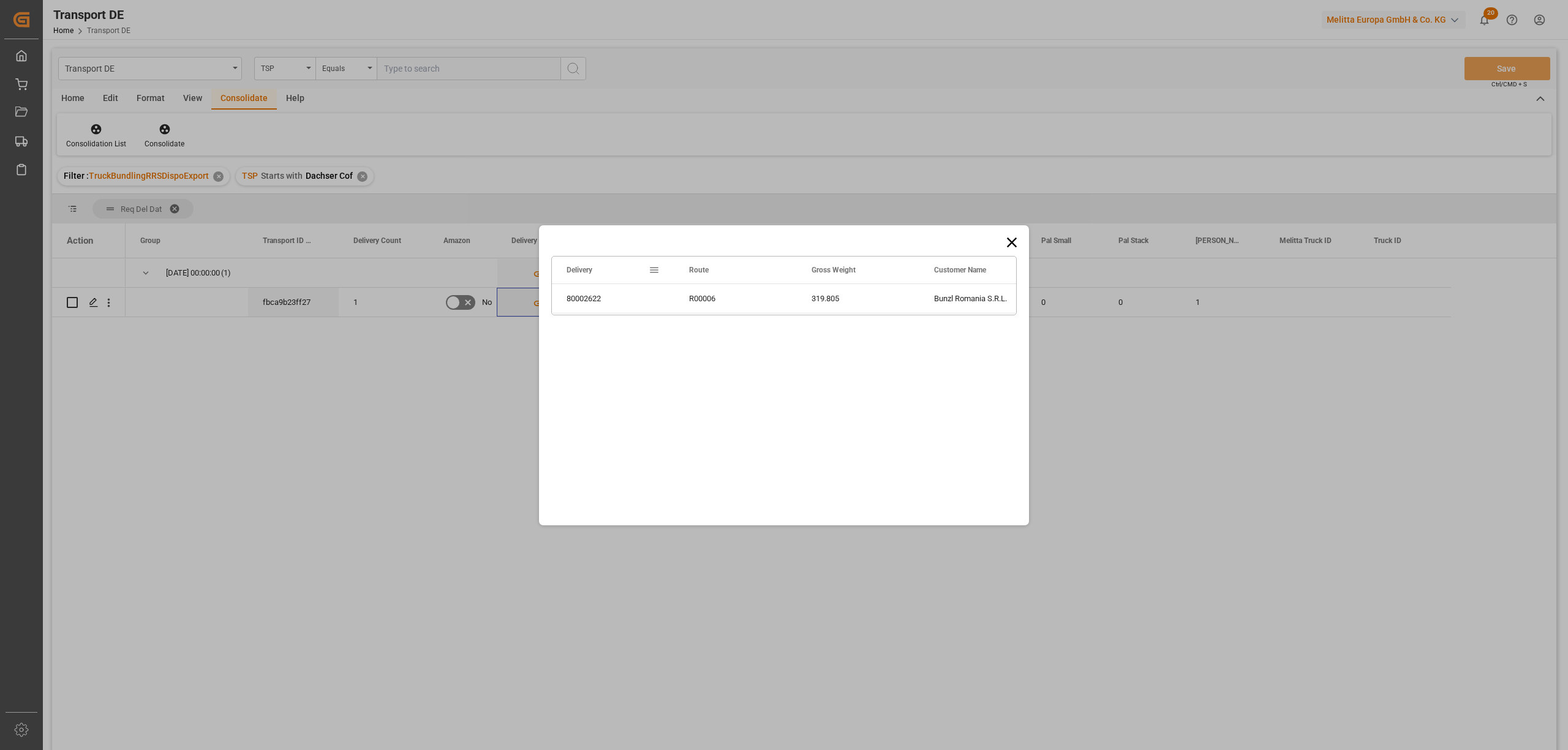
click at [1013, 241] on icon at bounding box center [1012, 242] width 17 height 17
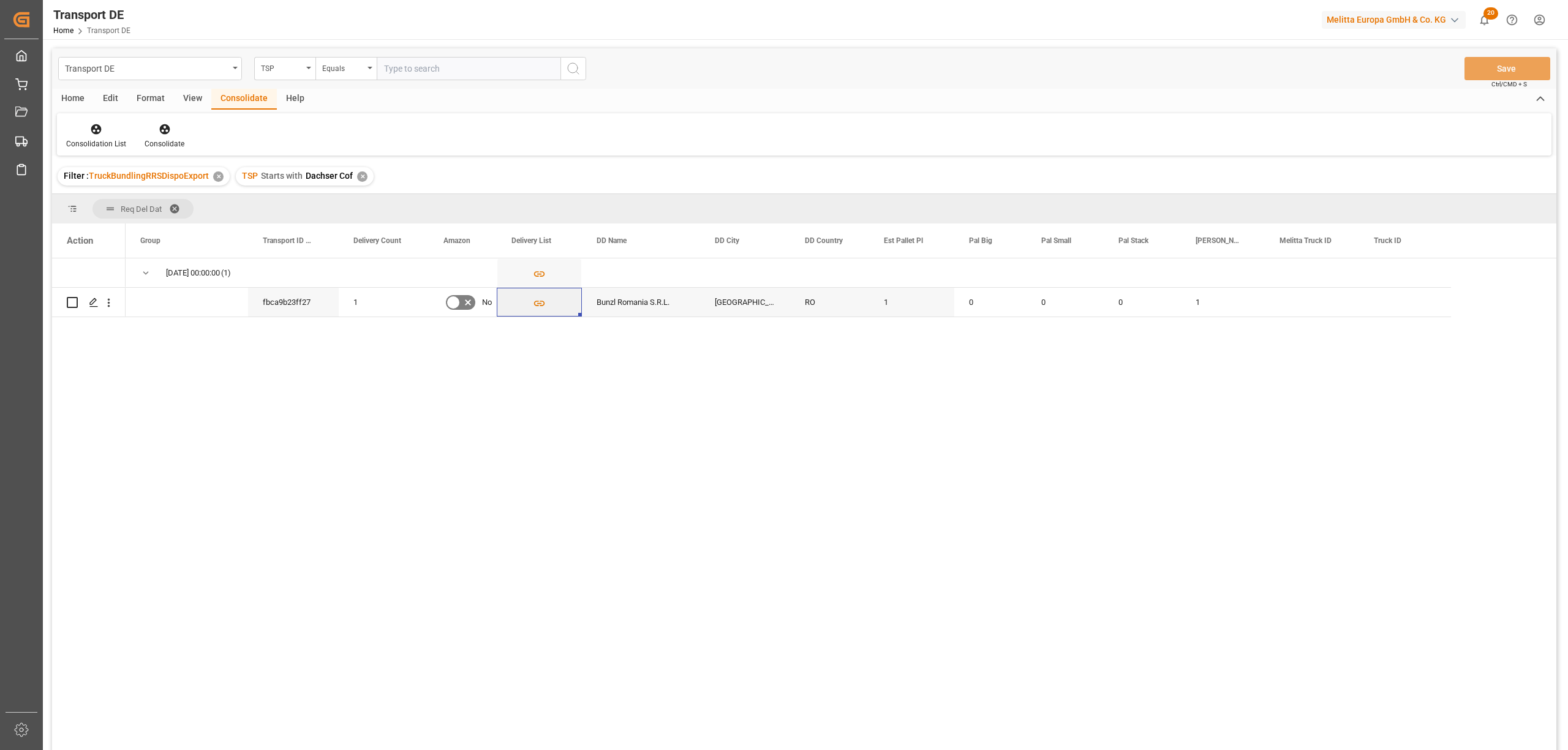
click at [368, 176] on div "TSP Starts with Dachser Cof ✕" at bounding box center [305, 176] width 138 height 18
click at [364, 177] on div "✕" at bounding box center [362, 176] width 10 height 10
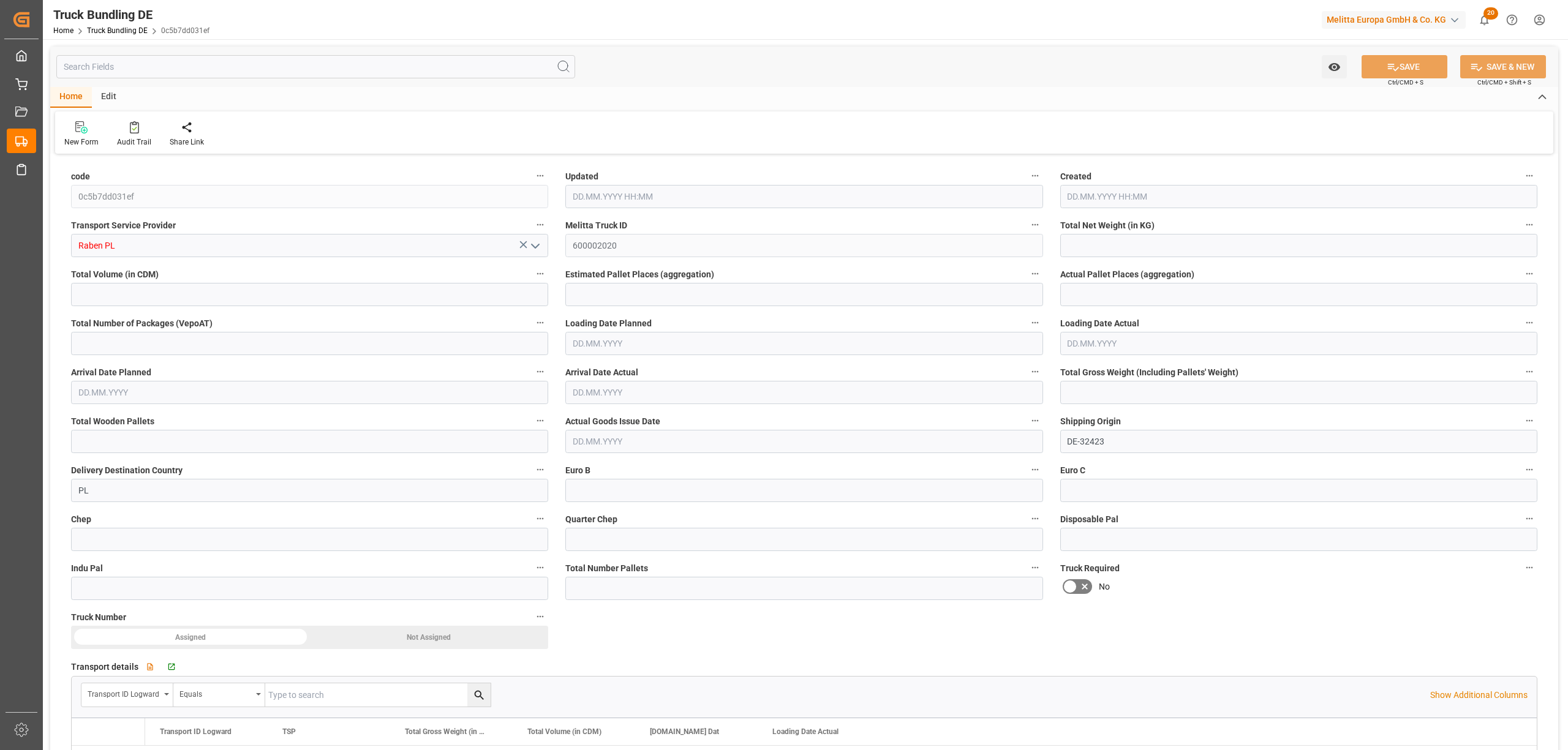
type input "14.388"
type input "271.868"
type input "1"
type input "0"
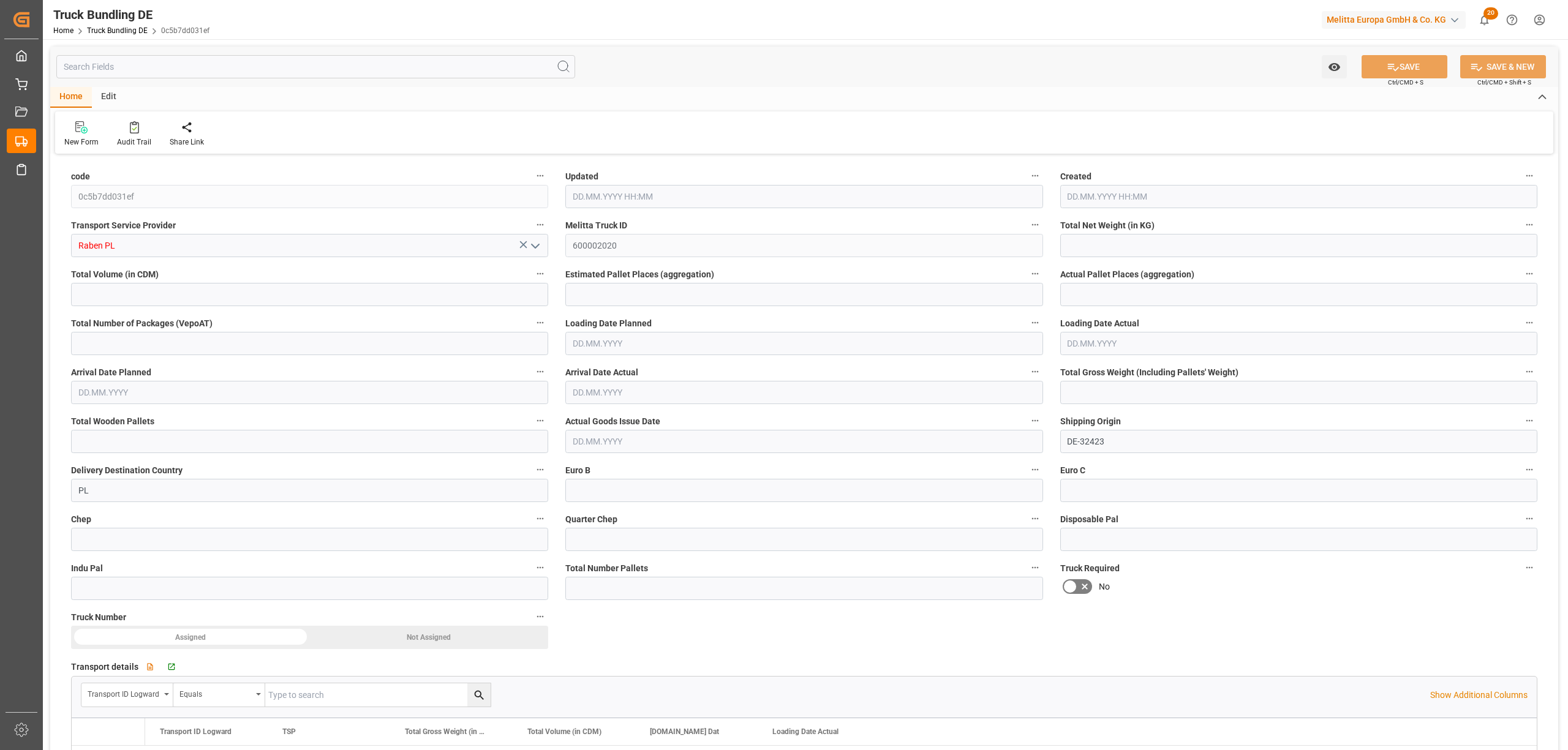
type input "43"
type input "1"
type input "0"
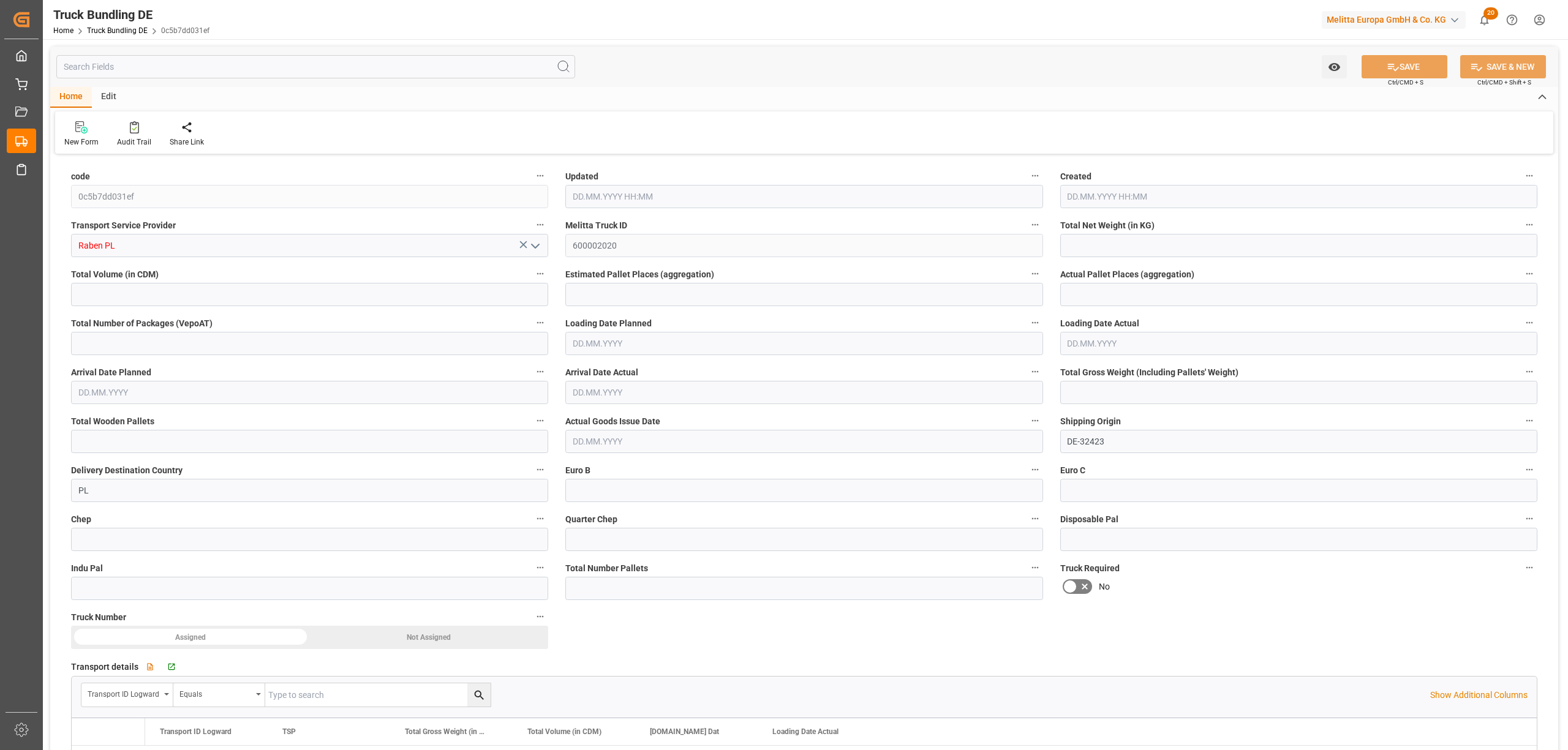
type input "0"
type input "27.08.2025 08:02"
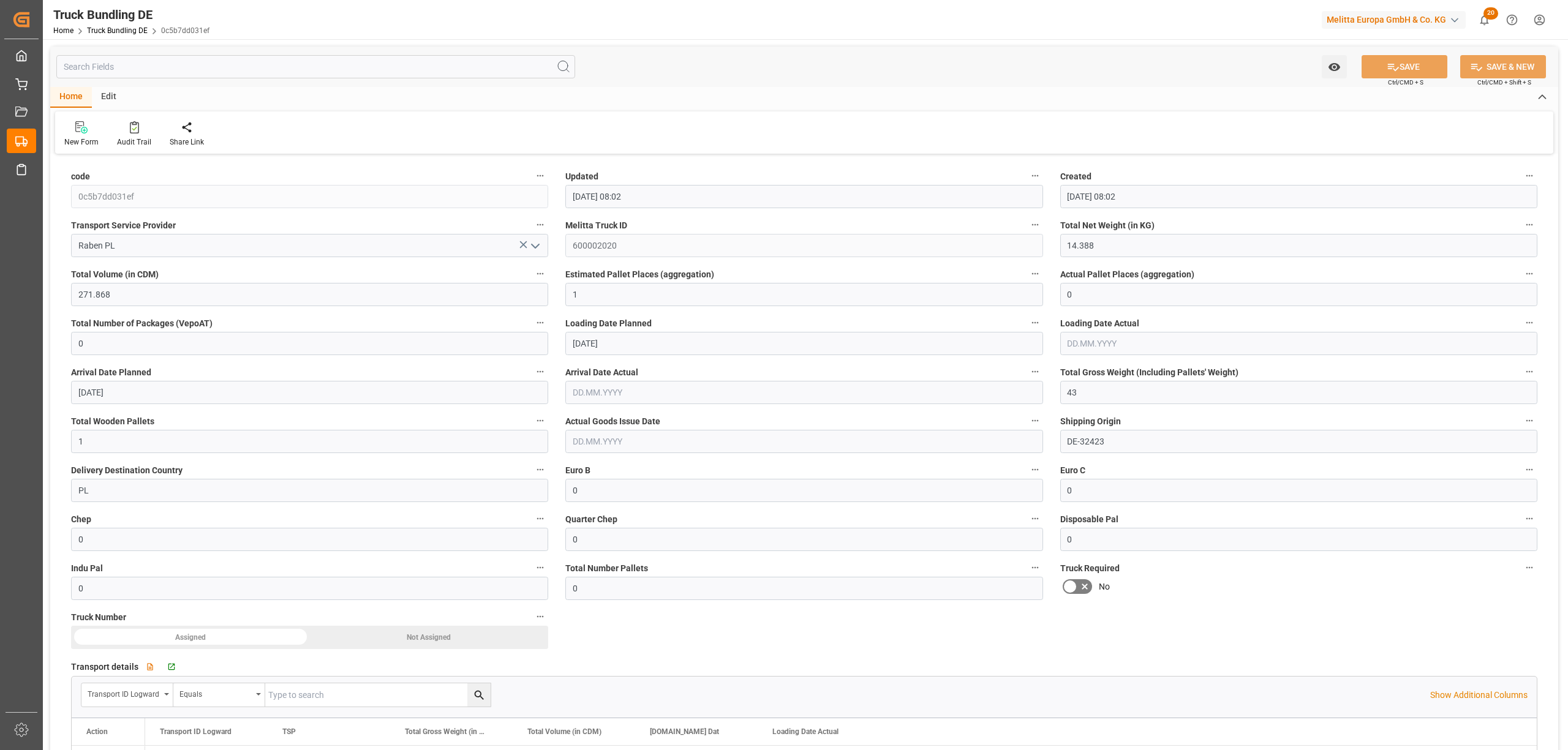
type input "27.08.2025 08:02"
type input "28.08.2025"
type input "03.09.2025"
type input "[DATE]"
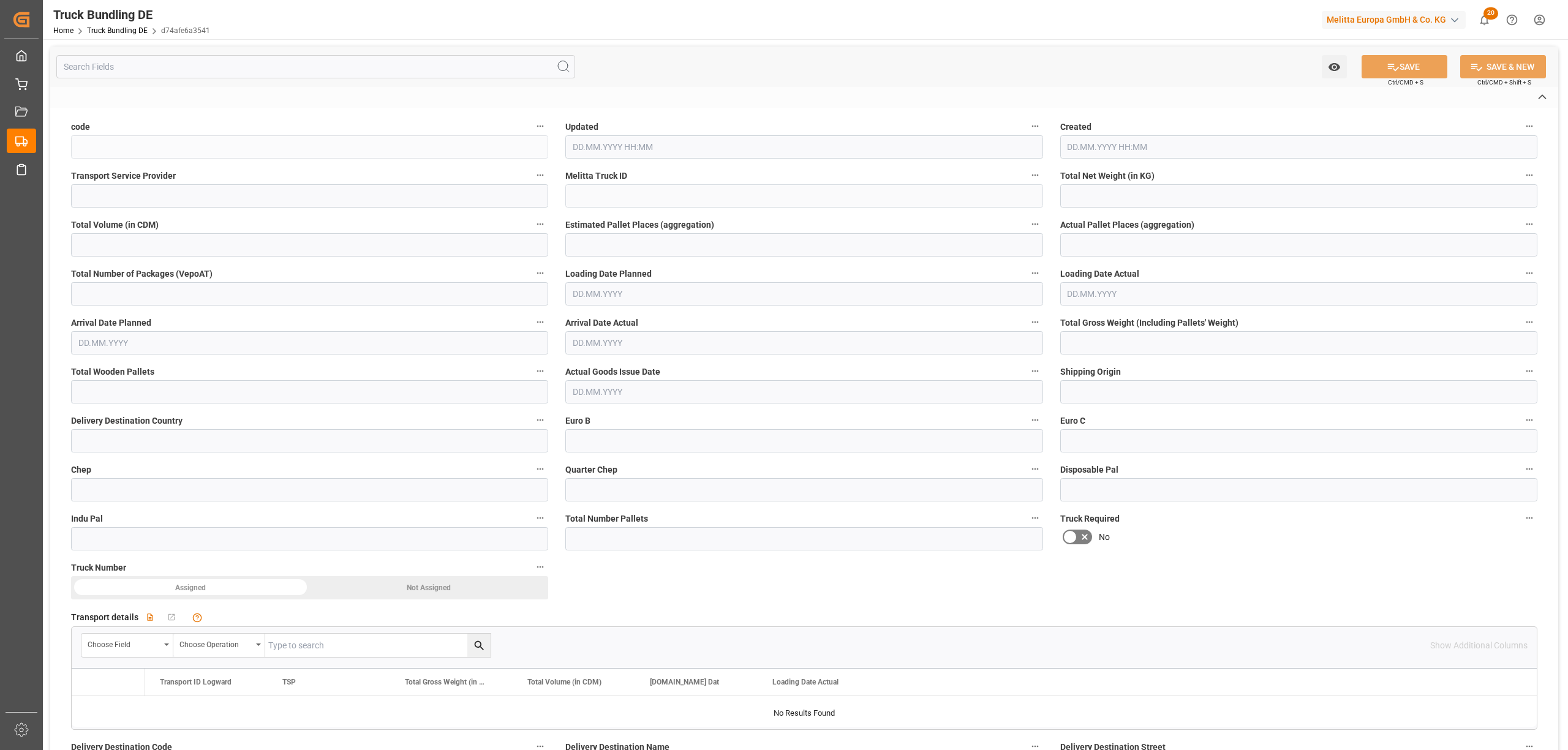
type input "d74afe6a3541"
type input "Dachser Cof Foodservice"
type input "600002022"
type input "DE-32423"
type input "DE"
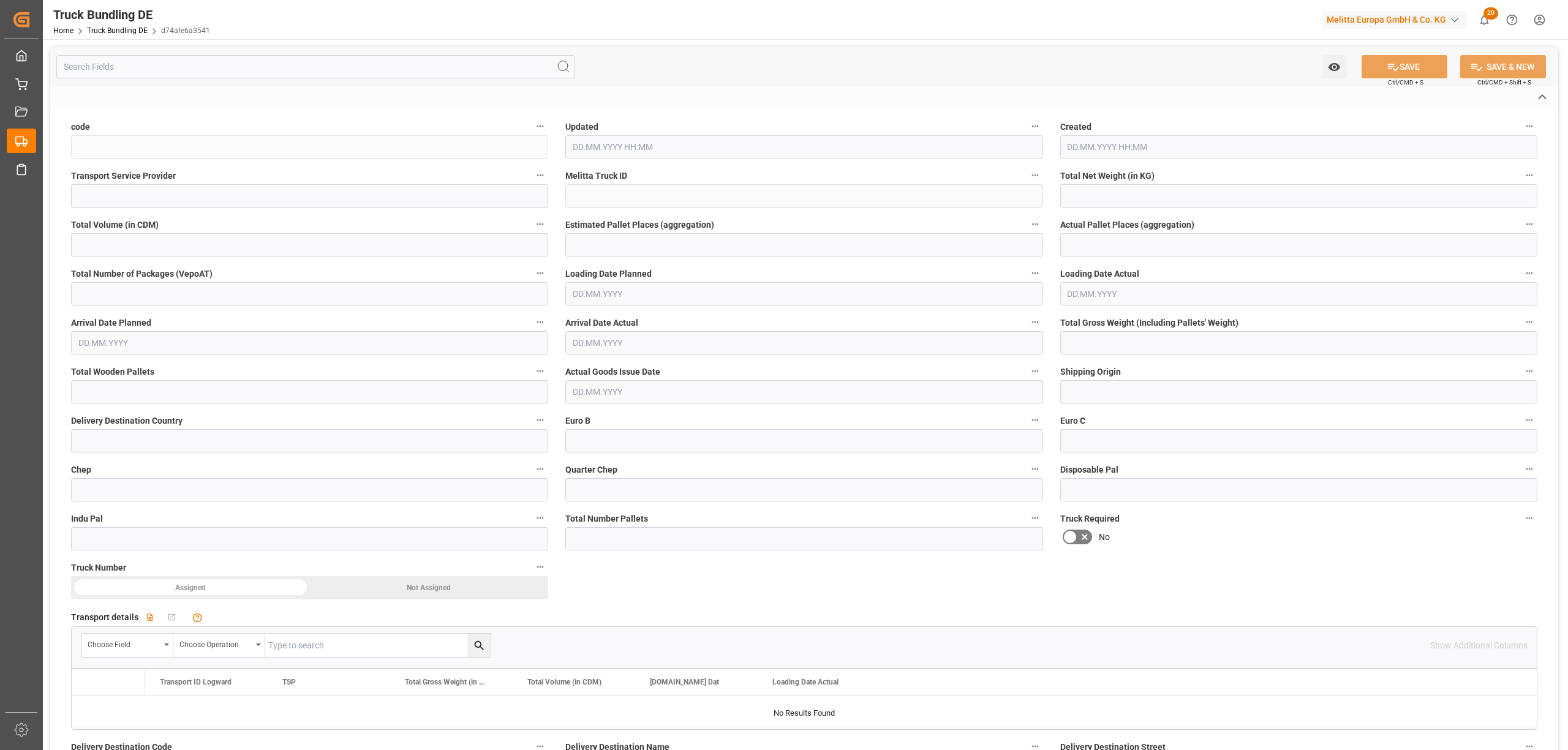
type textarea "0010007557"
type textarea "PF Logistik GmbH Co. KG"
type textarea "Eugen-Gerstenmaier-Straße 10"
type textarea "32339"
type textarea "Espelkamp"
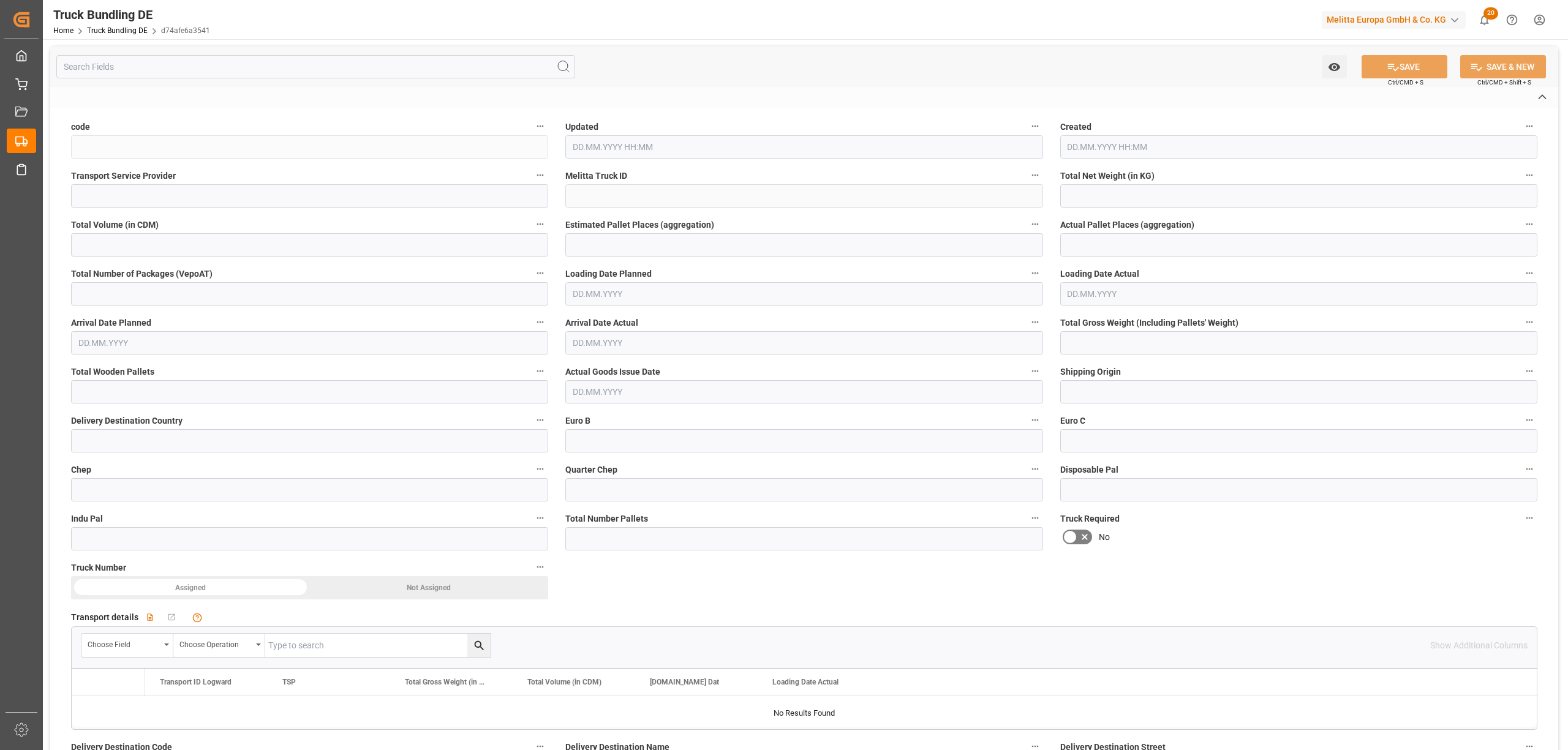
type textarea "32"
type input "113.364"
type input "560.328"
type input "1"
type input "0"
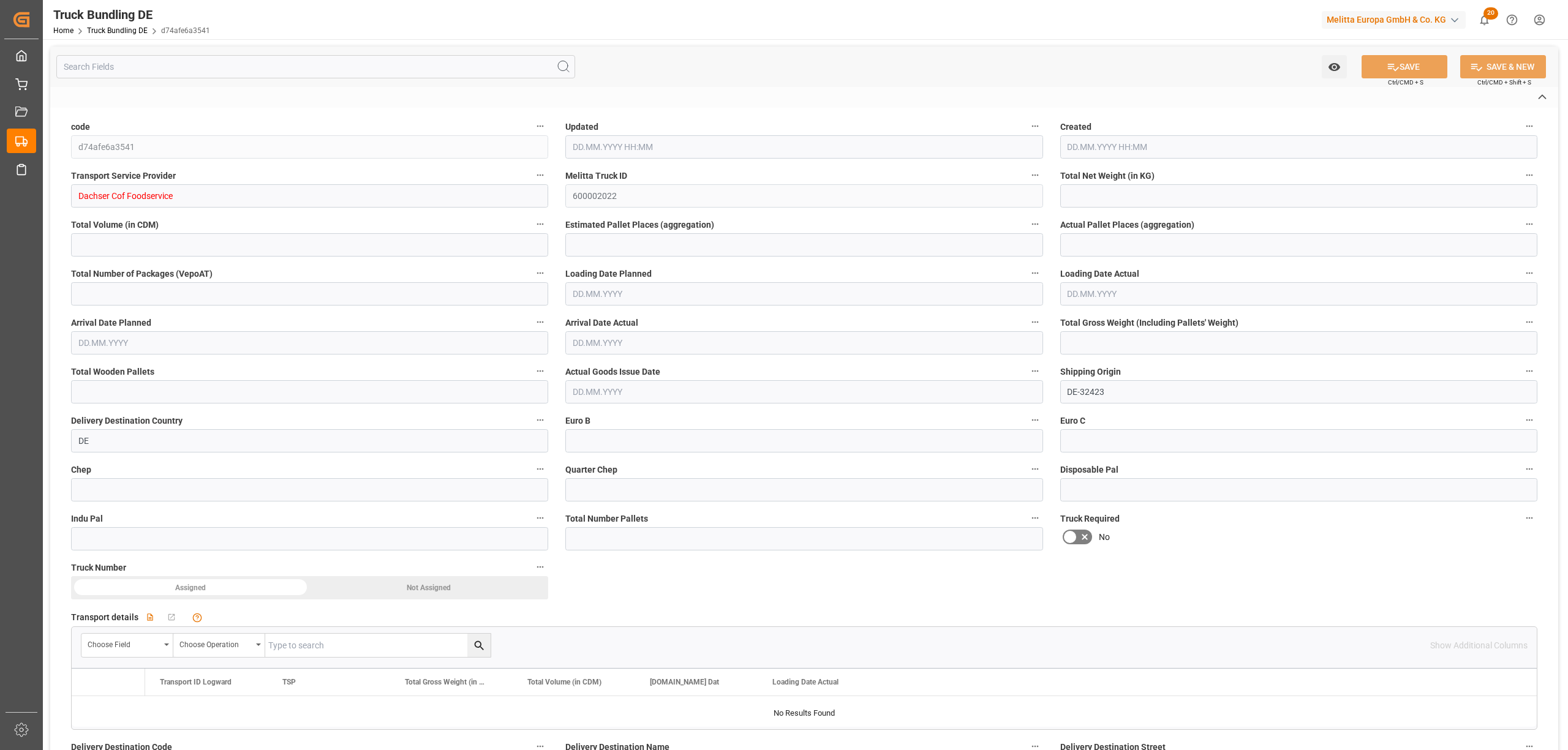
type input "0"
type input "162.24"
type input "1"
type input "0"
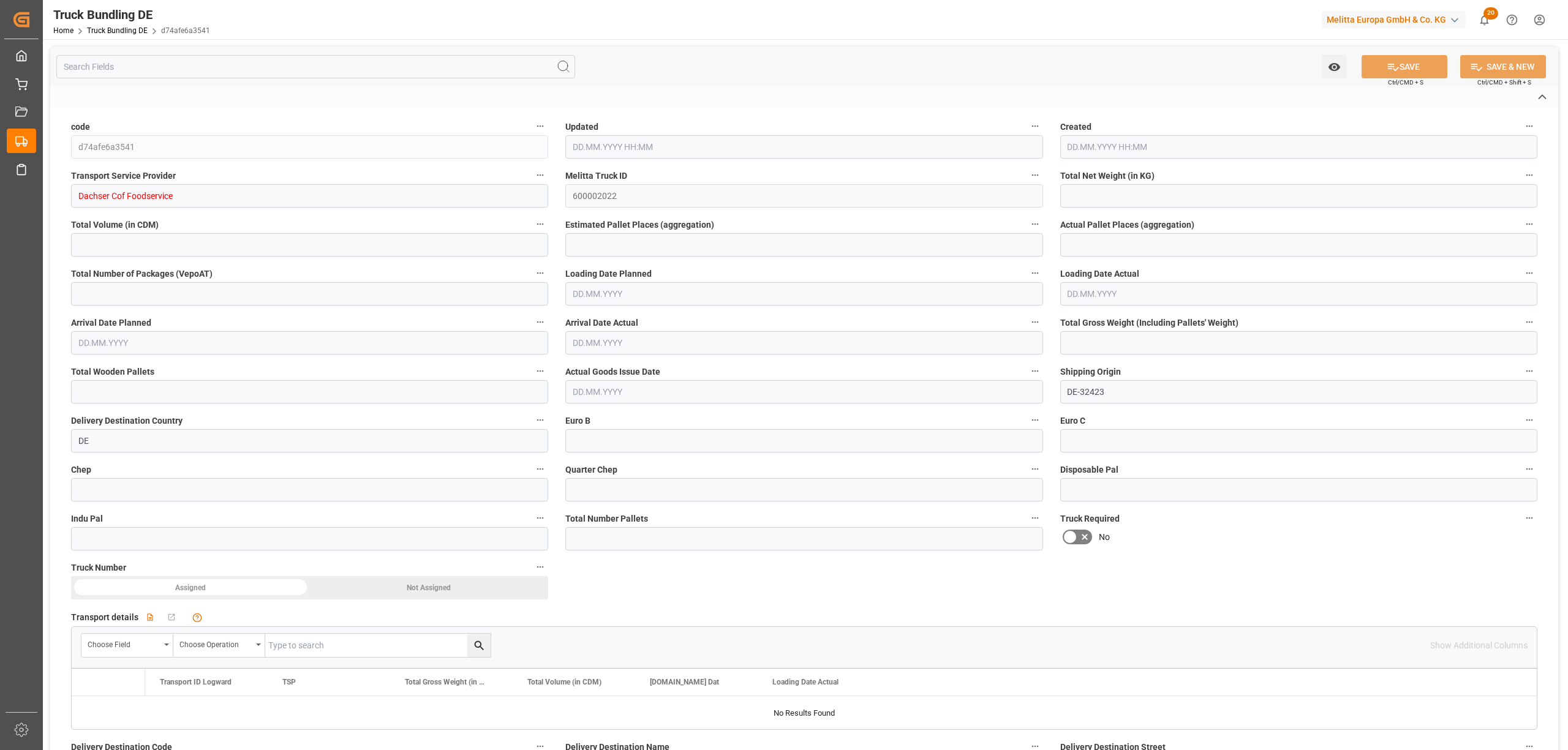
type input "0"
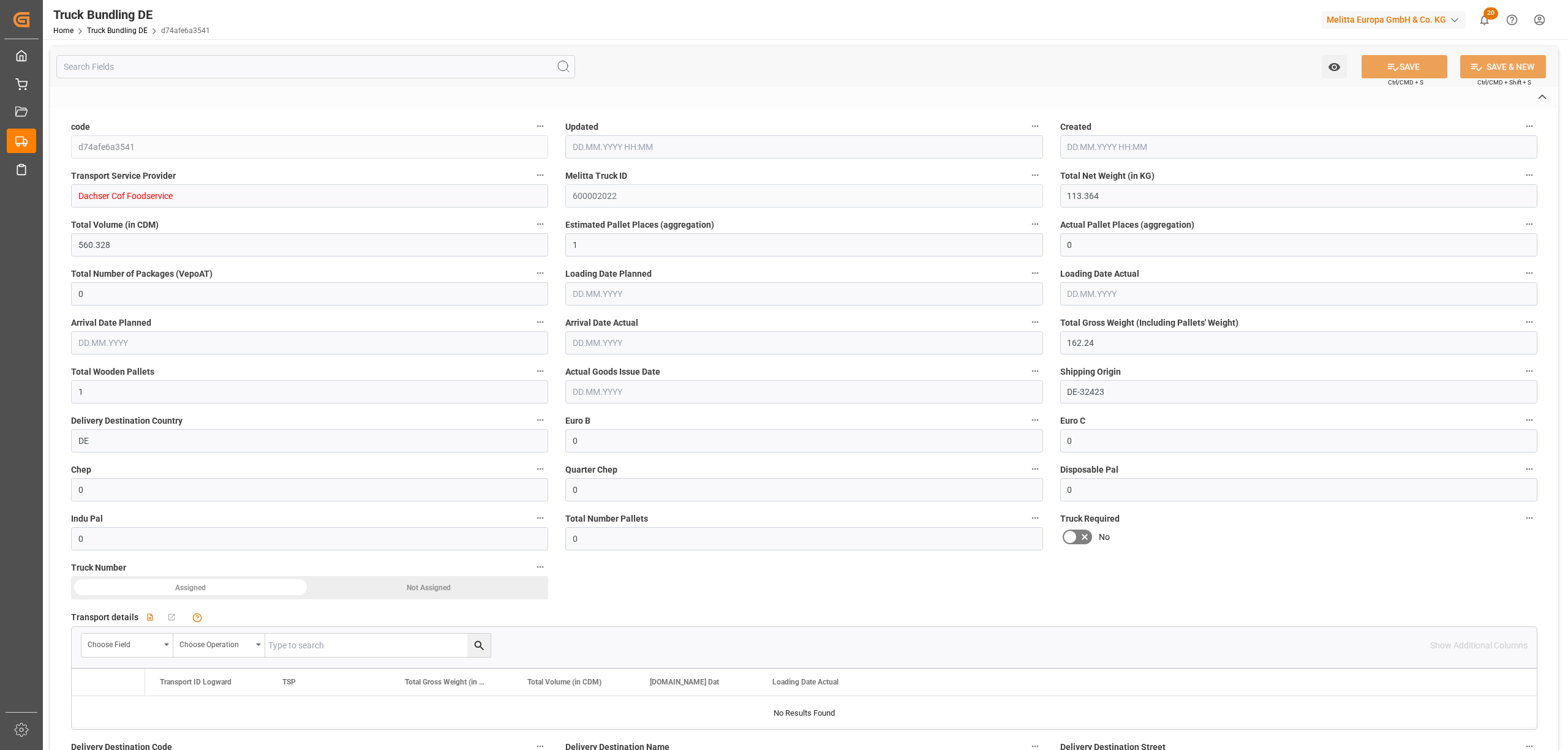
type input "27.08.2025 08:03"
type input "01.09.2025"
type input "03.09.2025"
type input "[DATE]"
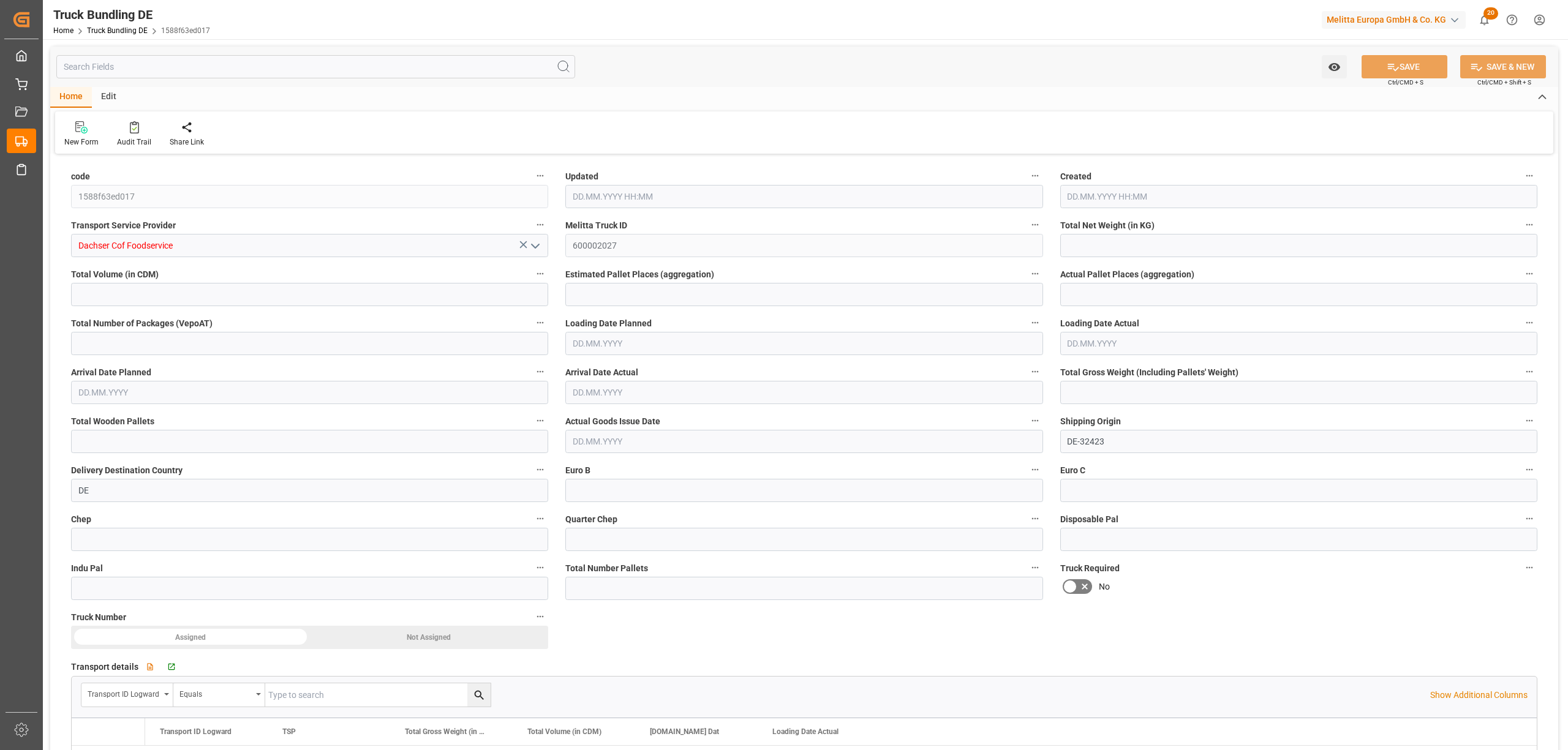
type input "357.175"
type input "1758.673"
type input "2"
type input "0"
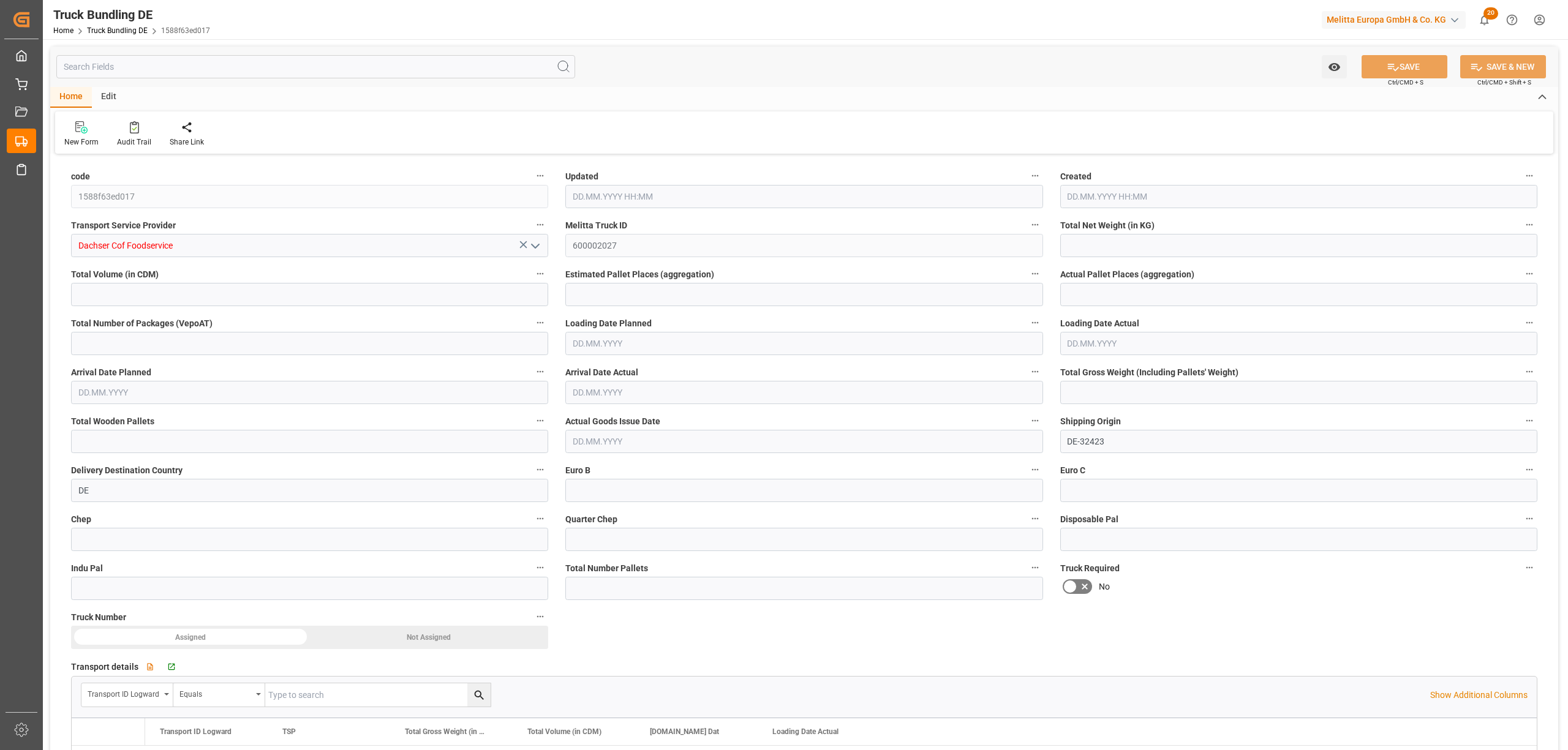
type input "490.423"
type input "2"
type input "0"
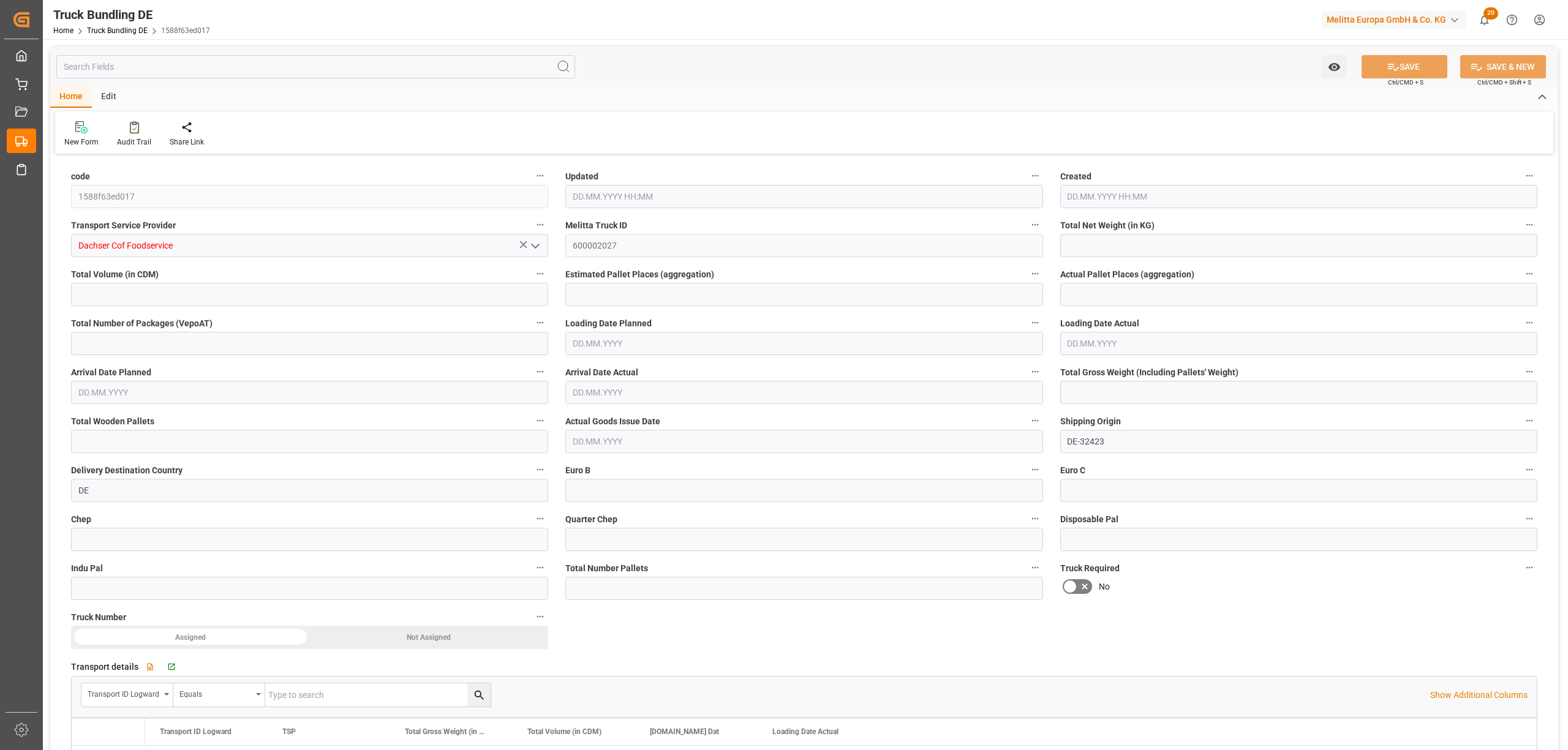
type input "0"
type input "27.08.2025 08:04"
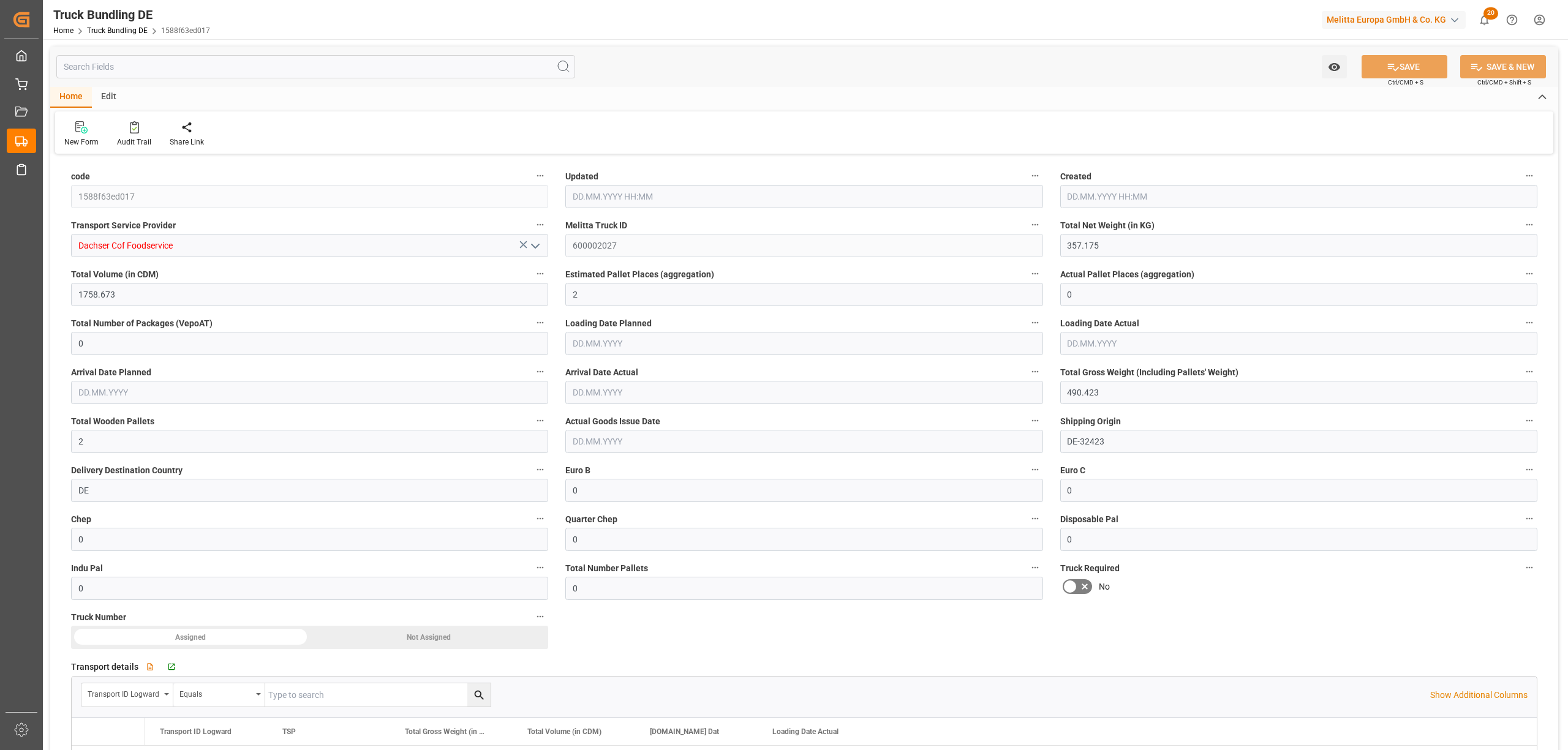
type input "27.08.2025 08:04"
type input "[DATE]"
type input "08.09.2025"
type input "[DATE]"
type input "[DATE] 08:05"
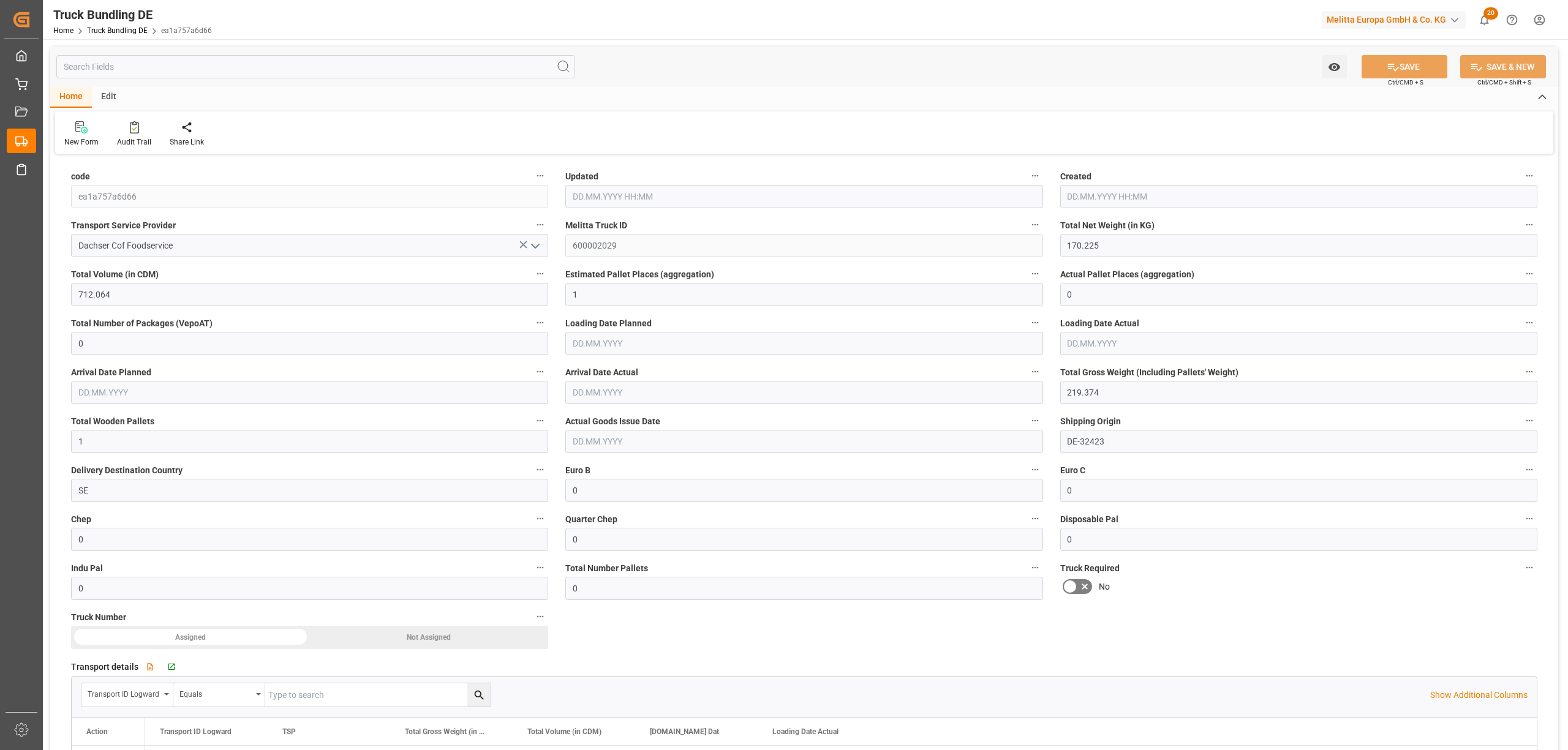
type input "[DATE] 08:05"
type input "[DATE]"
